Goal: Information Seeking & Learning: Find specific fact

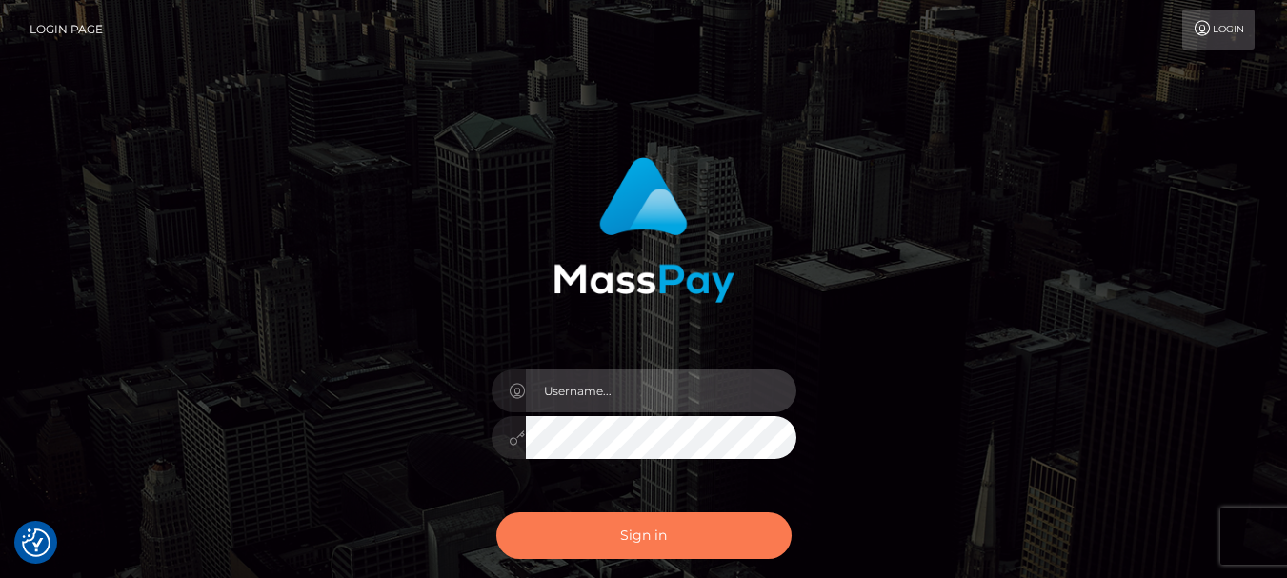
type input "fr.es"
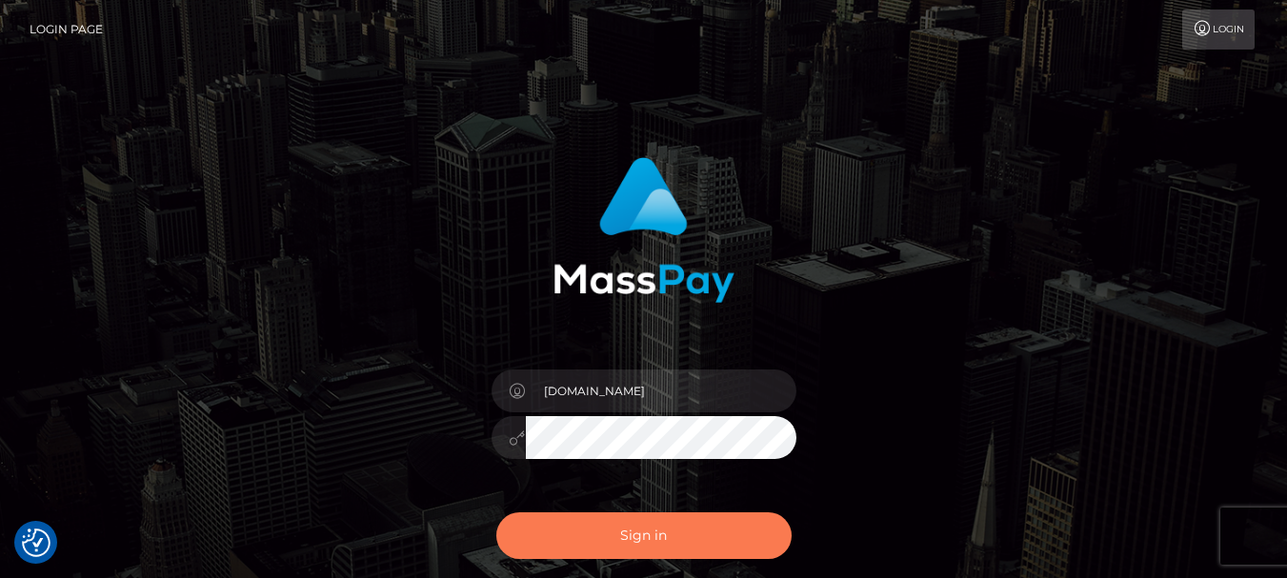
click at [640, 546] on button "Sign in" at bounding box center [643, 535] width 295 height 47
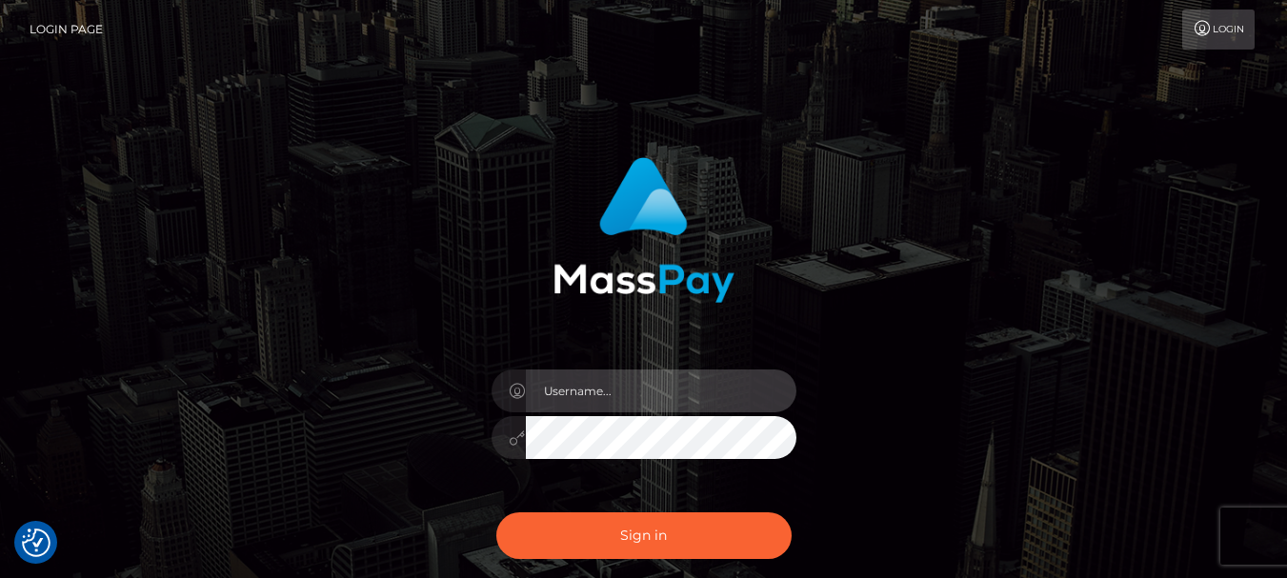
type input "[DOMAIN_NAME]"
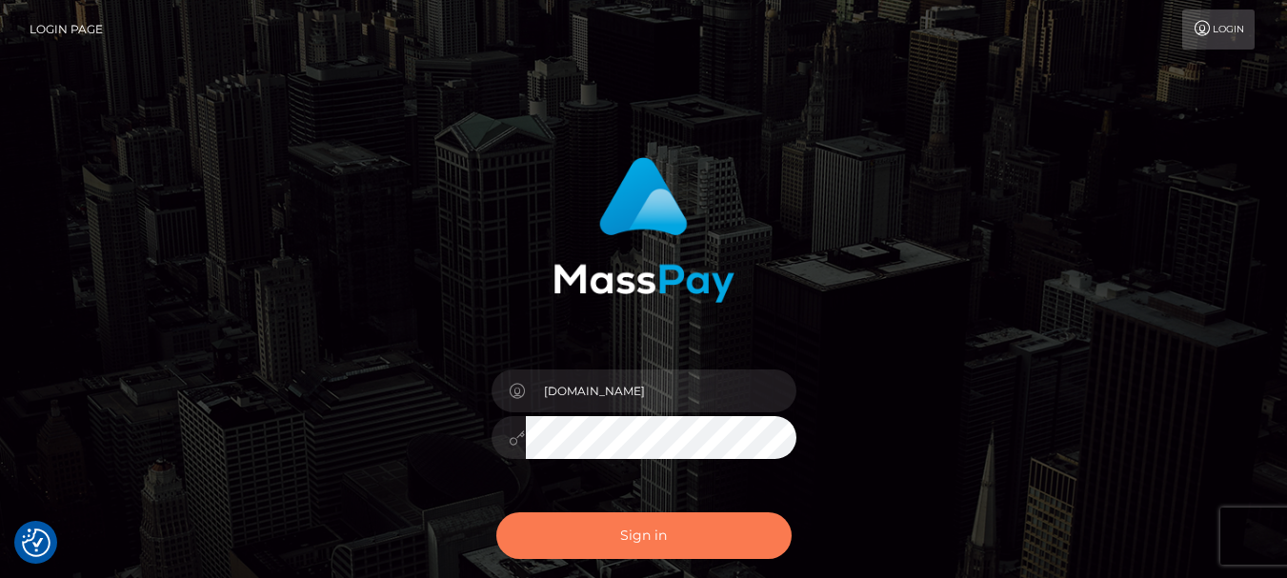
click at [640, 546] on button "Sign in" at bounding box center [643, 535] width 295 height 47
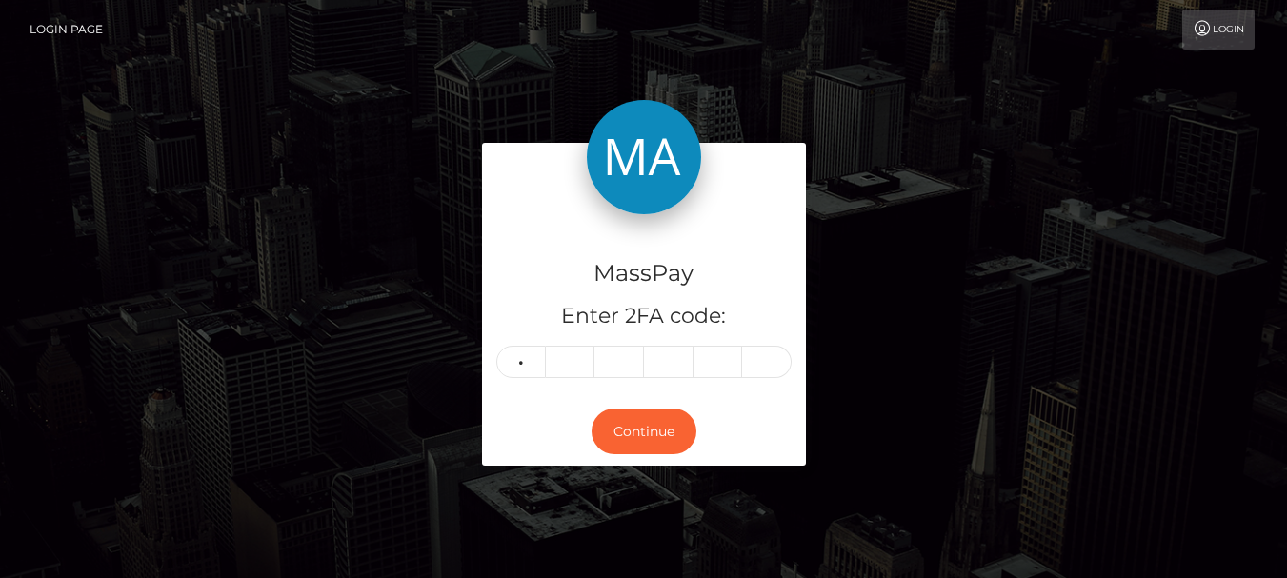
type input "4"
type input "9"
type input "5"
type input "0"
type input "1"
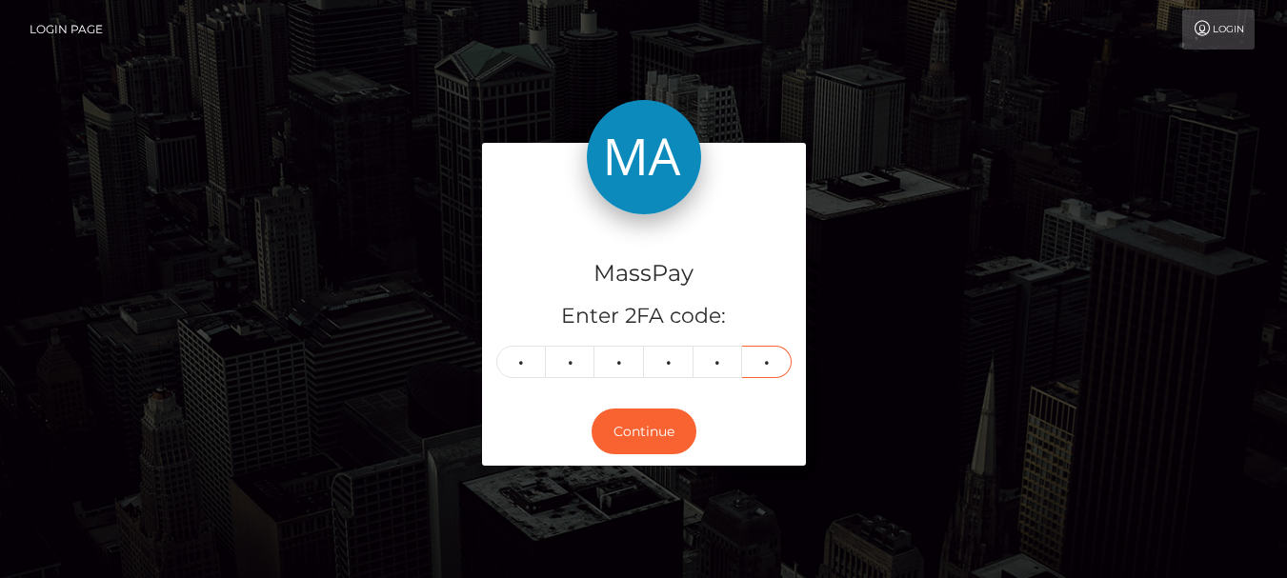
type input "6"
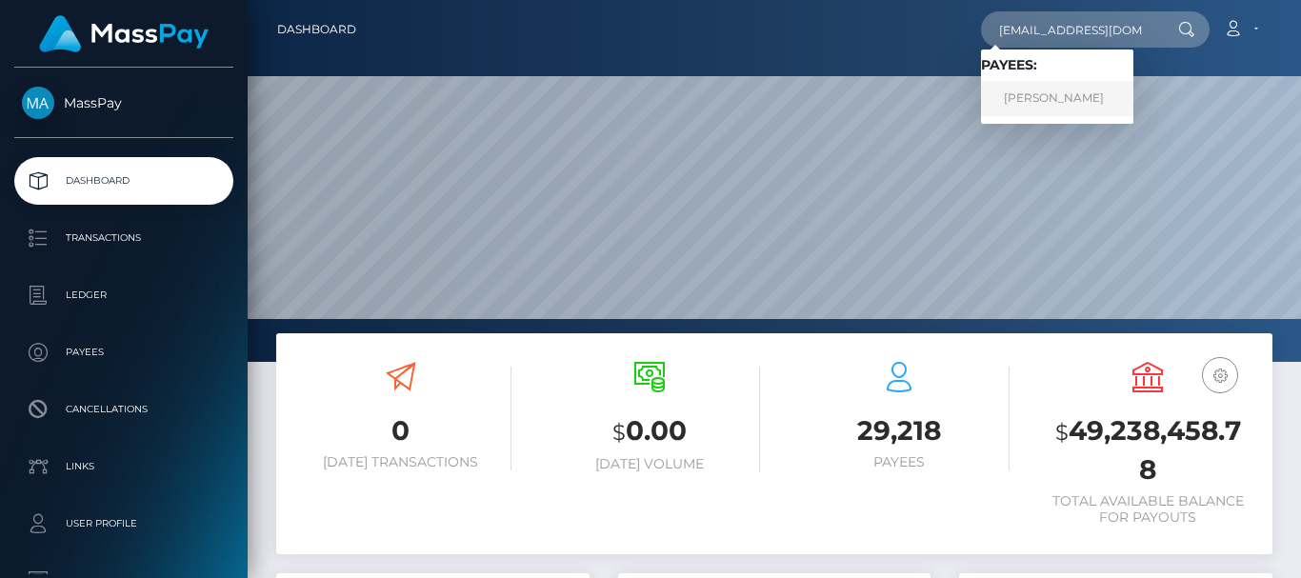
click at [1057, 101] on link "MICHELLE PHUONG HUYNH" at bounding box center [1057, 98] width 152 height 35
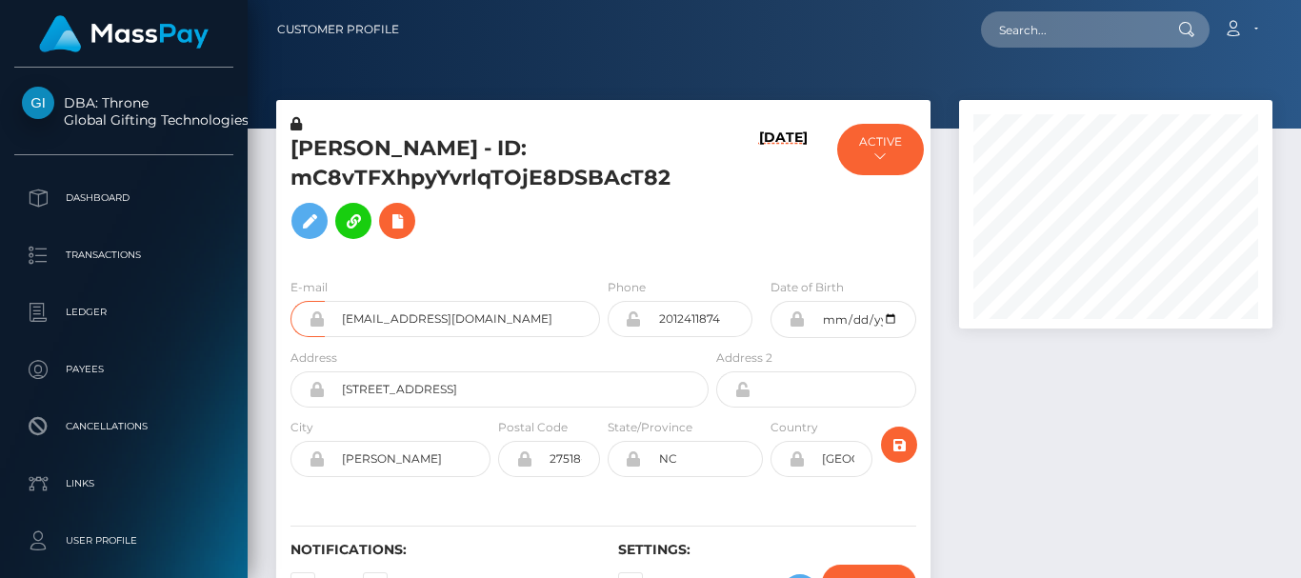
scroll to position [229, 312]
click at [1063, 480] on div at bounding box center [1116, 374] width 342 height 549
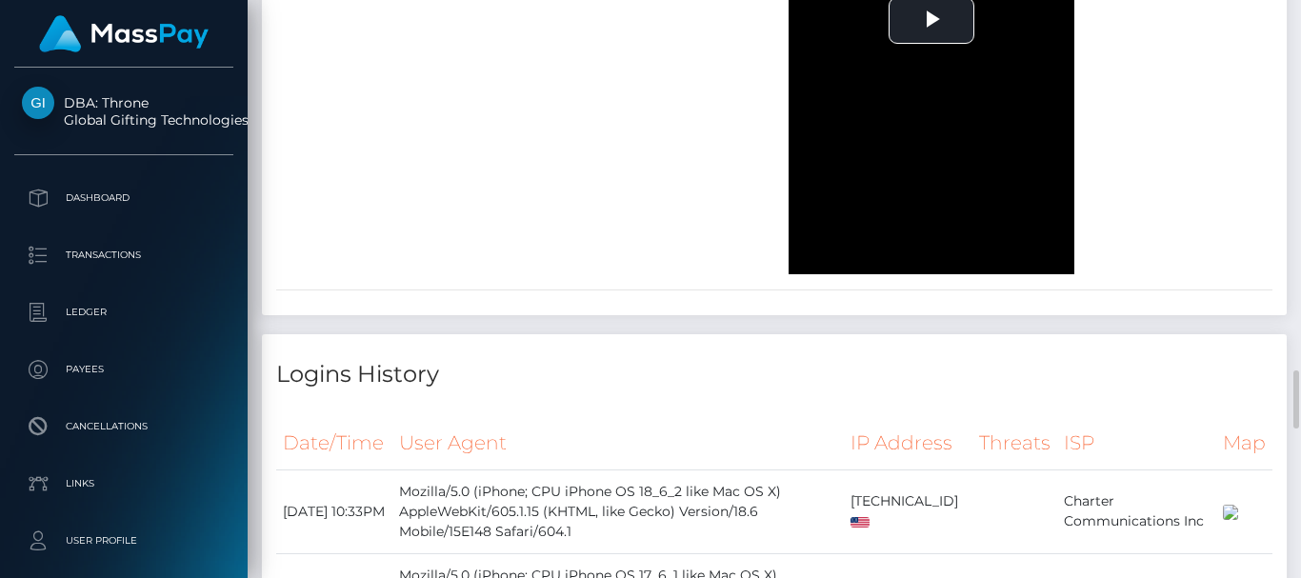
scroll to position [2372, 0]
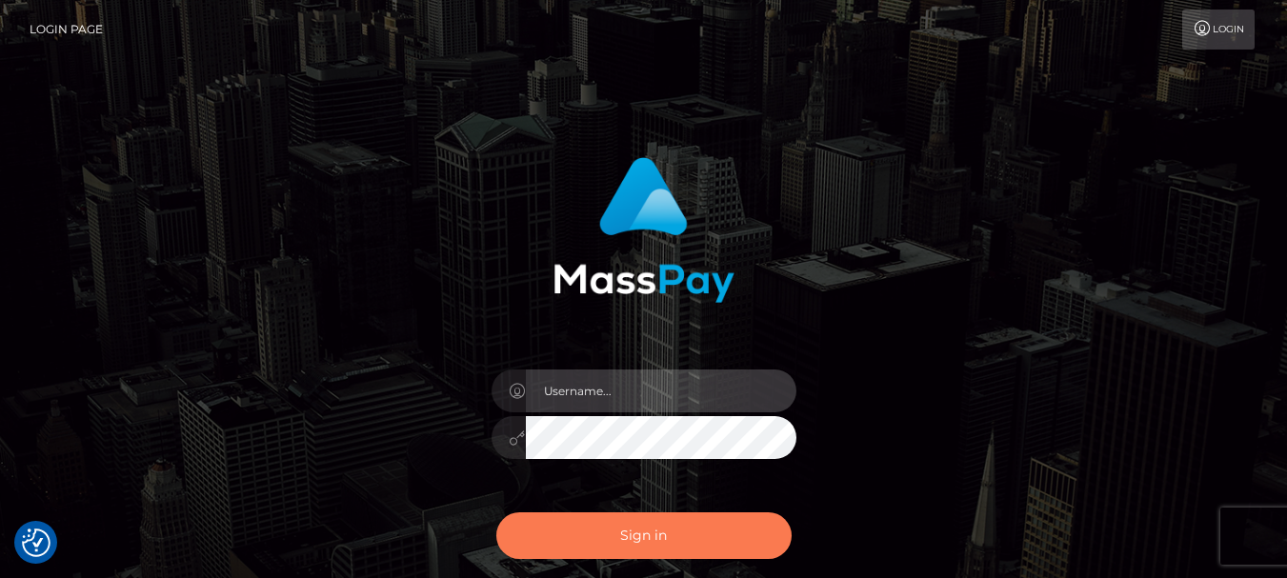
type input "[DOMAIN_NAME]"
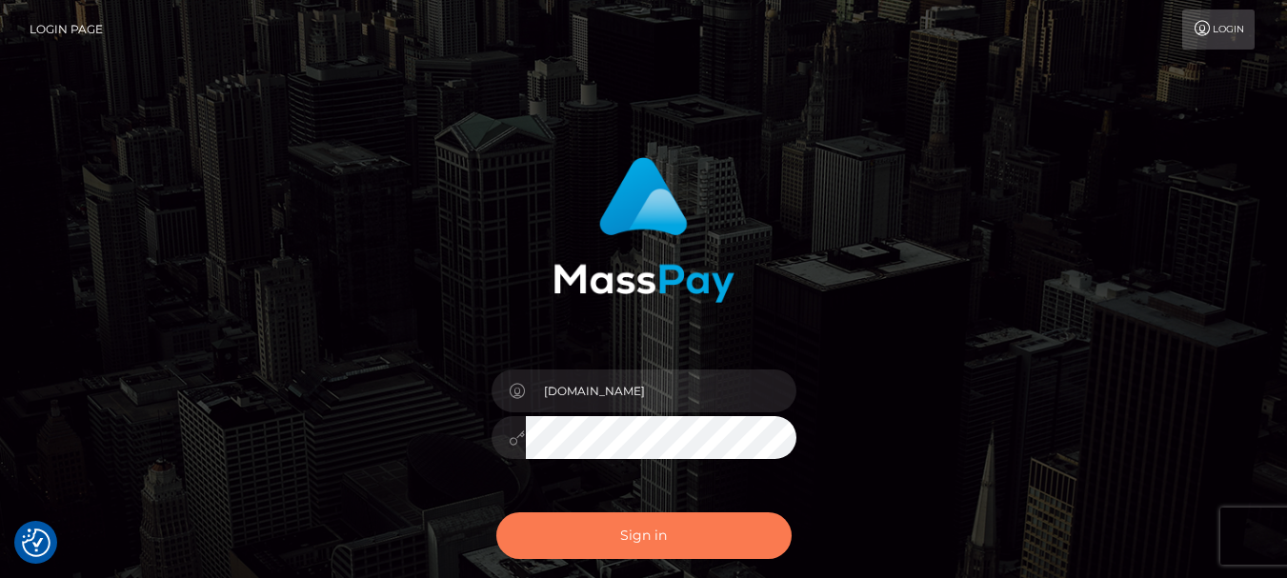
click at [599, 528] on button "Sign in" at bounding box center [643, 535] width 295 height 47
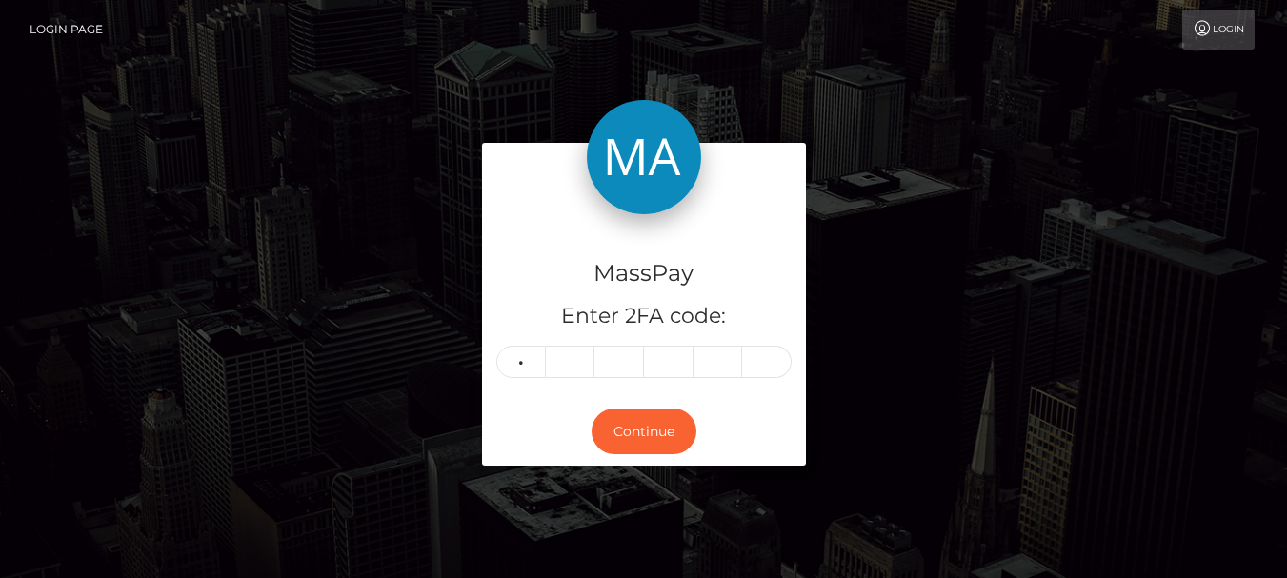
type input "8"
type input "0"
type input "4"
type input "1"
type input "2"
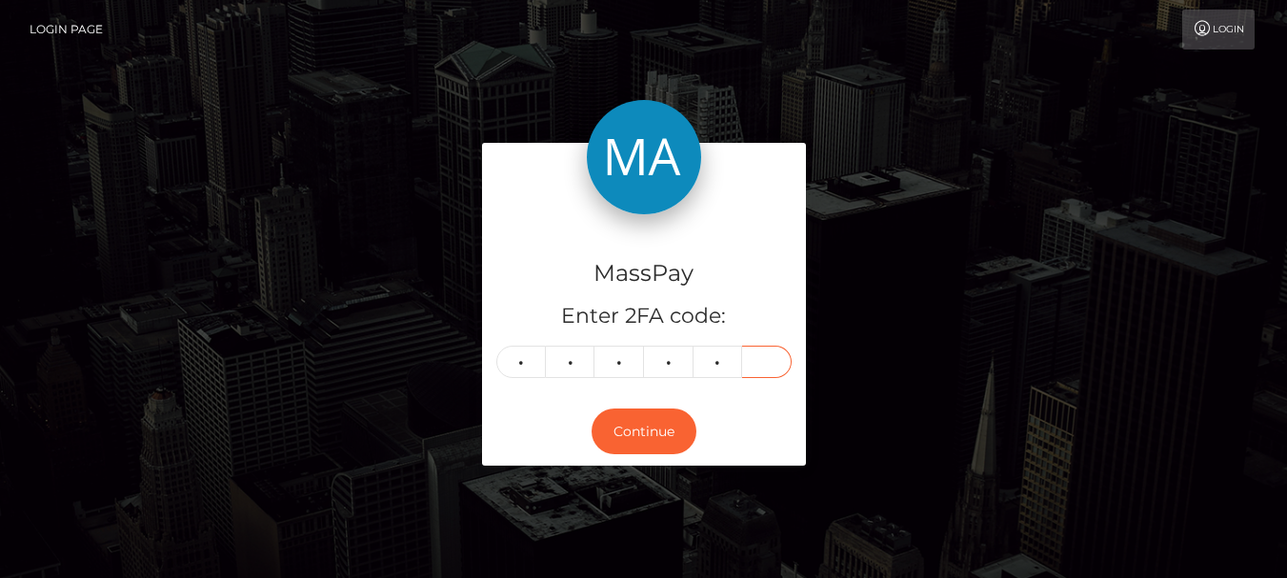
type input "8"
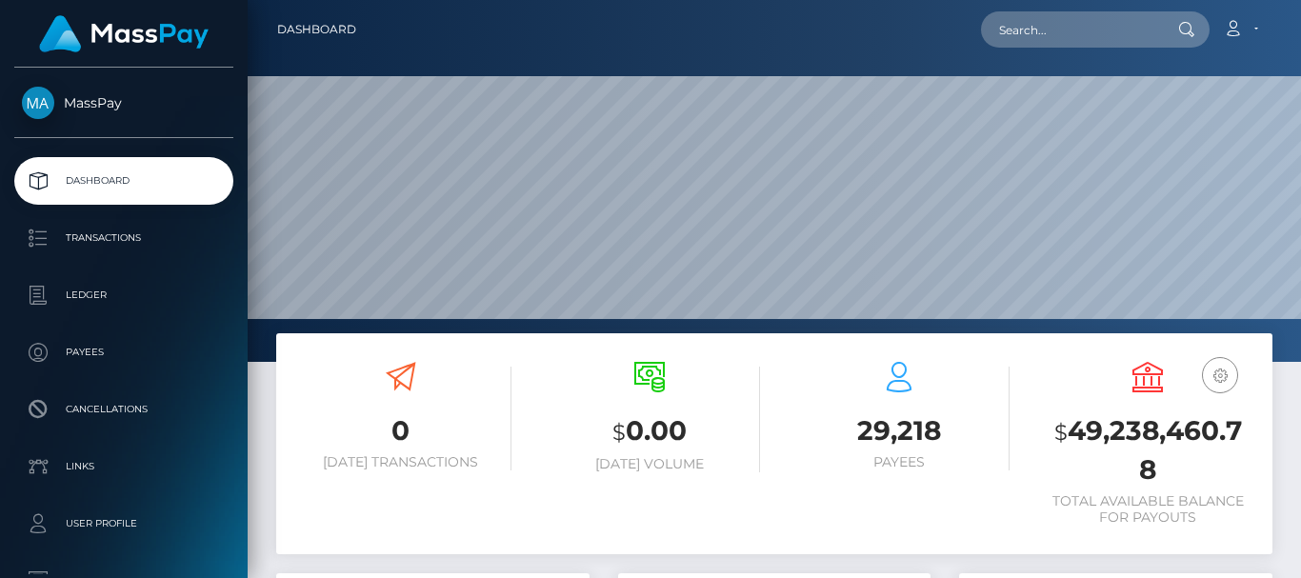
scroll to position [338, 312]
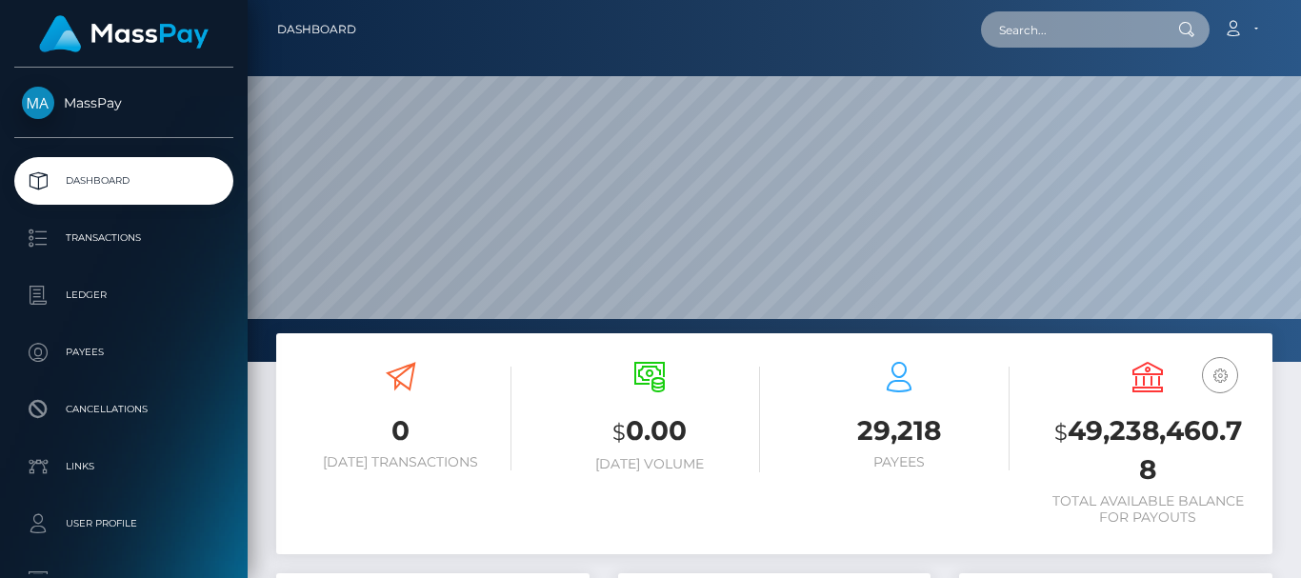
click at [1036, 21] on input "text" at bounding box center [1070, 29] width 179 height 36
paste input "la-leahrobinson@hotmail.com"
type input "la-leahrobinson@hotmail.com"
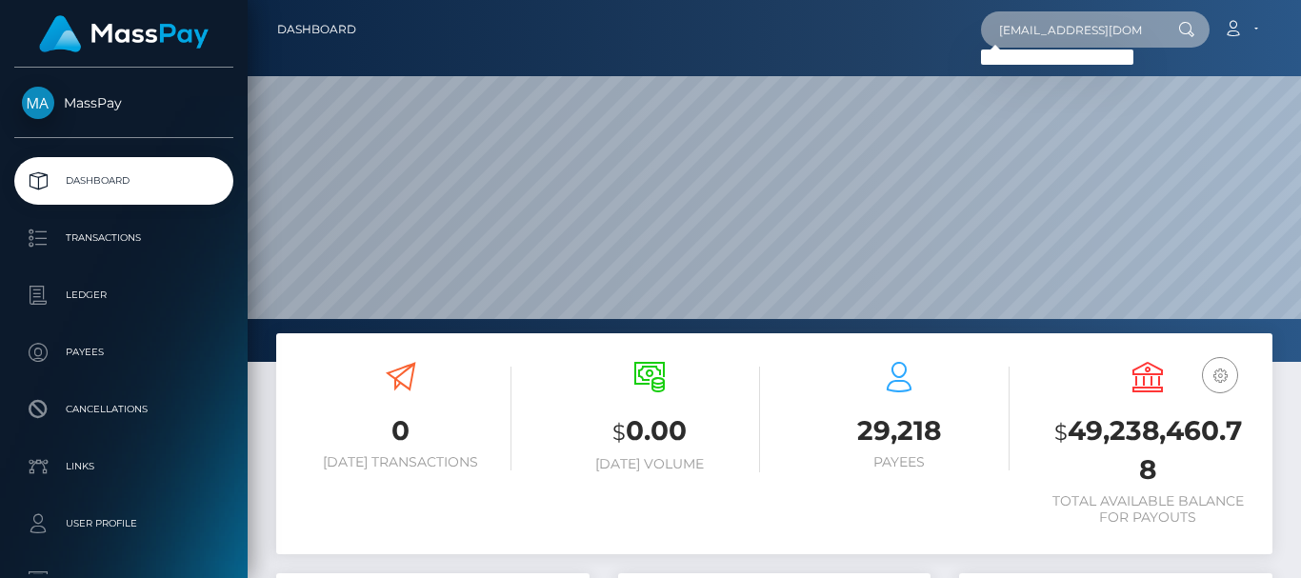
drag, startPoint x: 1002, startPoint y: 28, endPoint x: 1293, endPoint y: 54, distance: 291.7
click at [1293, 54] on nav "Dashboard la-leahrobinson@hotmail.com Loading... Loading..." at bounding box center [774, 29] width 1053 height 59
paste input "la-leahrobinson@hotmail.com"
click at [926, 33] on div "la-leahrobinson@hotmail.com Loading... Loading... Account Edit Profile" at bounding box center [821, 30] width 900 height 40
click at [997, 27] on input "la-leahrobinson@hotmail.com" at bounding box center [1070, 29] width 179 height 36
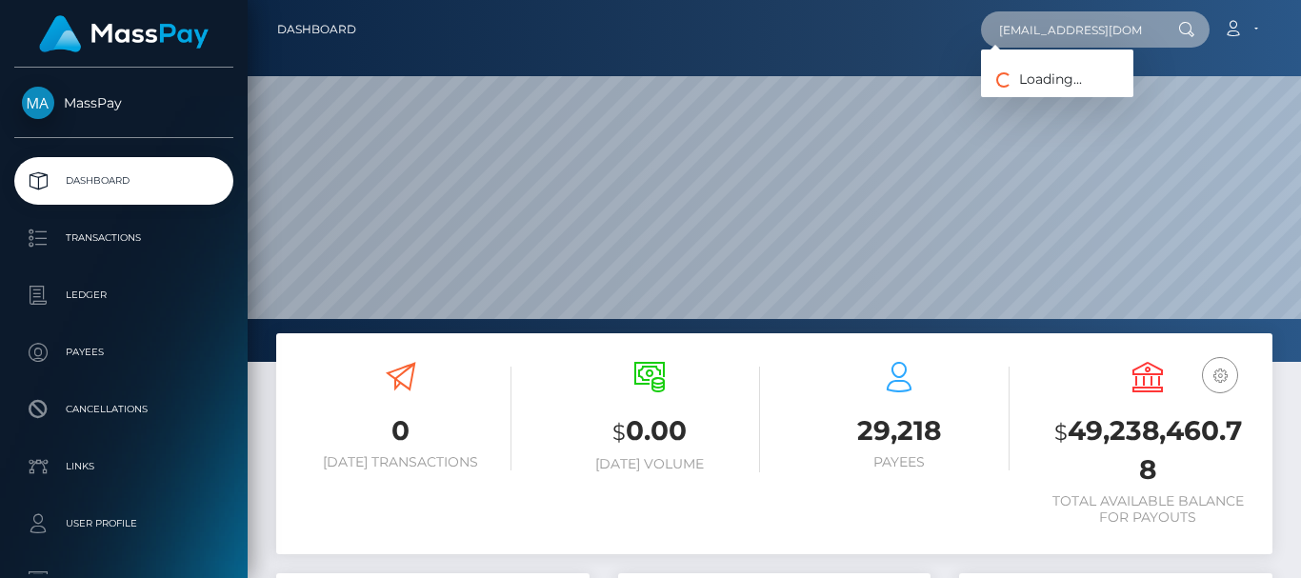
type input "a-leahrobinson@hotmail.com"
drag, startPoint x: 997, startPoint y: 27, endPoint x: 936, endPoint y: 22, distance: 61.1
click at [936, 22] on div "a-leahrobinson@hotmail.com Loading... Loading... Account Edit Profile" at bounding box center [821, 30] width 900 height 40
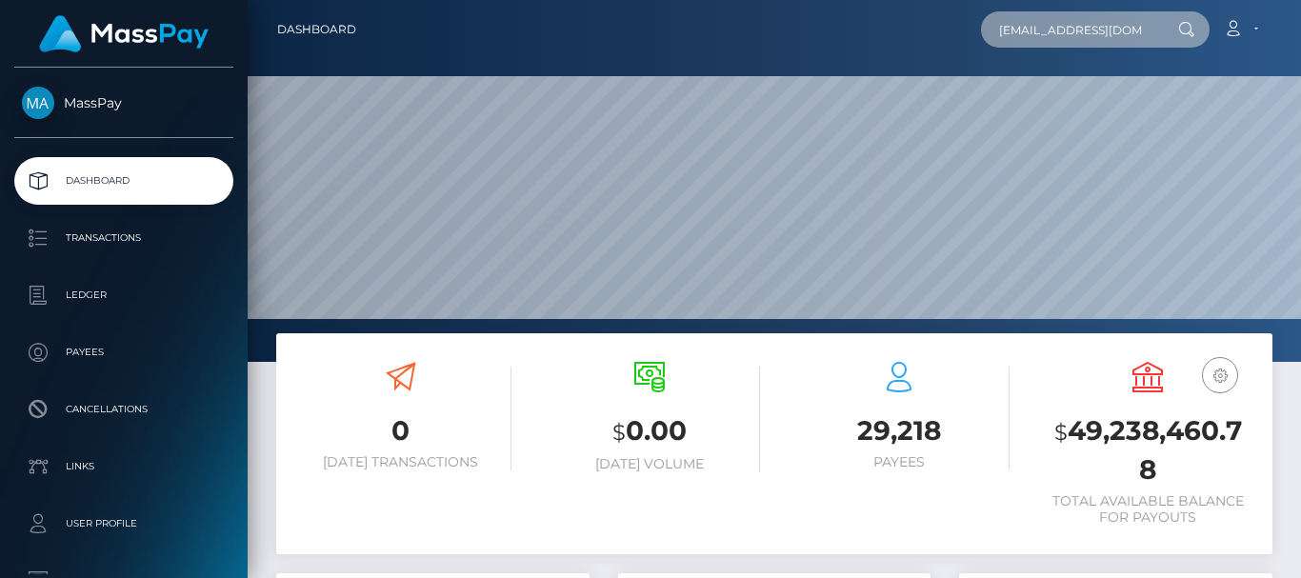
scroll to position [0, 30]
drag, startPoint x: 1000, startPoint y: 25, endPoint x: 1278, endPoint y: 30, distance: 278.2
click at [1278, 30] on div "Dashboard a-leahrobinson@hotmail.com Loading... Loading... Account Logout" at bounding box center [774, 30] width 1023 height 40
paste input "Leah"
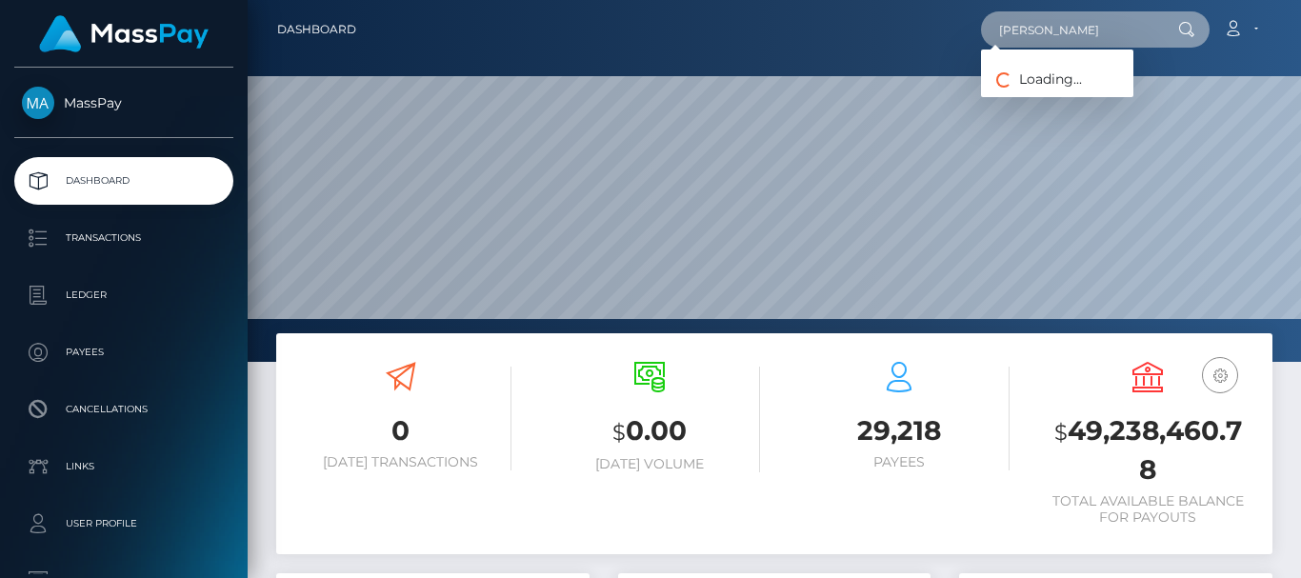
type input "Leah"
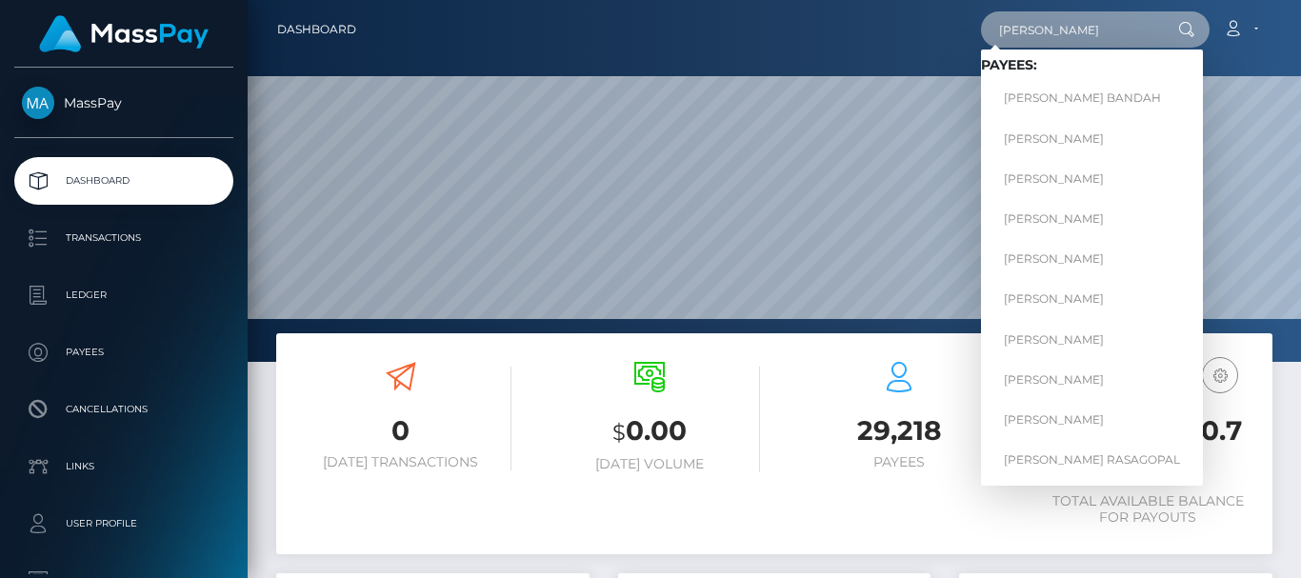
drag, startPoint x: 1033, startPoint y: 23, endPoint x: 956, endPoint y: 24, distance: 77.2
click at [956, 24] on div "Leah Loading... Loading... Payees: LEAH BANDAH Leah MbagaRETIRED Leah Mbaga Lea…" at bounding box center [821, 30] width 900 height 40
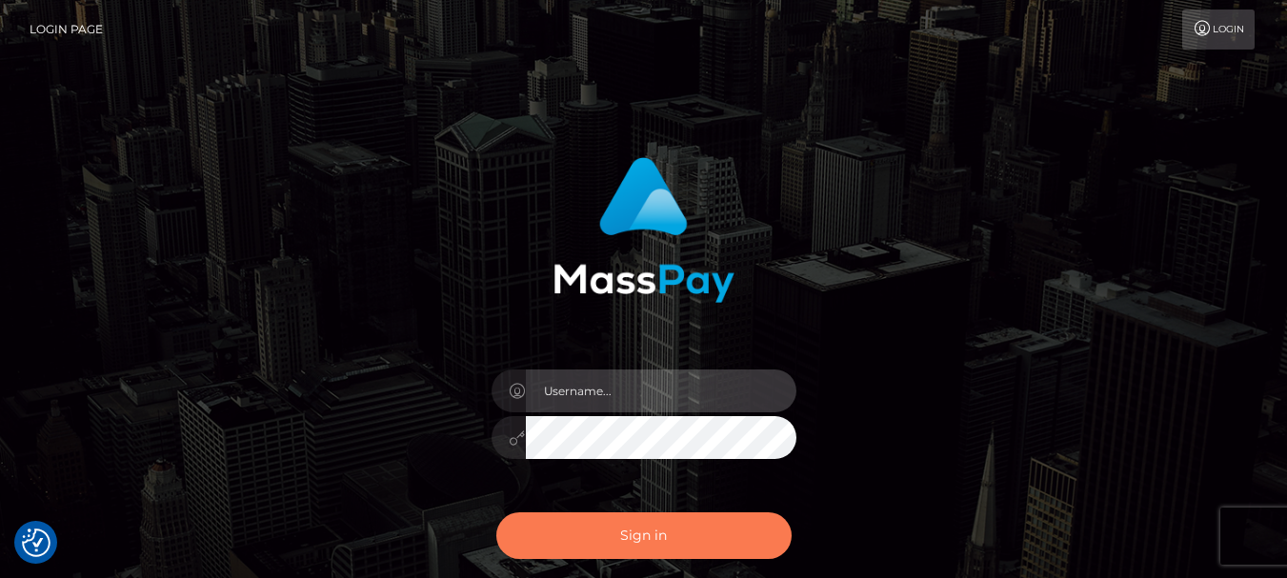
type input "fr.es"
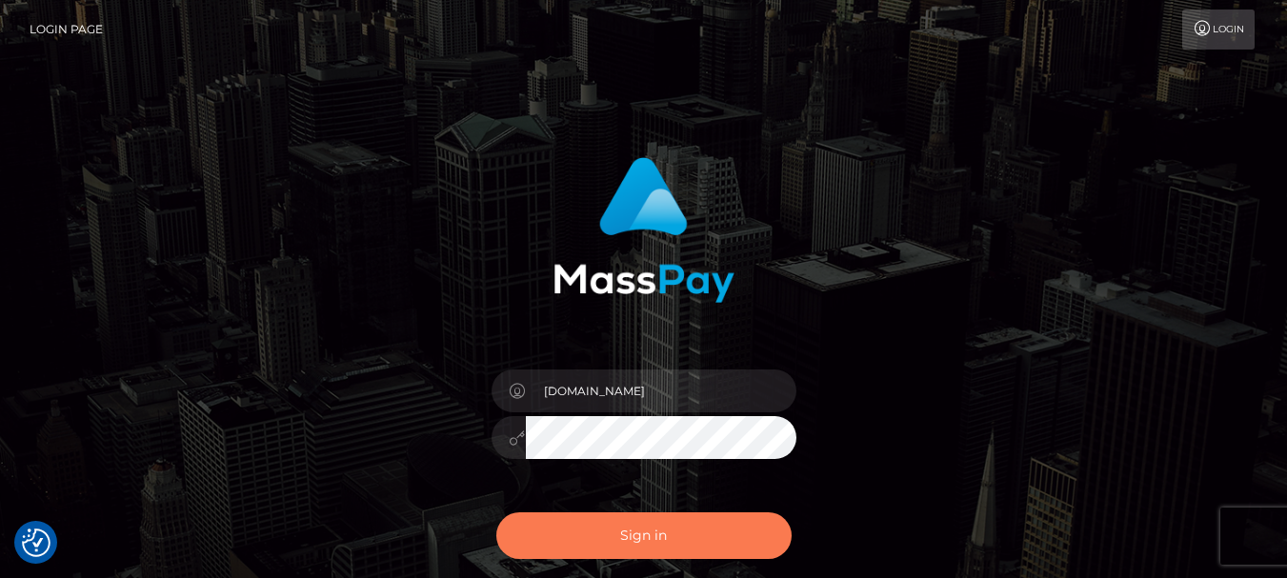
click at [613, 512] on button "Sign in" at bounding box center [643, 535] width 295 height 47
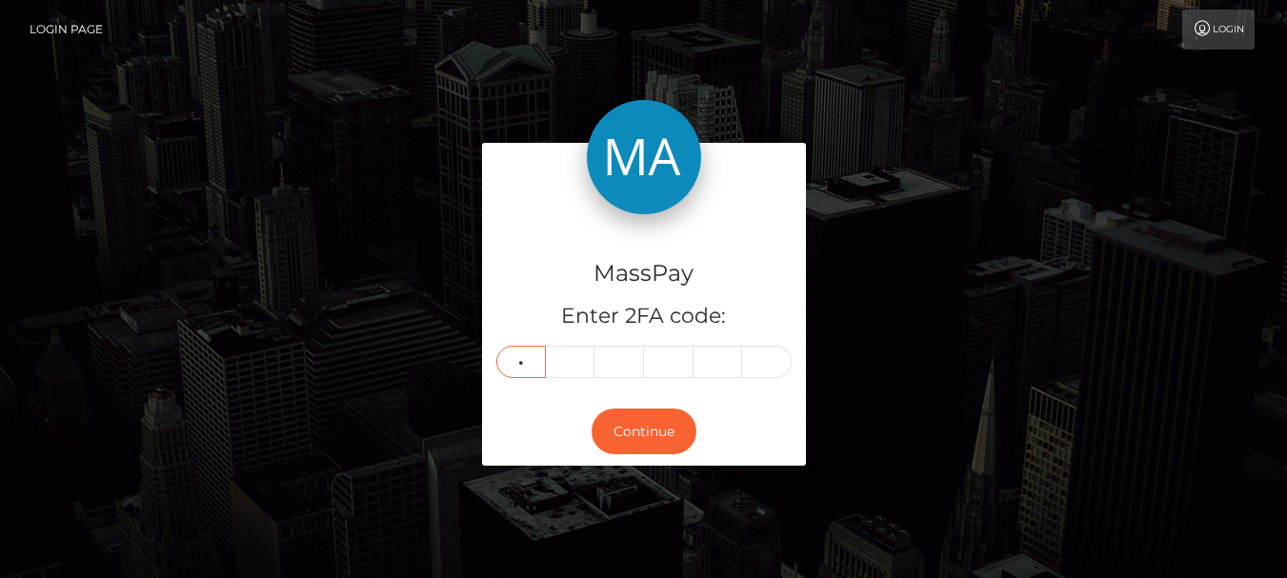
type input "7"
type input "6"
type input "1"
type input "3"
type input "9"
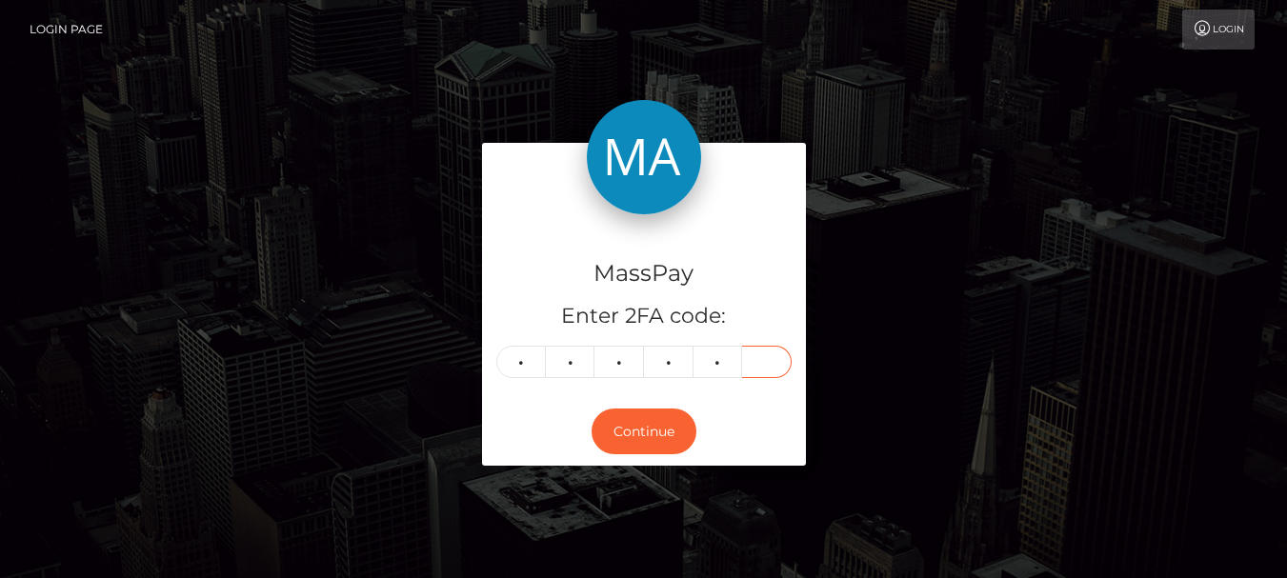
type input "9"
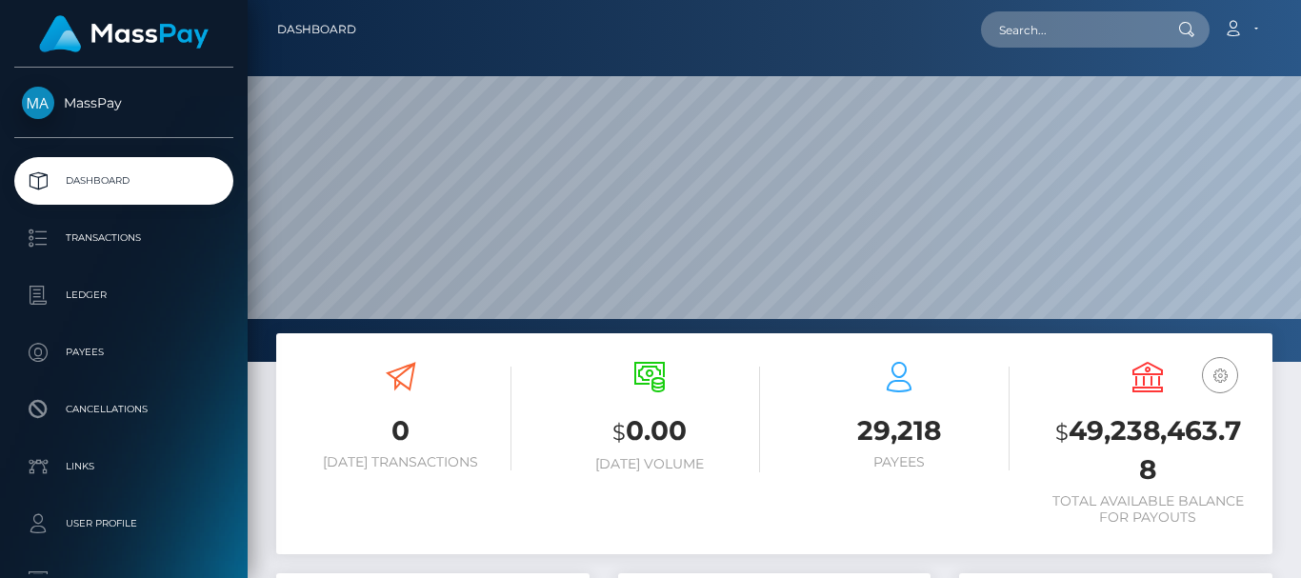
scroll to position [338, 312]
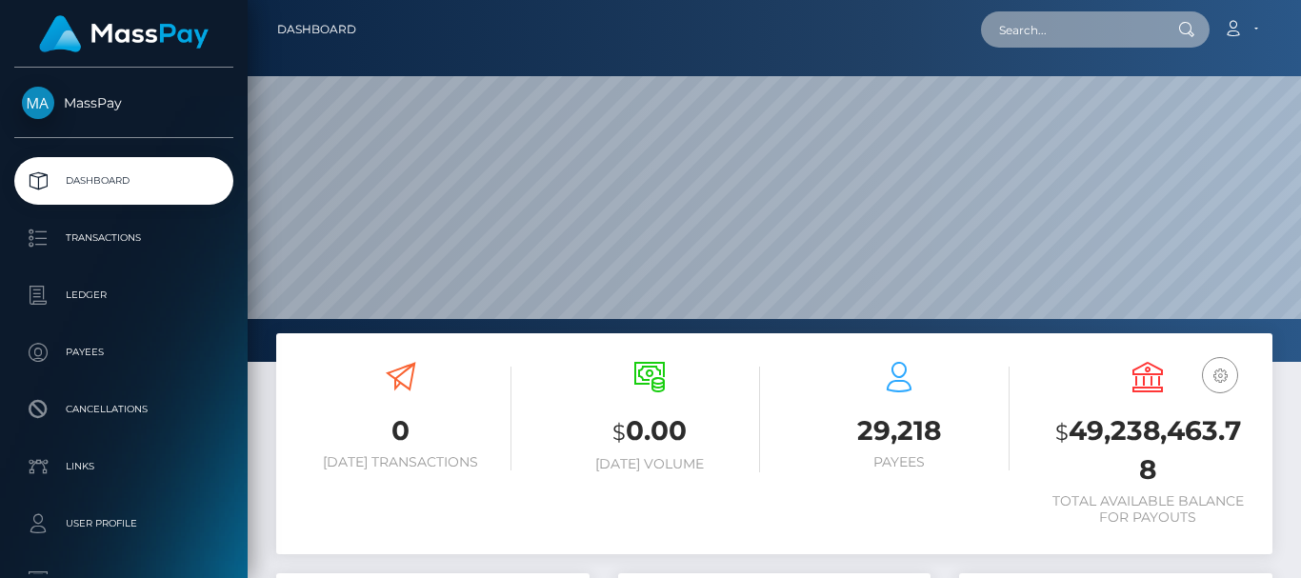
click at [1014, 25] on input "text" at bounding box center [1070, 29] width 179 height 36
paste input "annatrann23@gmail.com"
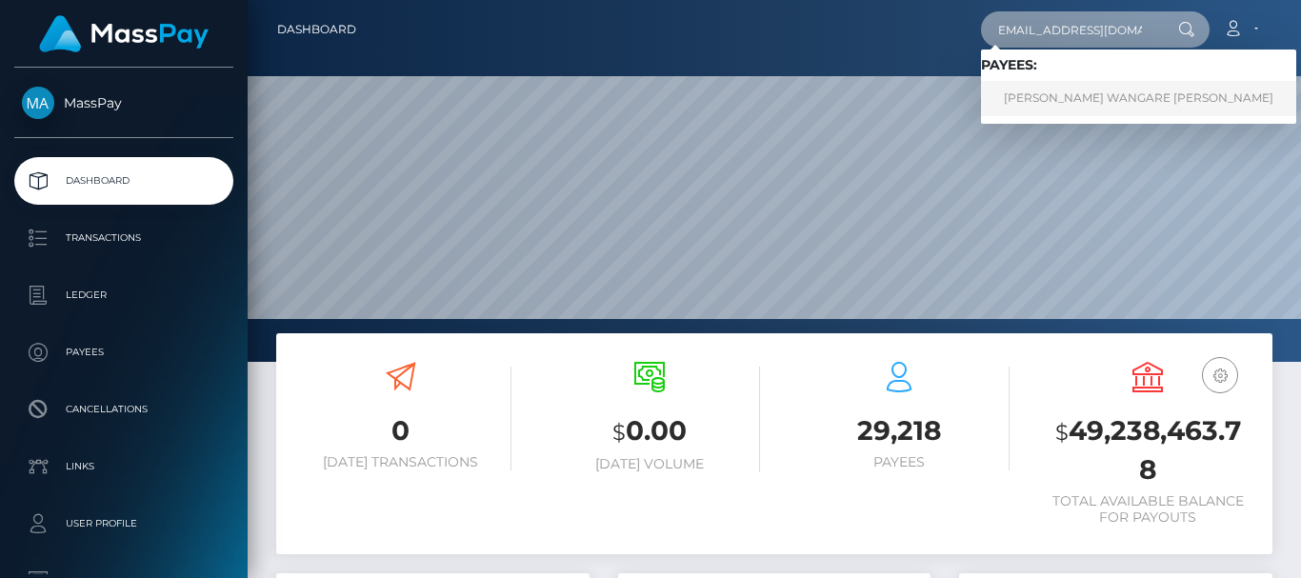
type input "annatrann23@gmail.com"
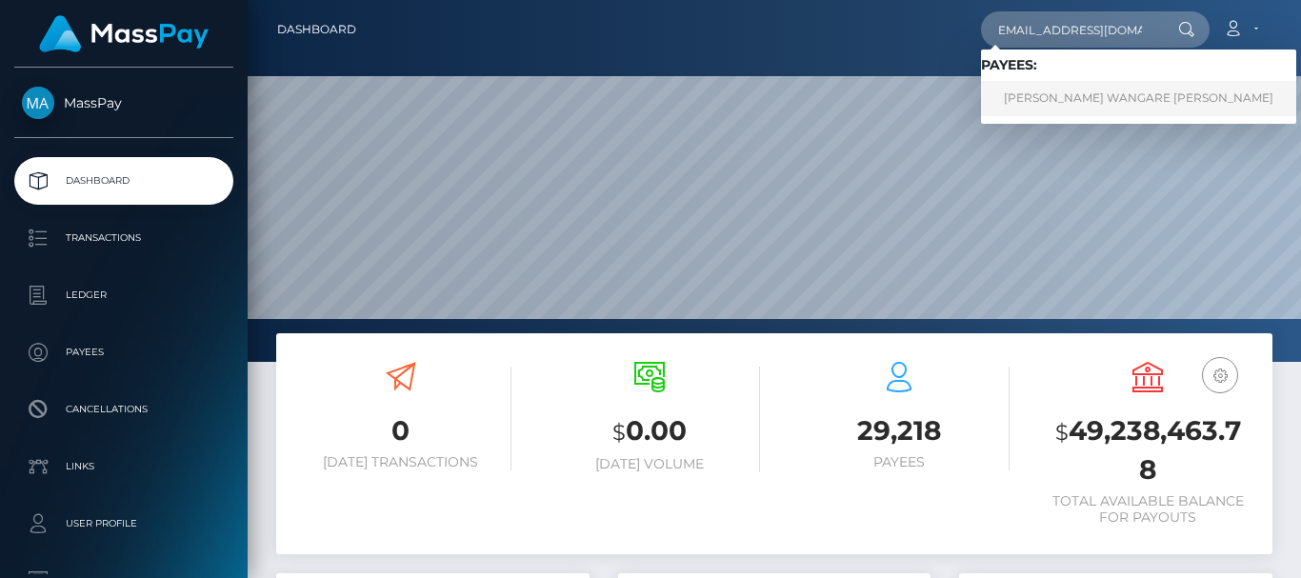
scroll to position [0, 0]
click at [1075, 103] on link "LEANNA WANGARE KURIA" at bounding box center [1138, 98] width 315 height 35
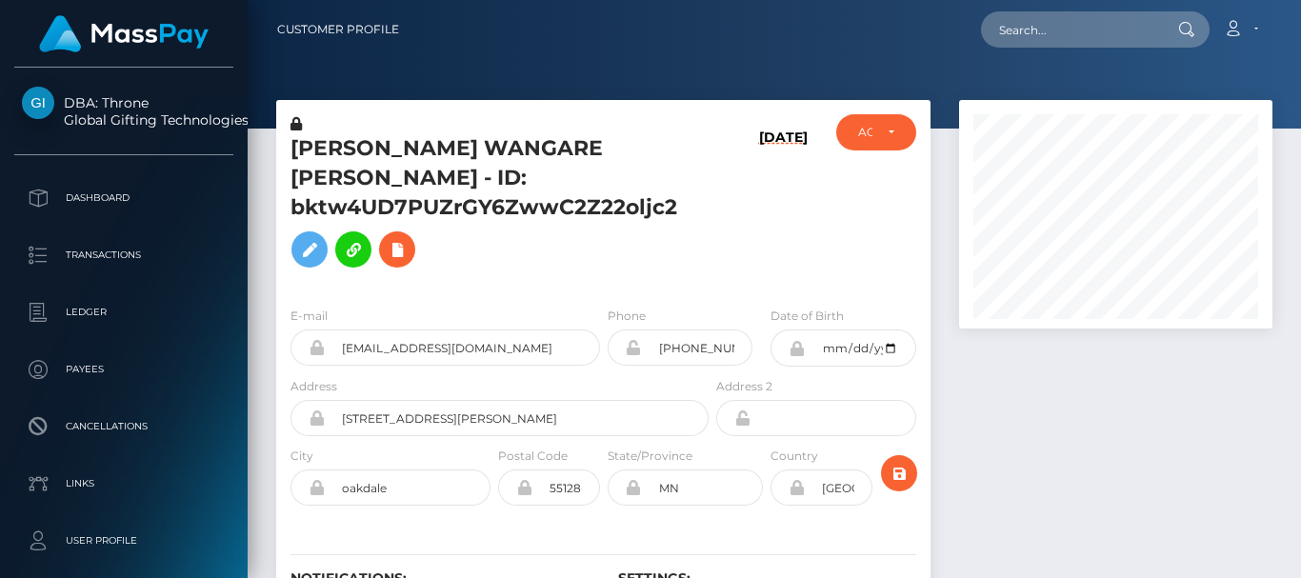
scroll to position [229, 312]
click at [873, 28] on div "Loading... Loading... Account Edit Profile Logout" at bounding box center [842, 30] width 857 height 40
click at [1021, 467] on div at bounding box center [1116, 389] width 342 height 578
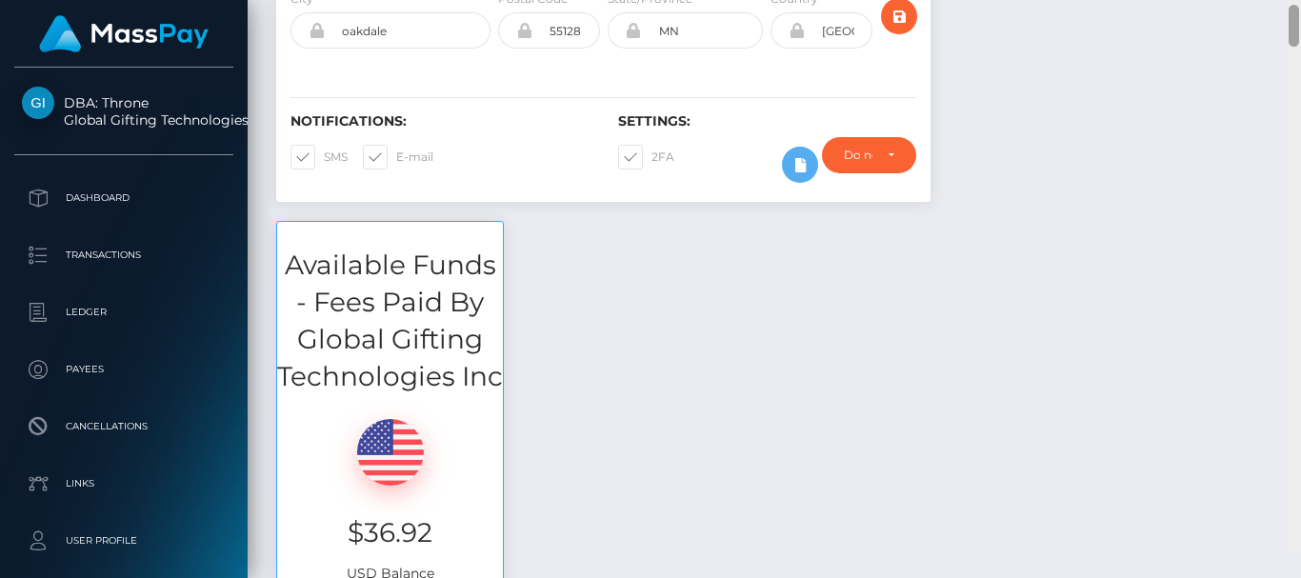
scroll to position [431, 0]
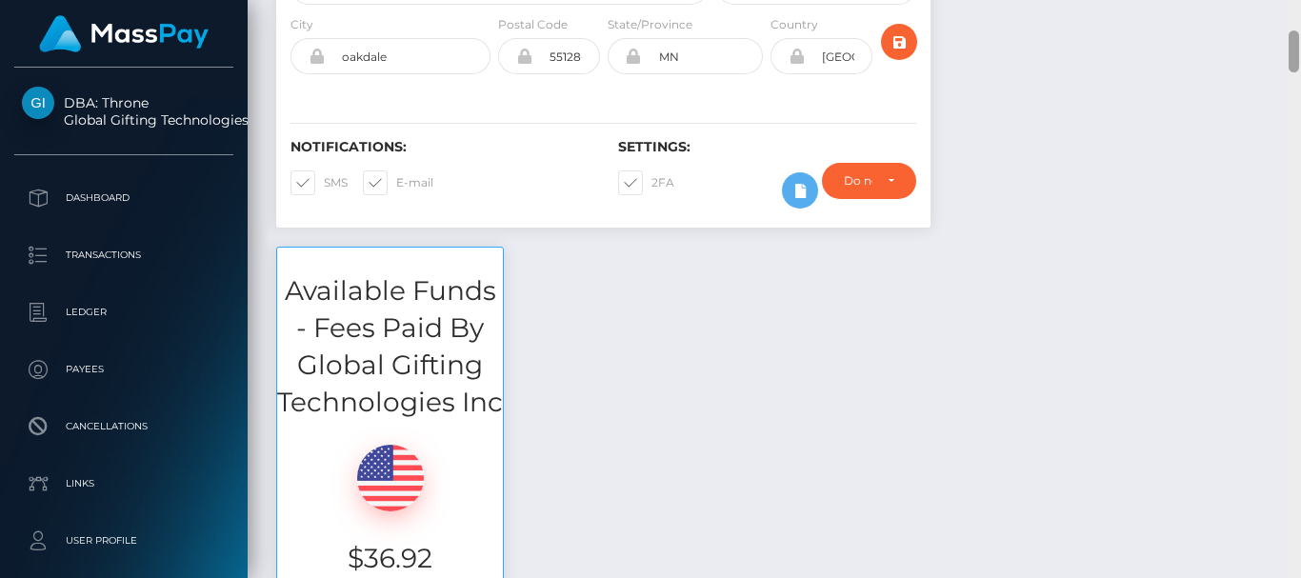
drag, startPoint x: 1291, startPoint y: 314, endPoint x: 1273, endPoint y: 55, distance: 259.7
click at [1273, 55] on div "Customer Profile Loading... Loading..." at bounding box center [774, 289] width 1053 height 578
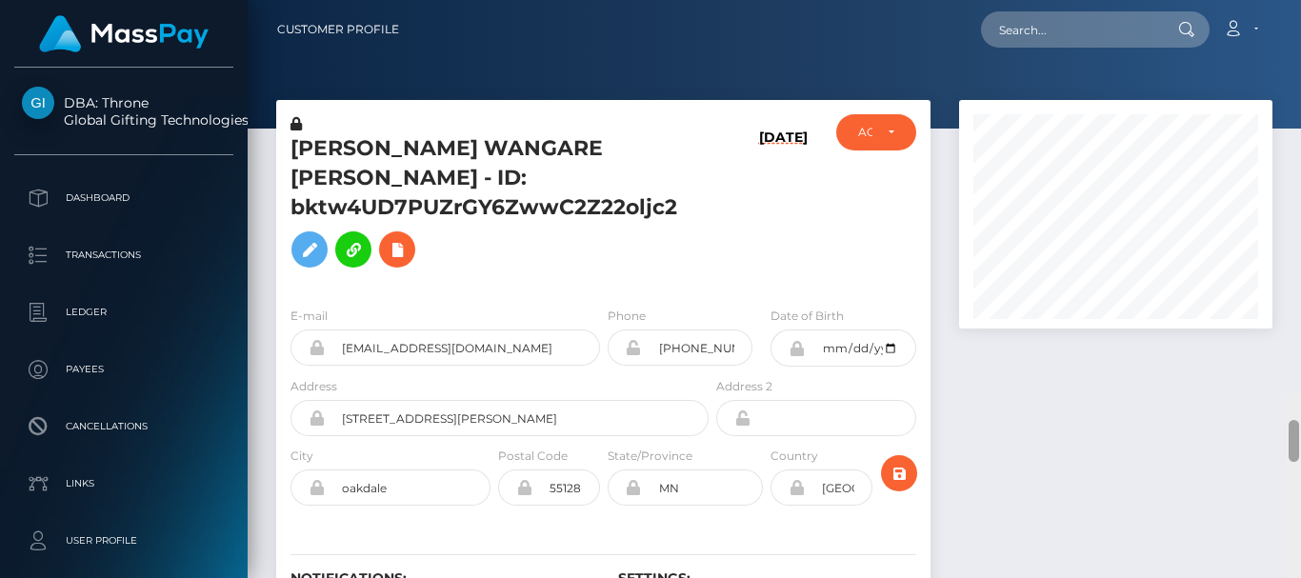
drag, startPoint x: 1295, startPoint y: 57, endPoint x: 1286, endPoint y: -4, distance: 61.7
click at [1286, 0] on html "DBA: Throne Global Gifting Technologies Inc Dashboard Transactions Ledger Payee…" at bounding box center [650, 289] width 1301 height 578
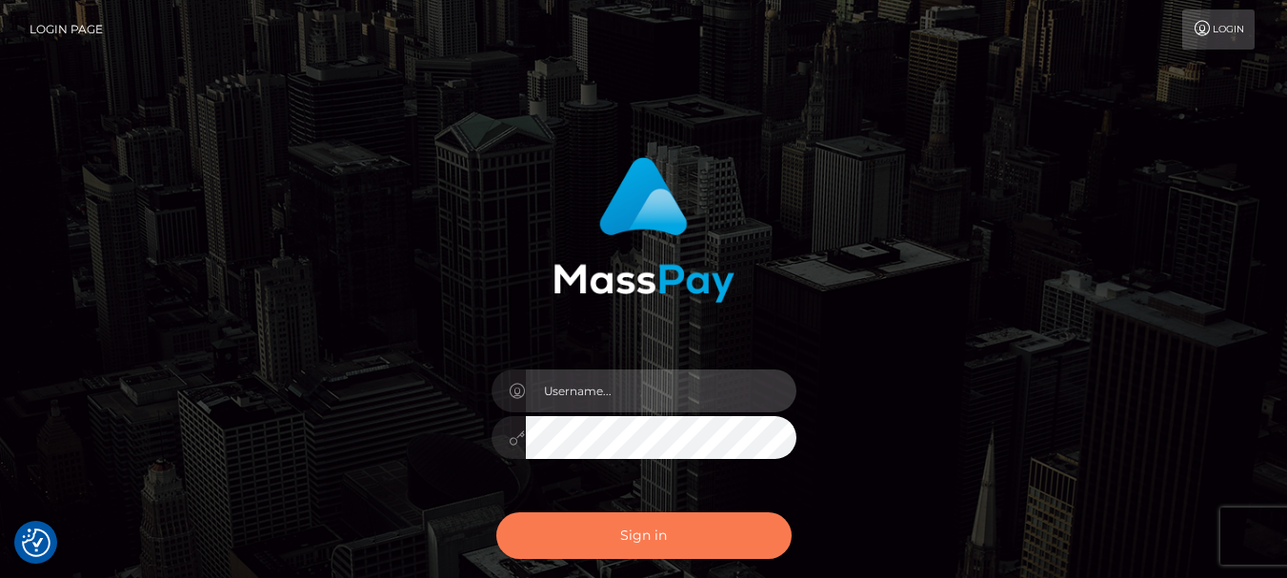
type input "[DOMAIN_NAME]"
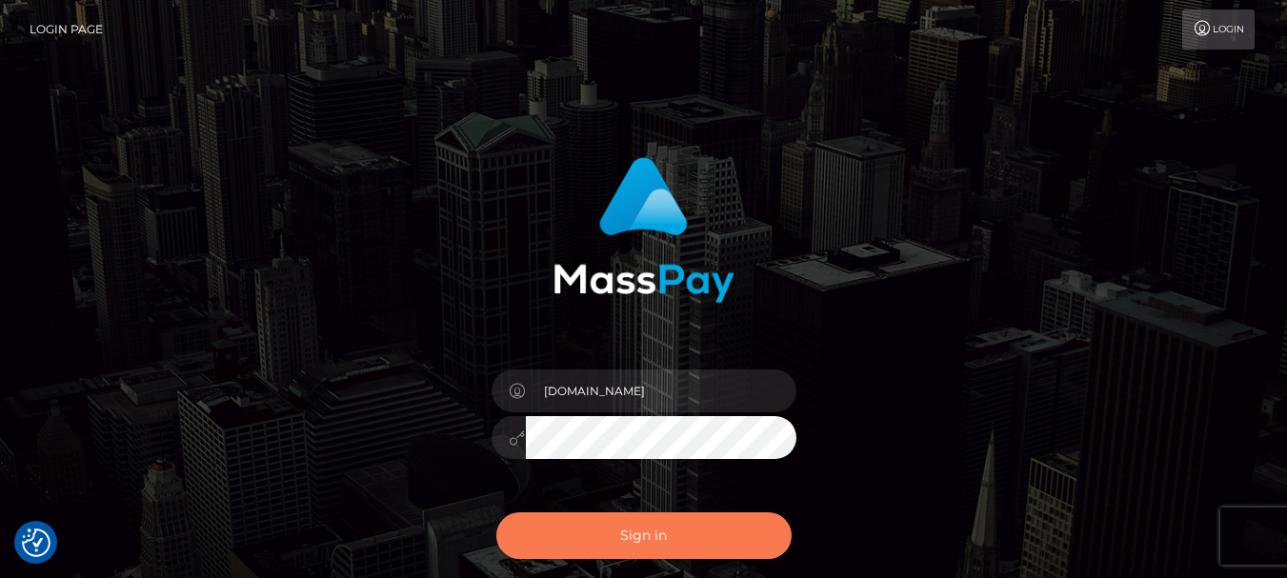
click at [643, 515] on button "Sign in" at bounding box center [643, 535] width 295 height 47
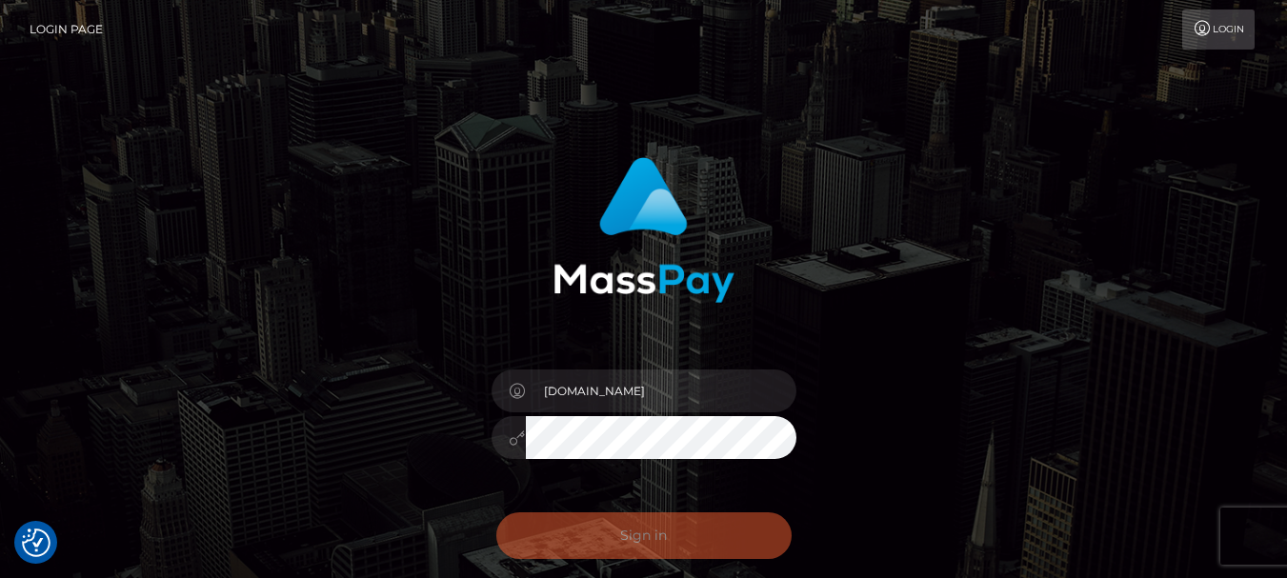
click at [611, 536] on div "Sign in Need Help?" at bounding box center [643, 543] width 333 height 85
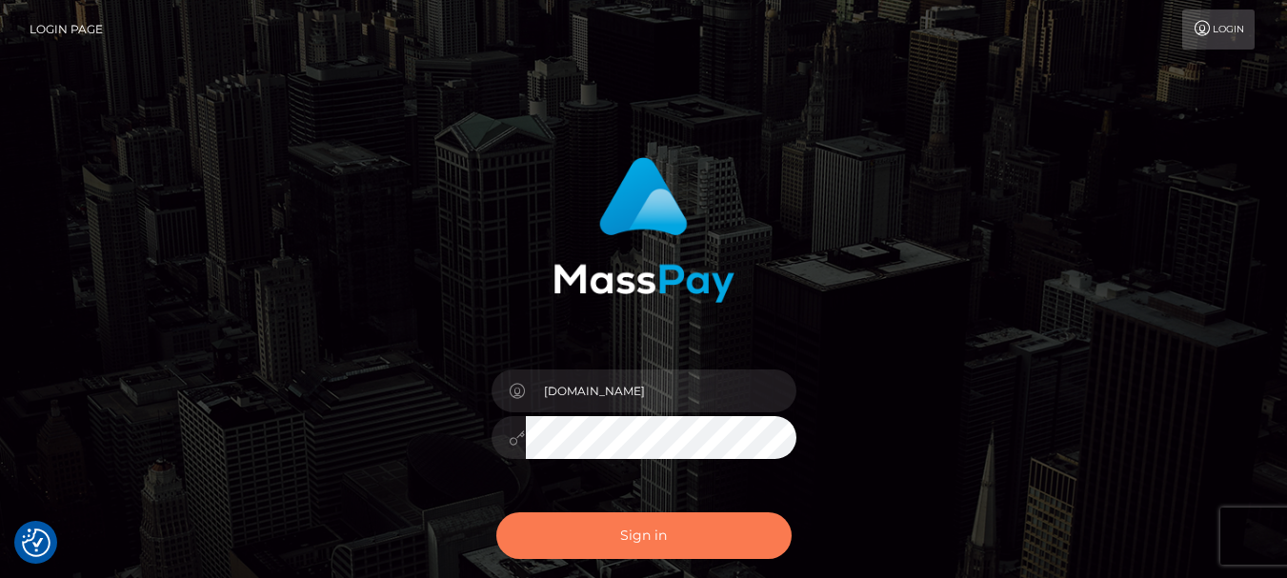
click at [611, 536] on button "Sign in" at bounding box center [643, 535] width 295 height 47
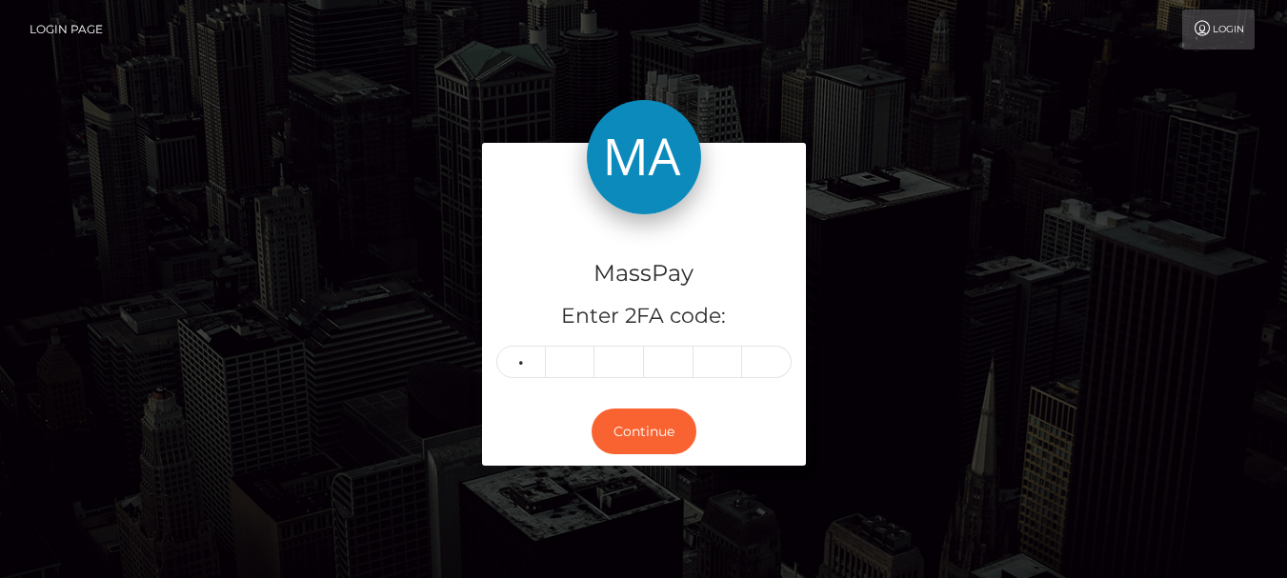
type input "6"
type input "4"
type input "1"
type input "8"
type input "9"
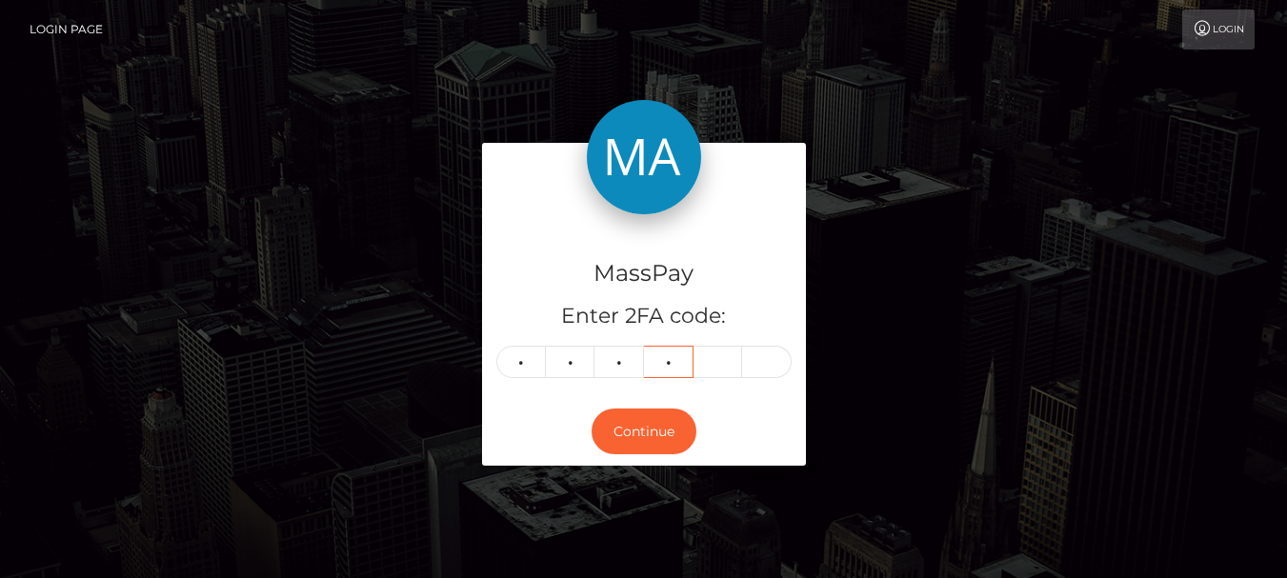
type input "8"
type input "6"
type input "1"
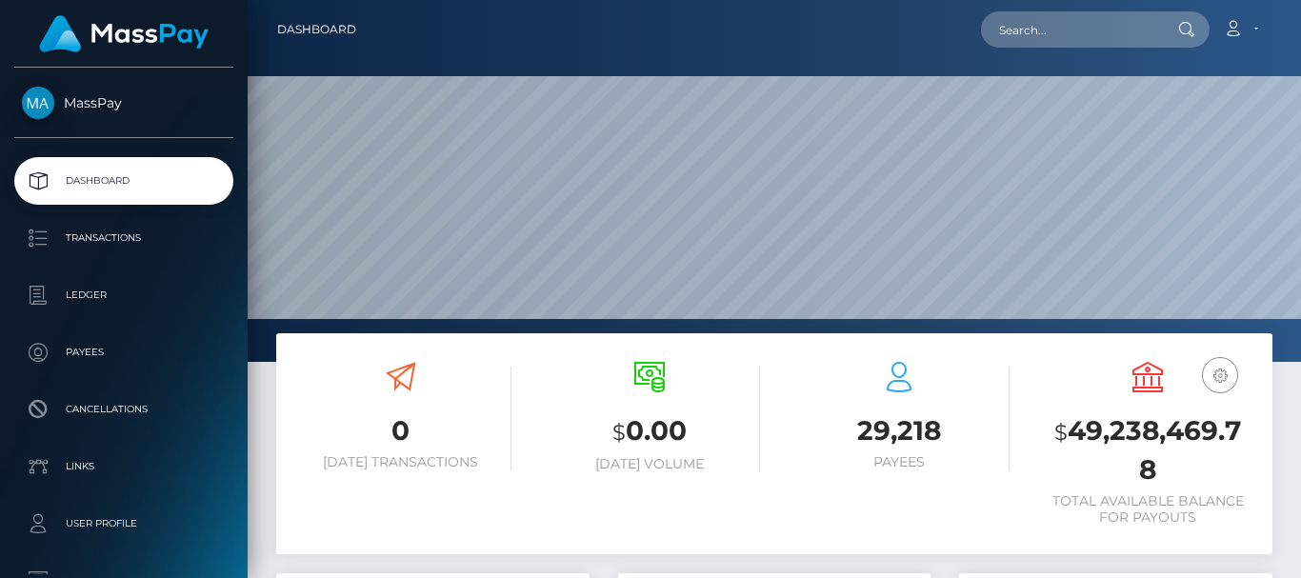
scroll to position [338, 312]
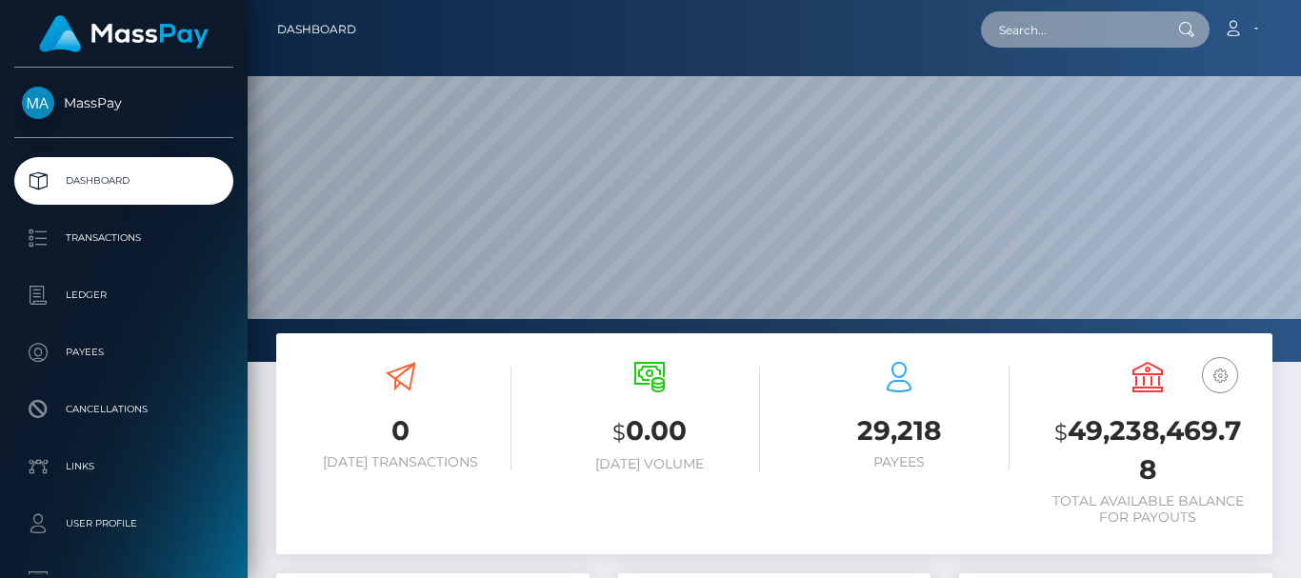
click at [1026, 39] on input "text" at bounding box center [1070, 29] width 179 height 36
paste input "[EMAIL_ADDRESS][DOMAIN_NAME]"
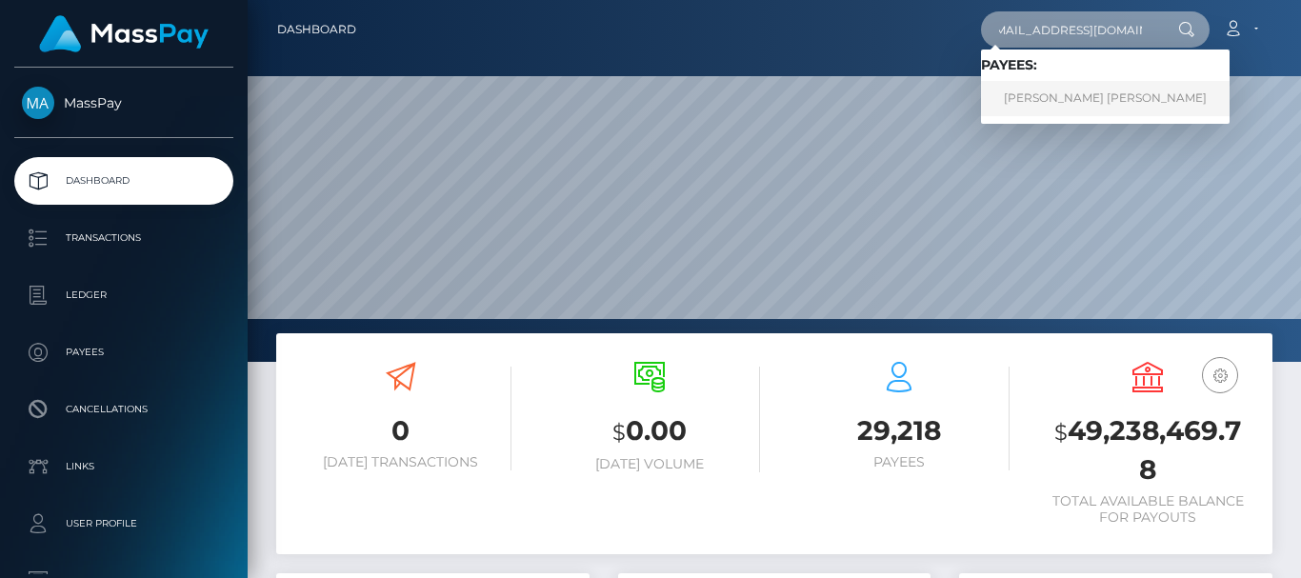
type input "[EMAIL_ADDRESS][DOMAIN_NAME]"
click at [1018, 94] on link "Maryellen Harry" at bounding box center [1105, 98] width 249 height 35
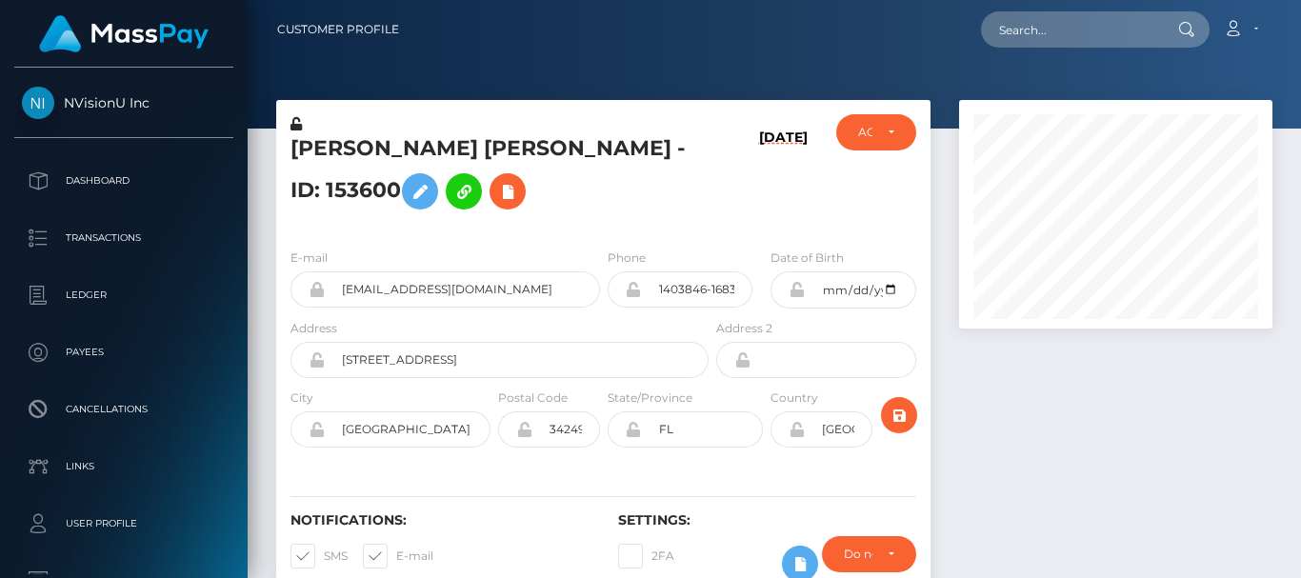
scroll to position [229, 312]
click at [1054, 505] on div at bounding box center [1116, 360] width 342 height 520
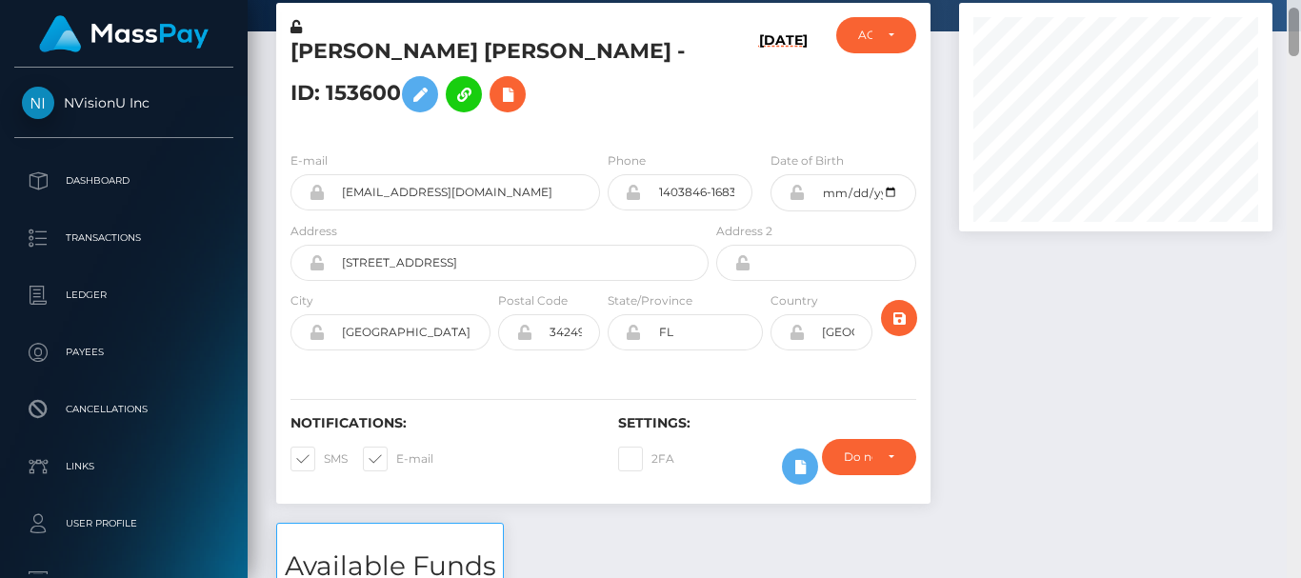
scroll to position [75, 0]
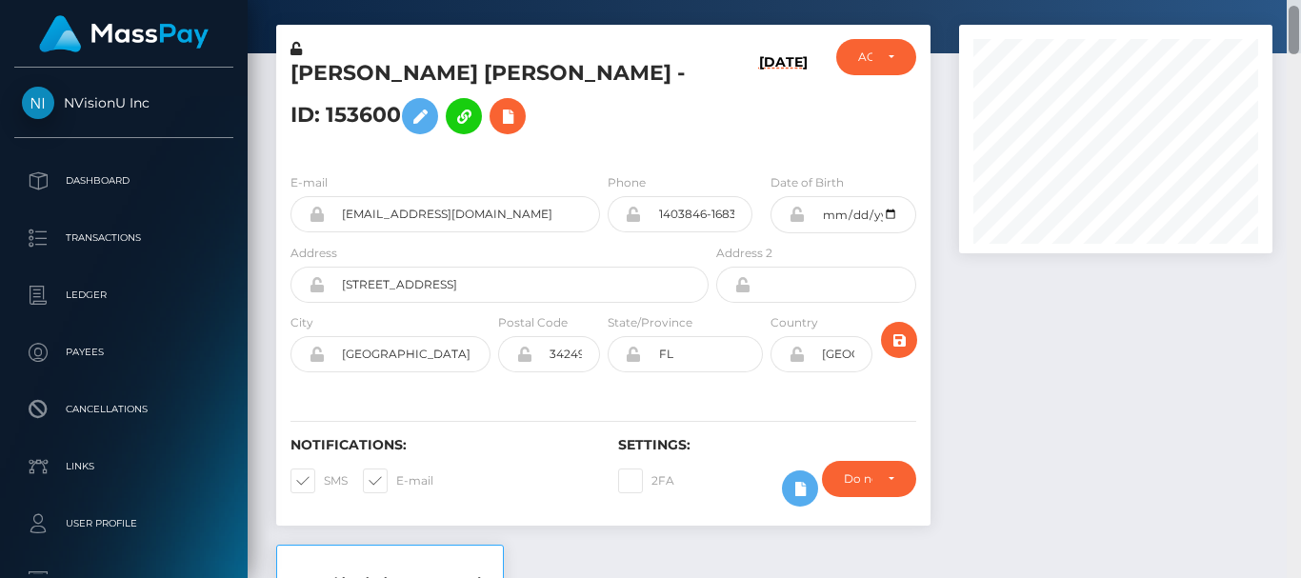
drag, startPoint x: 1292, startPoint y: 548, endPoint x: 1272, endPoint y: 39, distance: 509.0
click at [1272, 39] on div "Customer Profile Loading... Loading..." at bounding box center [774, 289] width 1053 height 578
drag, startPoint x: 1294, startPoint y: 14, endPoint x: 1294, endPoint y: -24, distance: 38.1
click at [1294, 0] on html "NVisionU Inc Dashboard Transactions Ledger Payees Cancellations" at bounding box center [650, 289] width 1301 height 578
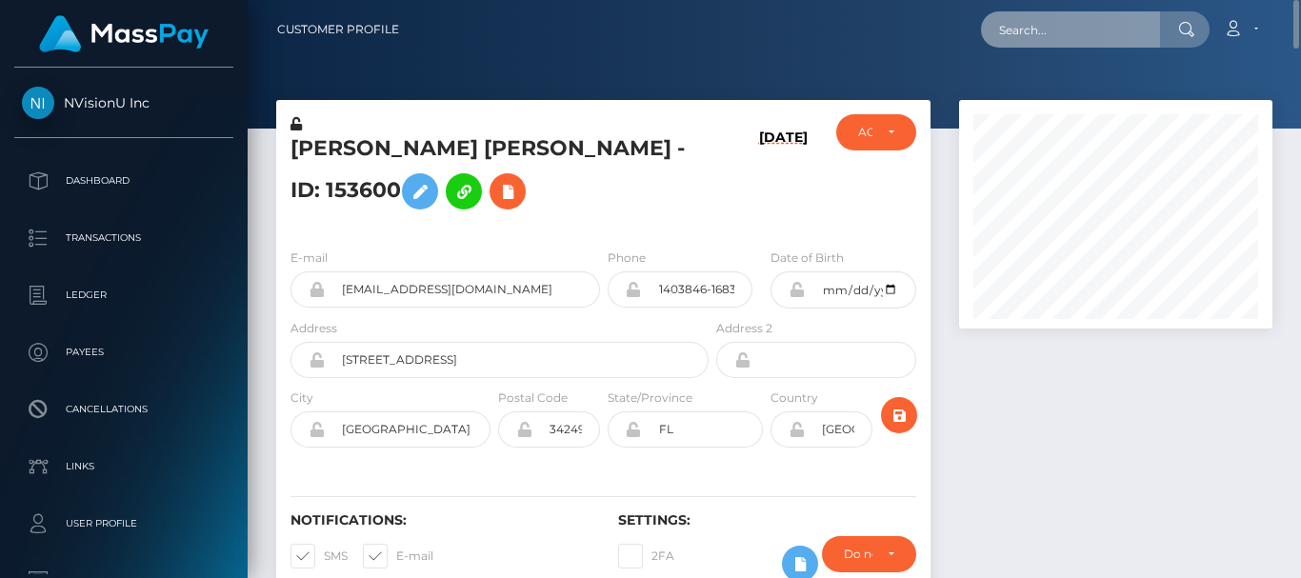
click at [1056, 20] on input "text" at bounding box center [1070, 29] width 179 height 36
paste input "[EMAIL_ADDRESS][DOMAIN_NAME]"
type input "emmanuel4adekunle@gmail.com"
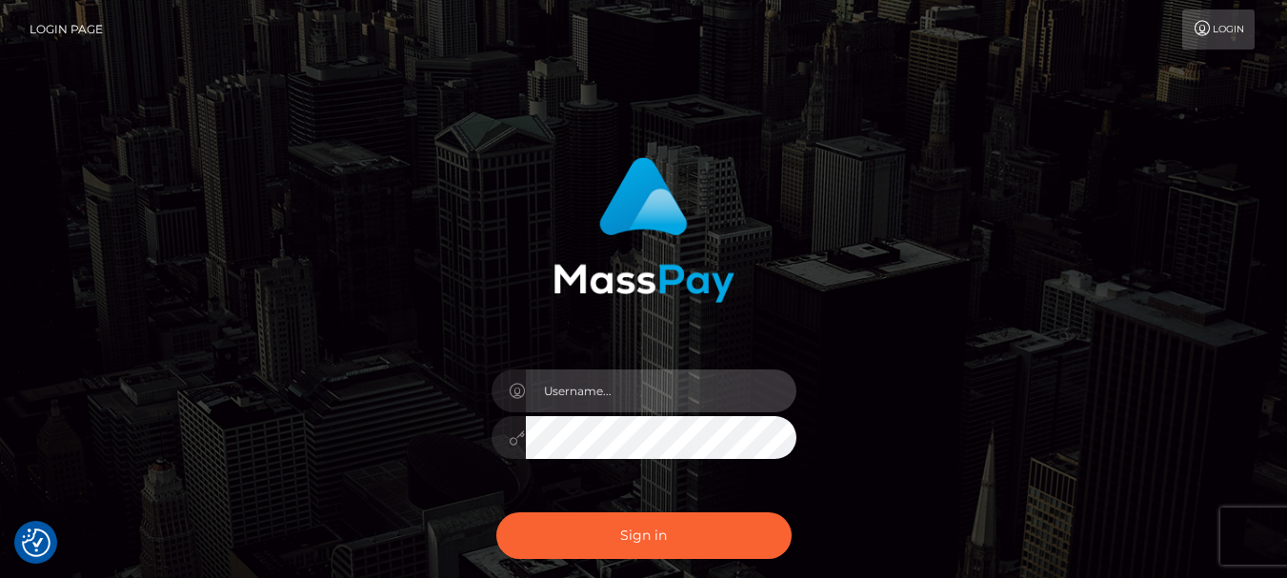
type input "[DOMAIN_NAME]"
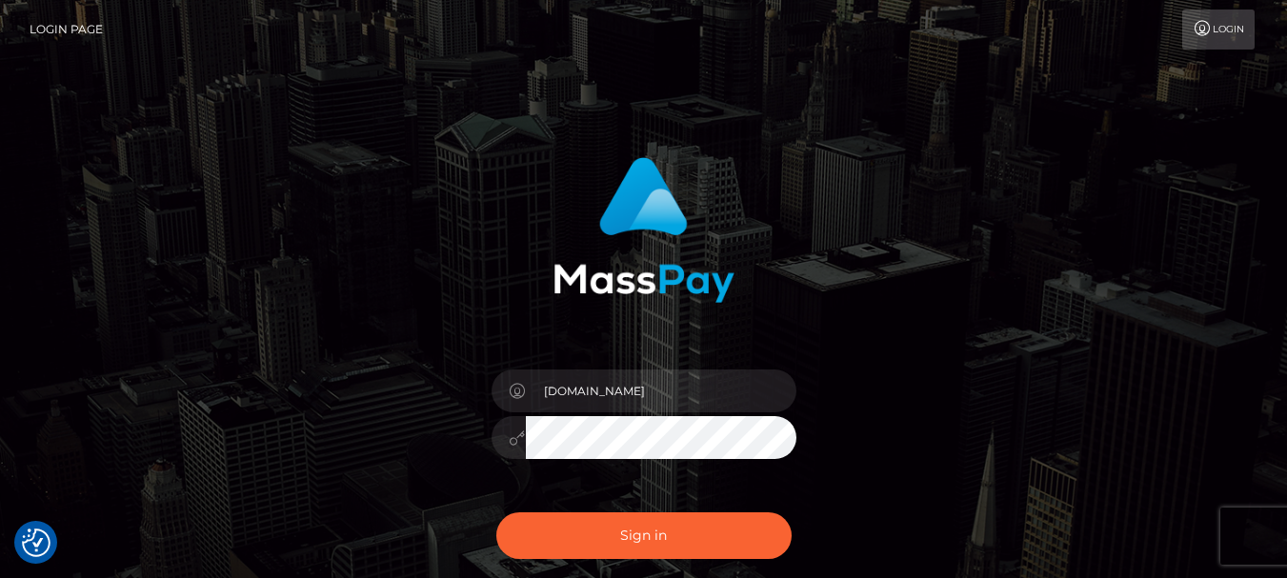
click at [513, 186] on div at bounding box center [643, 223] width 500 height 160
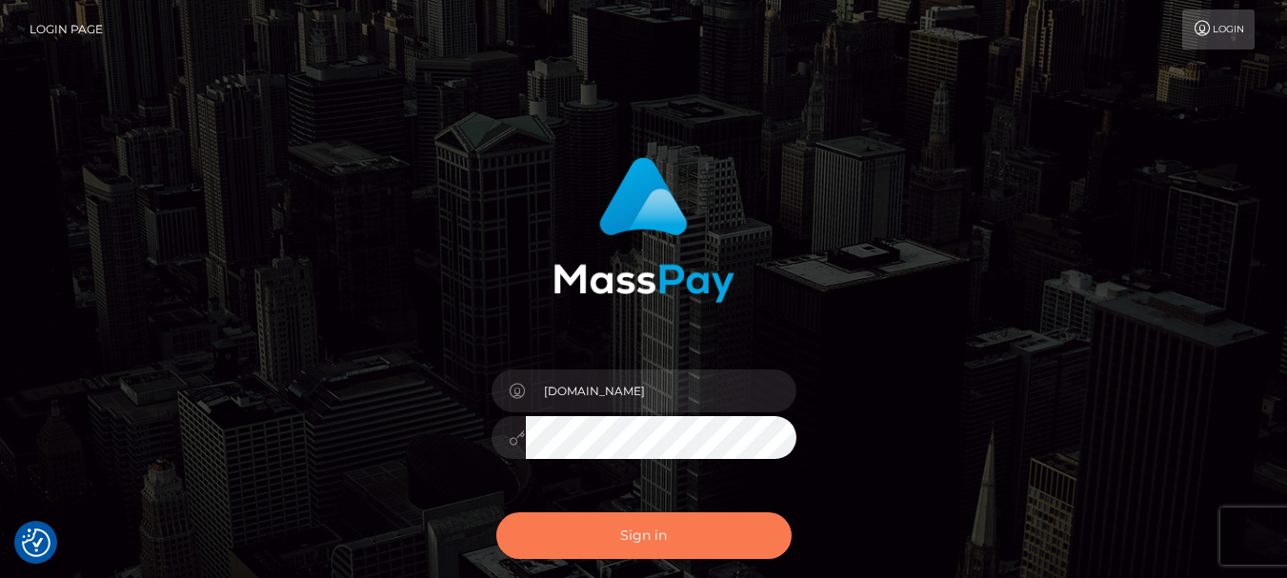
click at [662, 538] on button "Sign in" at bounding box center [643, 535] width 295 height 47
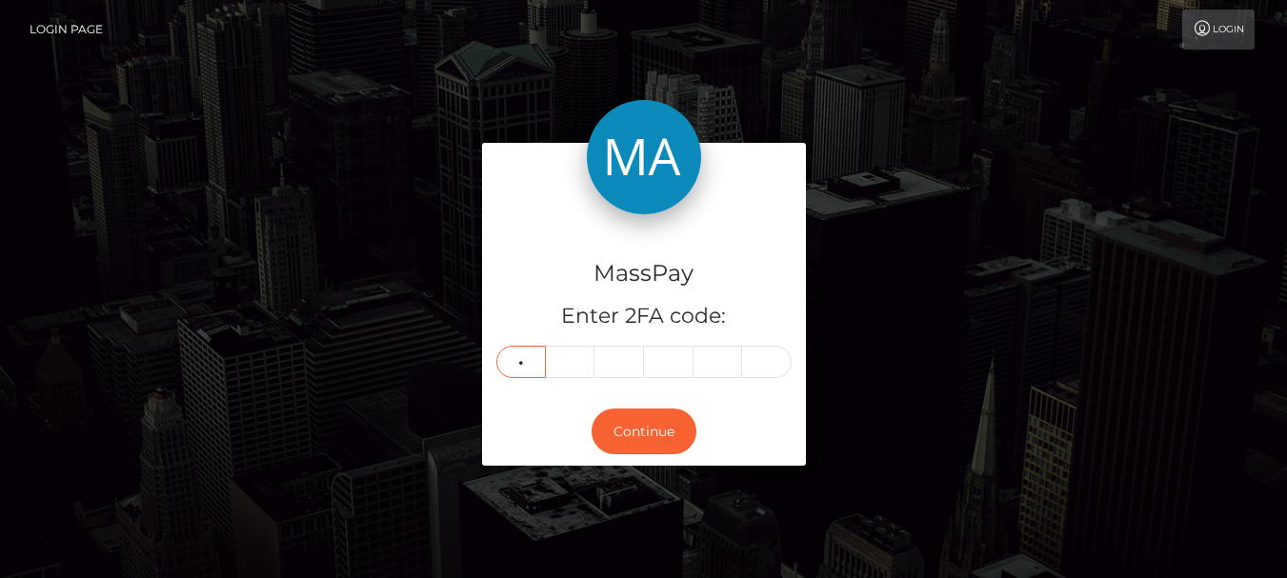
type input "3"
type input "9"
type input "0"
type input "6"
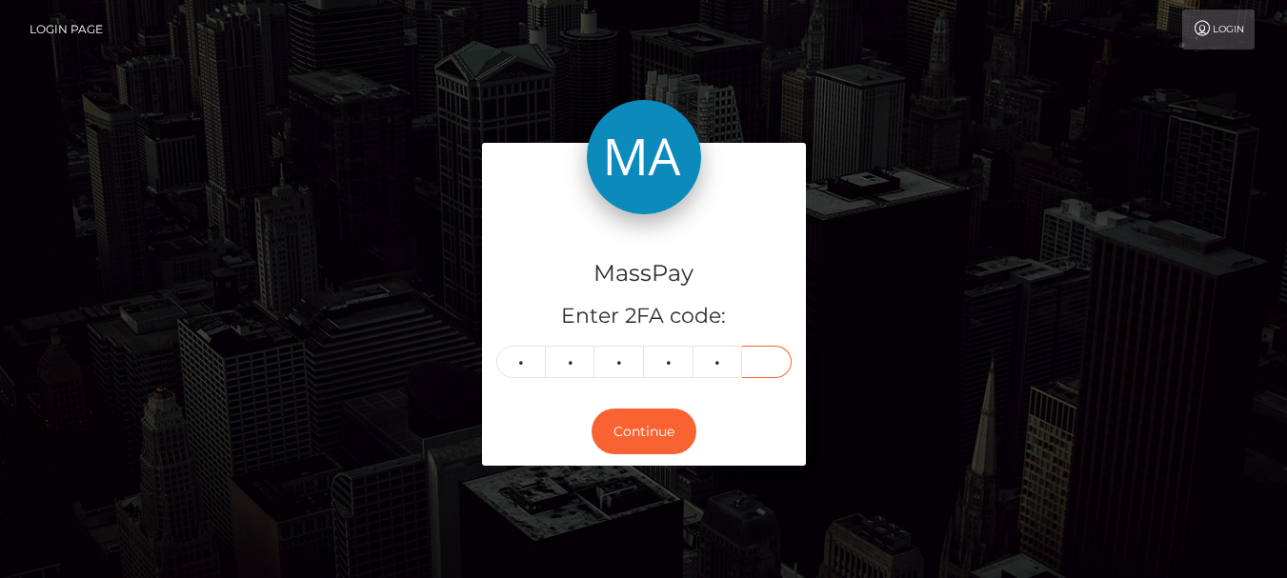
type input "5"
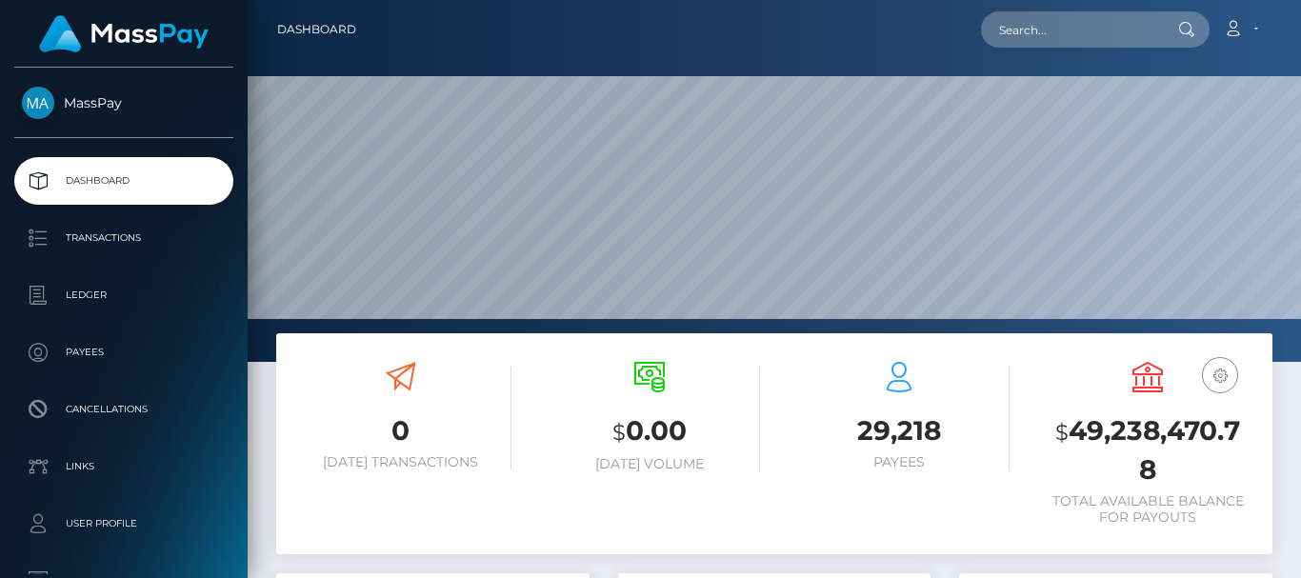
scroll to position [338, 312]
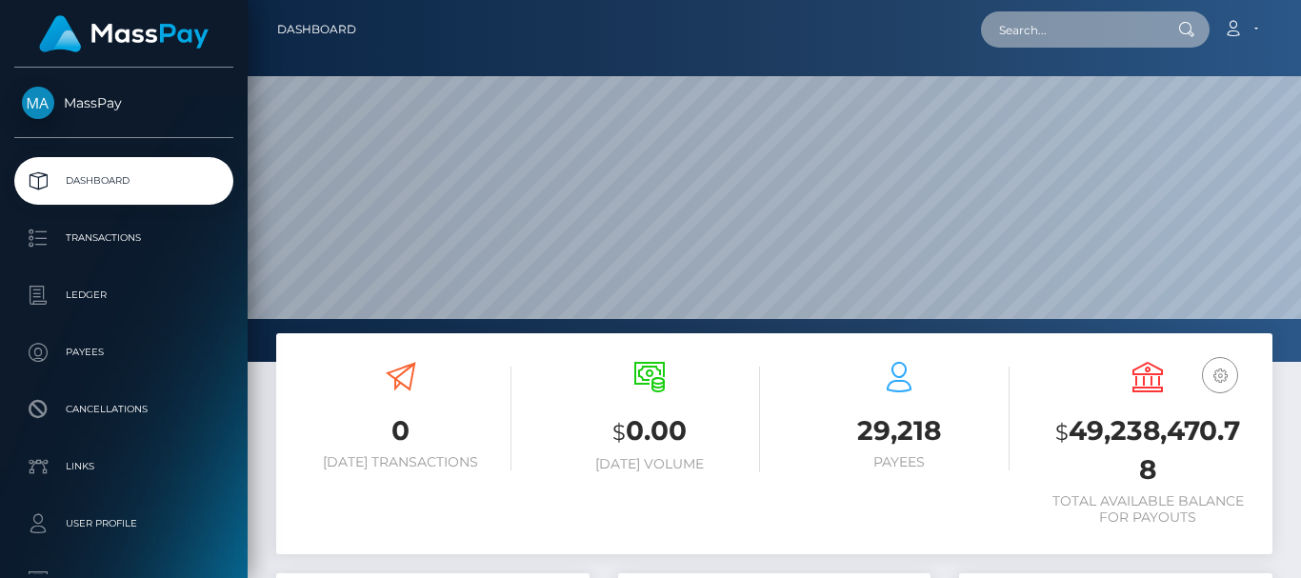
click at [1003, 29] on input "text" at bounding box center [1070, 29] width 179 height 36
paste input "[EMAIL_ADDRESS][DOMAIN_NAME]"
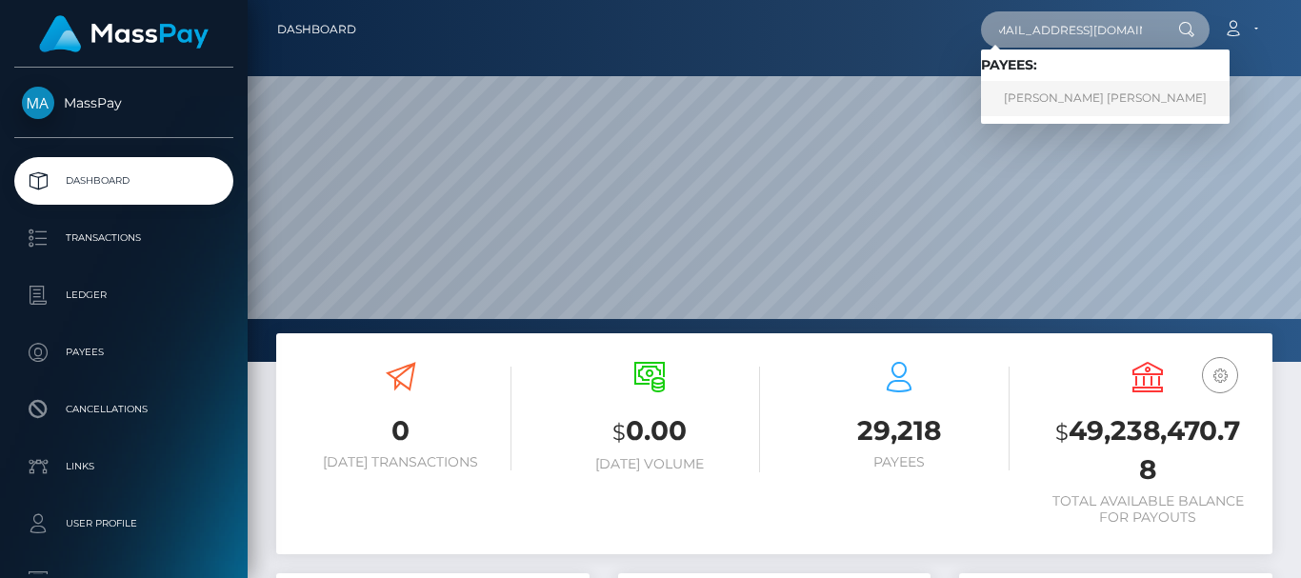
type input "[EMAIL_ADDRESS][DOMAIN_NAME]"
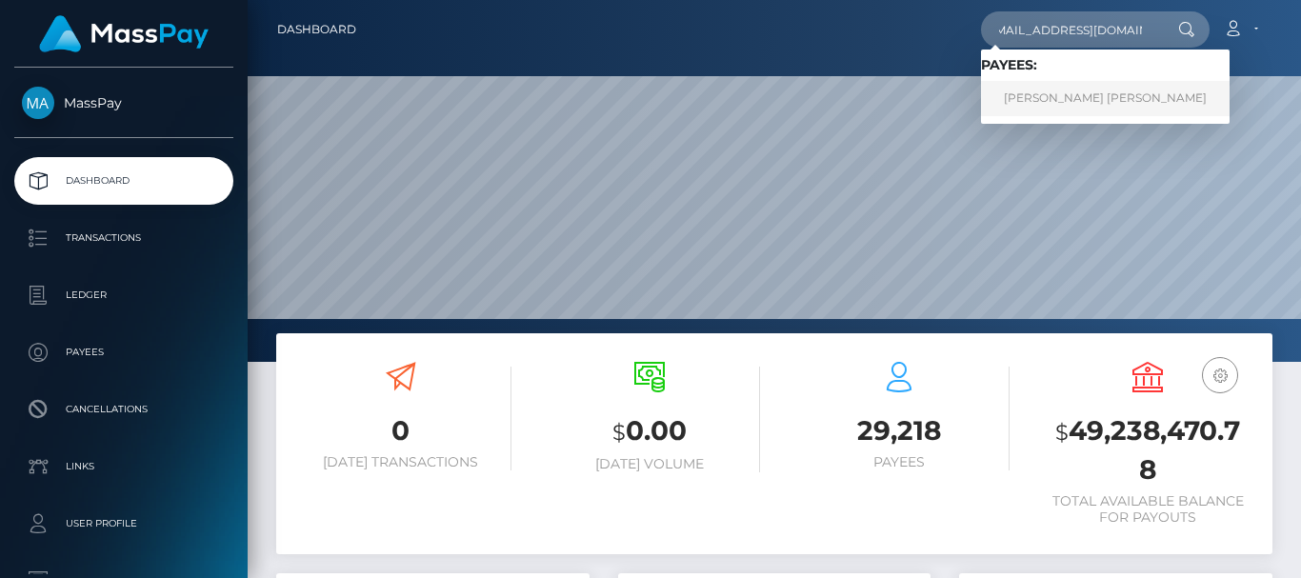
scroll to position [0, 0]
click at [1071, 97] on link "Maryellen Harry" at bounding box center [1105, 98] width 249 height 35
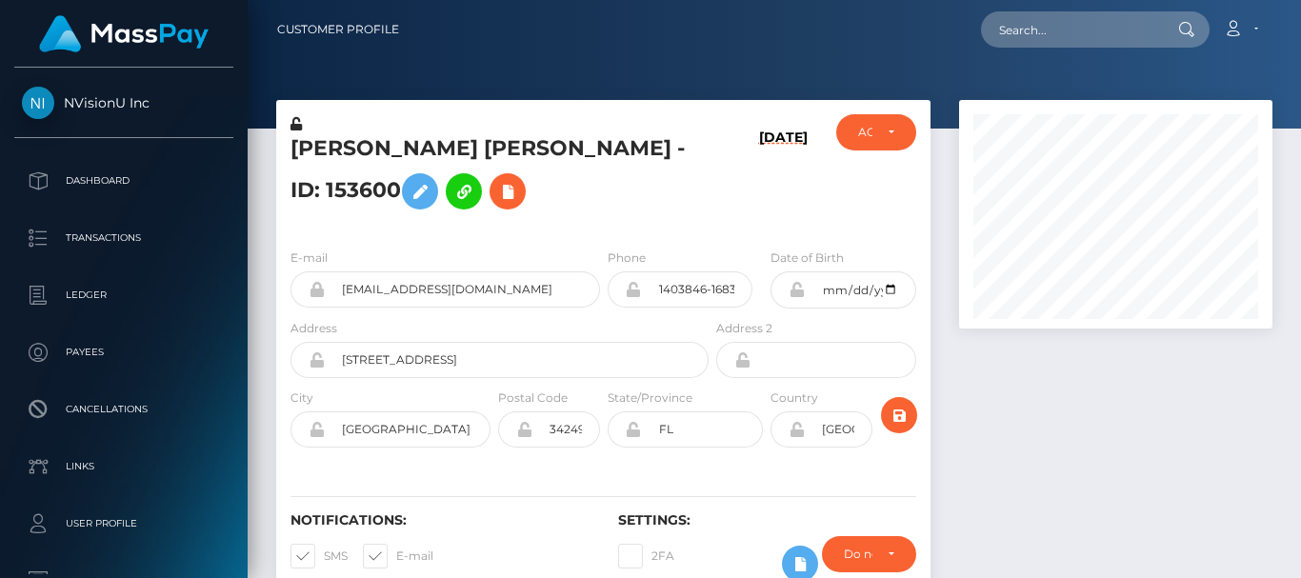
scroll to position [229, 312]
click at [987, 414] on div at bounding box center [1116, 360] width 342 height 520
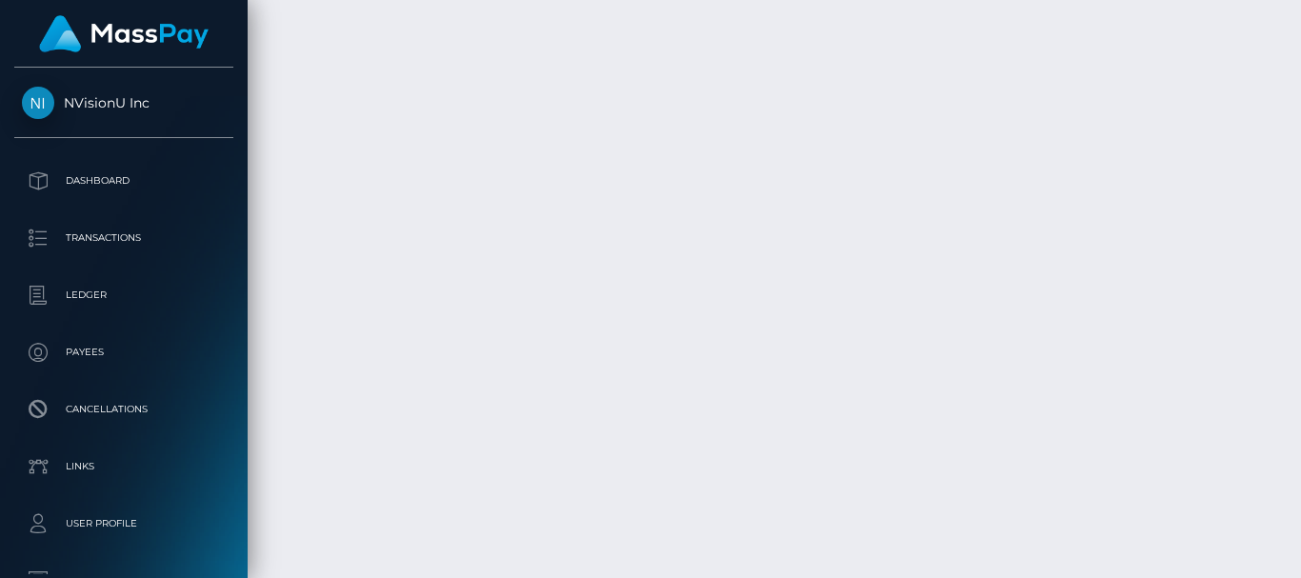
scroll to position [6087, 0]
click at [1231, 385] on div "Force status update" at bounding box center [1185, 386] width 139 height 35
click at [1229, 383] on div "Force status update" at bounding box center [1185, 386] width 139 height 35
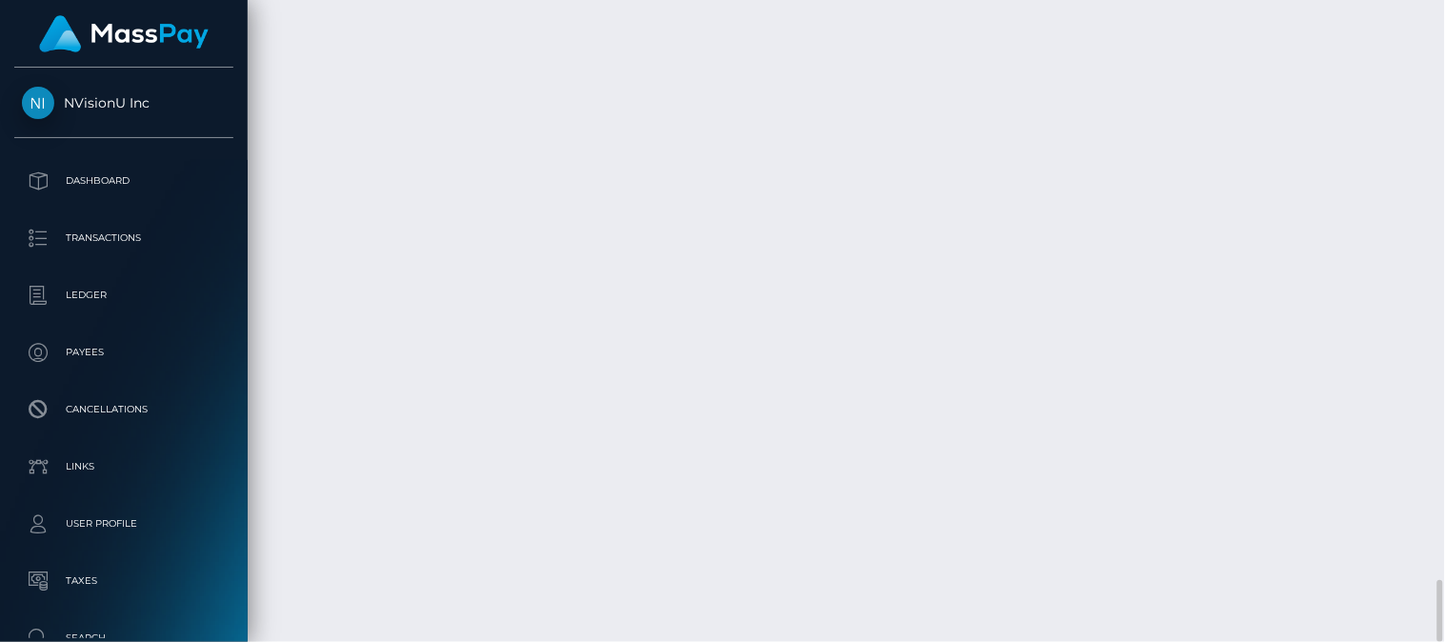
scroll to position [229, 362]
drag, startPoint x: 1272, startPoint y: 9, endPoint x: 1048, endPoint y: 289, distance: 358.5
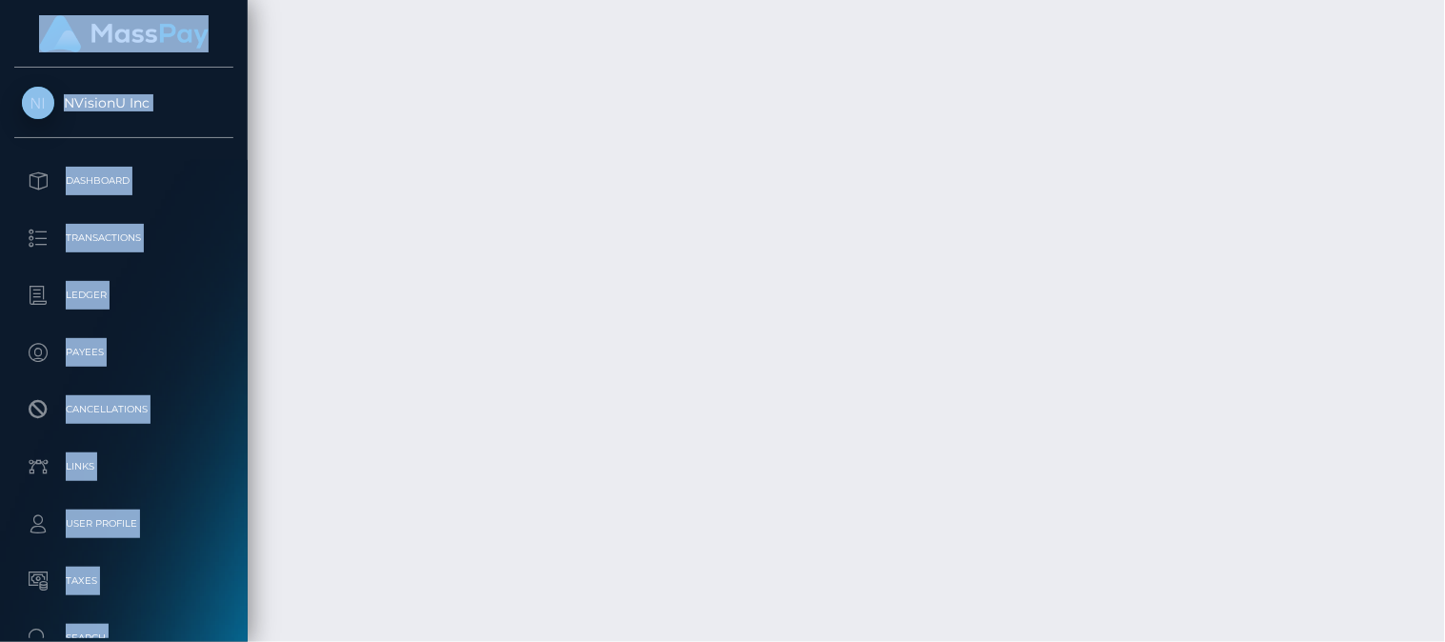
drag, startPoint x: 1346, startPoint y: 136, endPoint x: 1426, endPoint y: -55, distance: 207.5
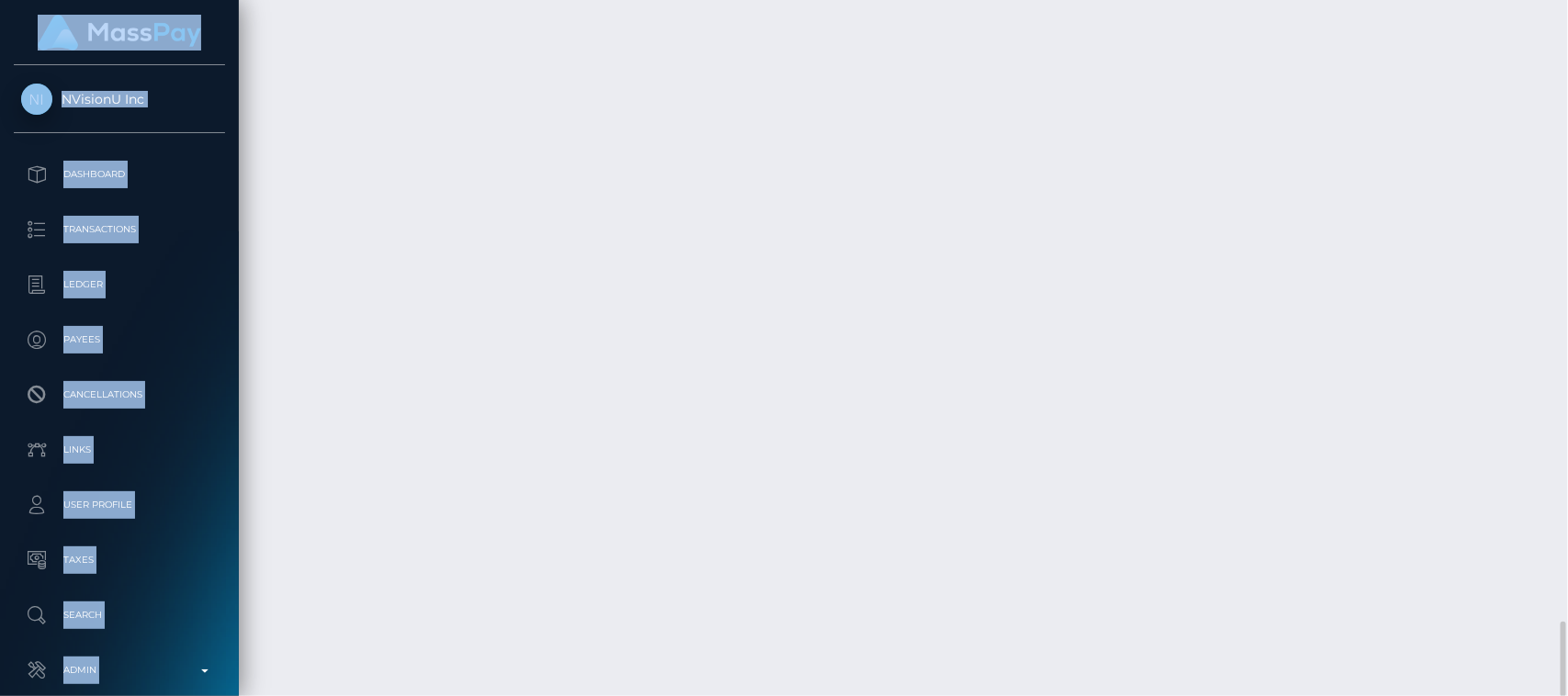
drag, startPoint x: 1375, startPoint y: -53, endPoint x: 1105, endPoint y: 473, distance: 591.2
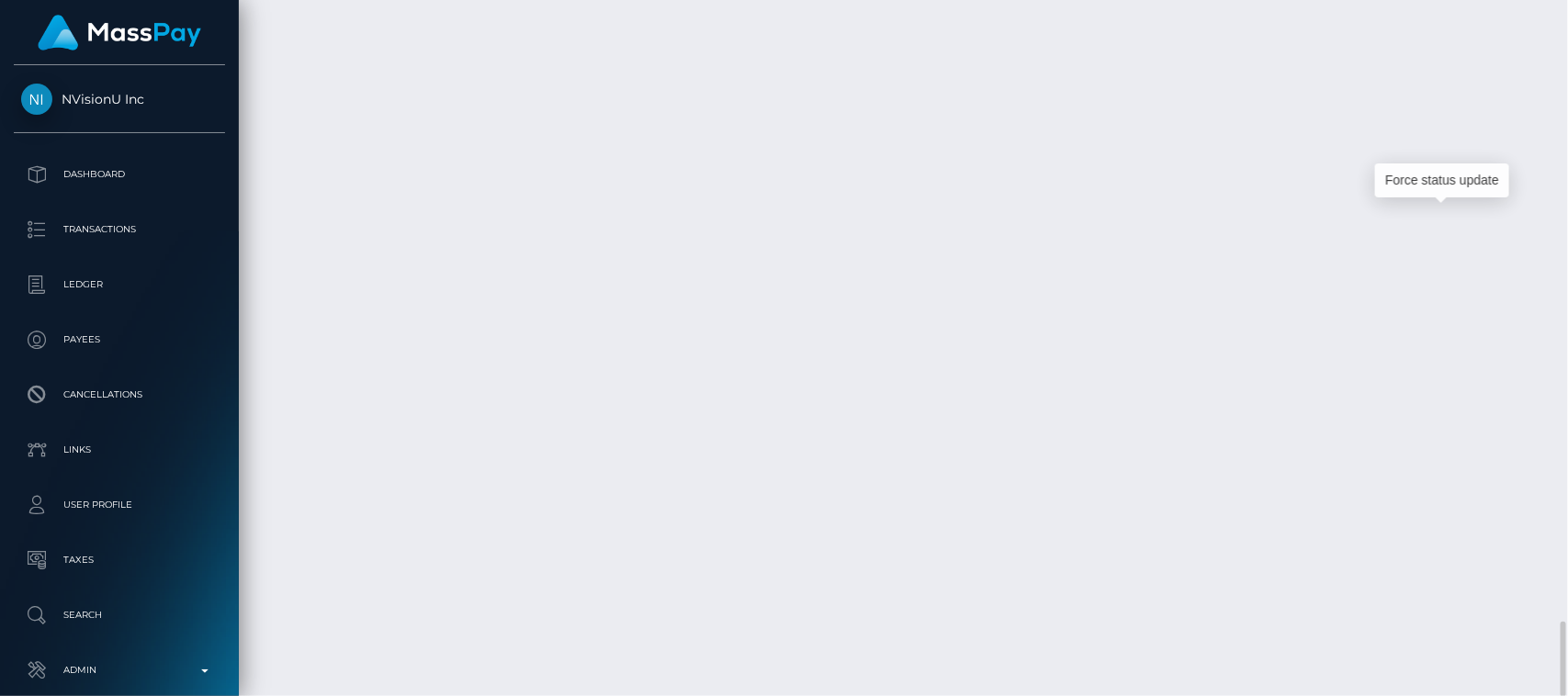
scroll to position [221, 406]
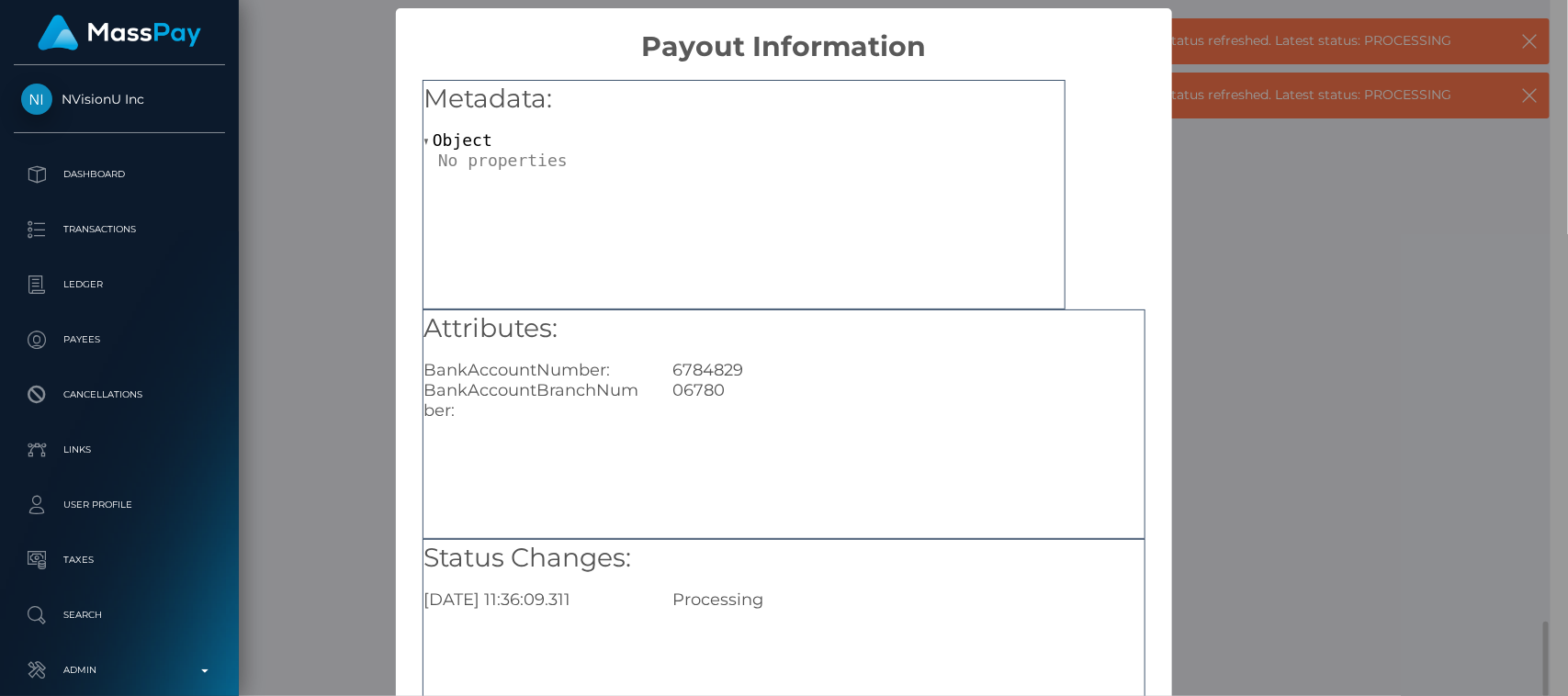
scroll to position [0, 0]
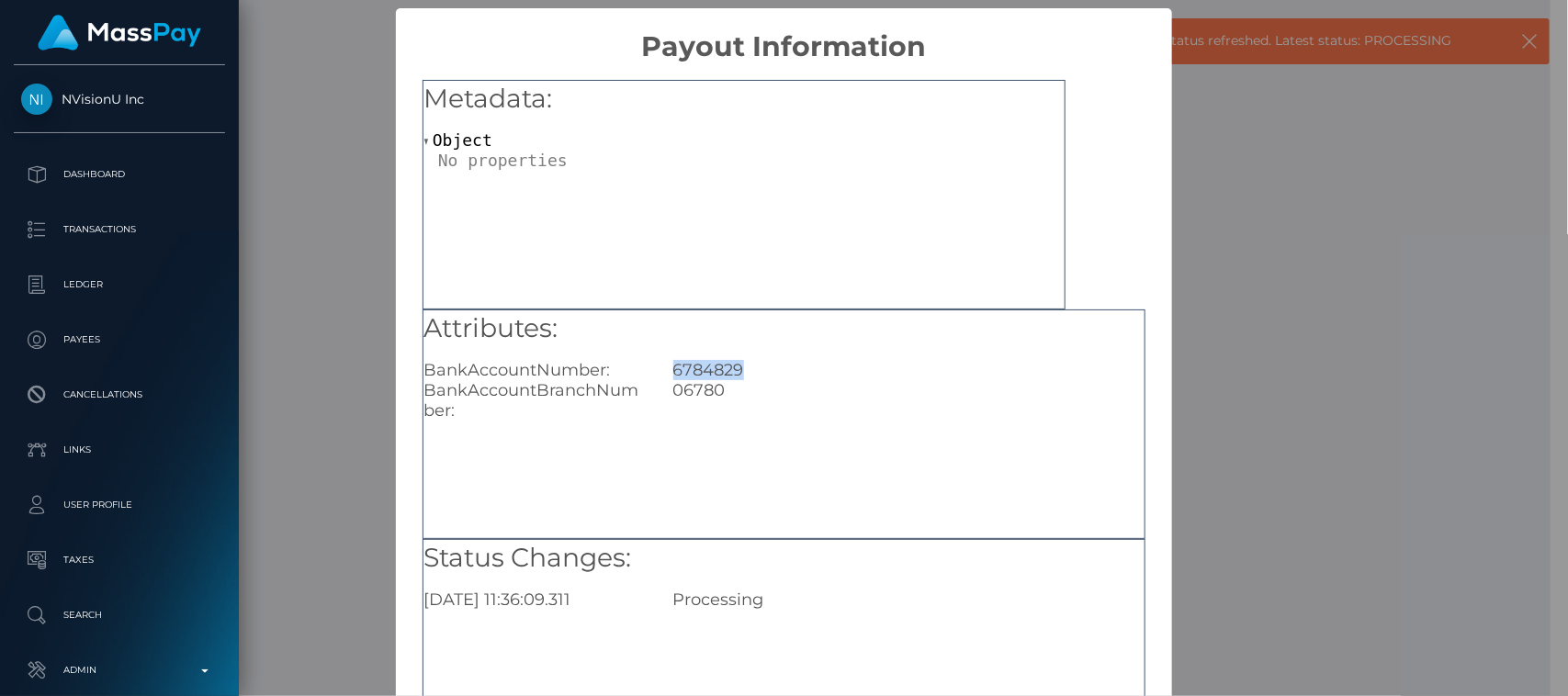
drag, startPoint x: 670, startPoint y: 372, endPoint x: 763, endPoint y: 369, distance: 93.0
click at [763, 369] on div "6784829" at bounding box center [908, 369] width 499 height 20
copy div "6784829"
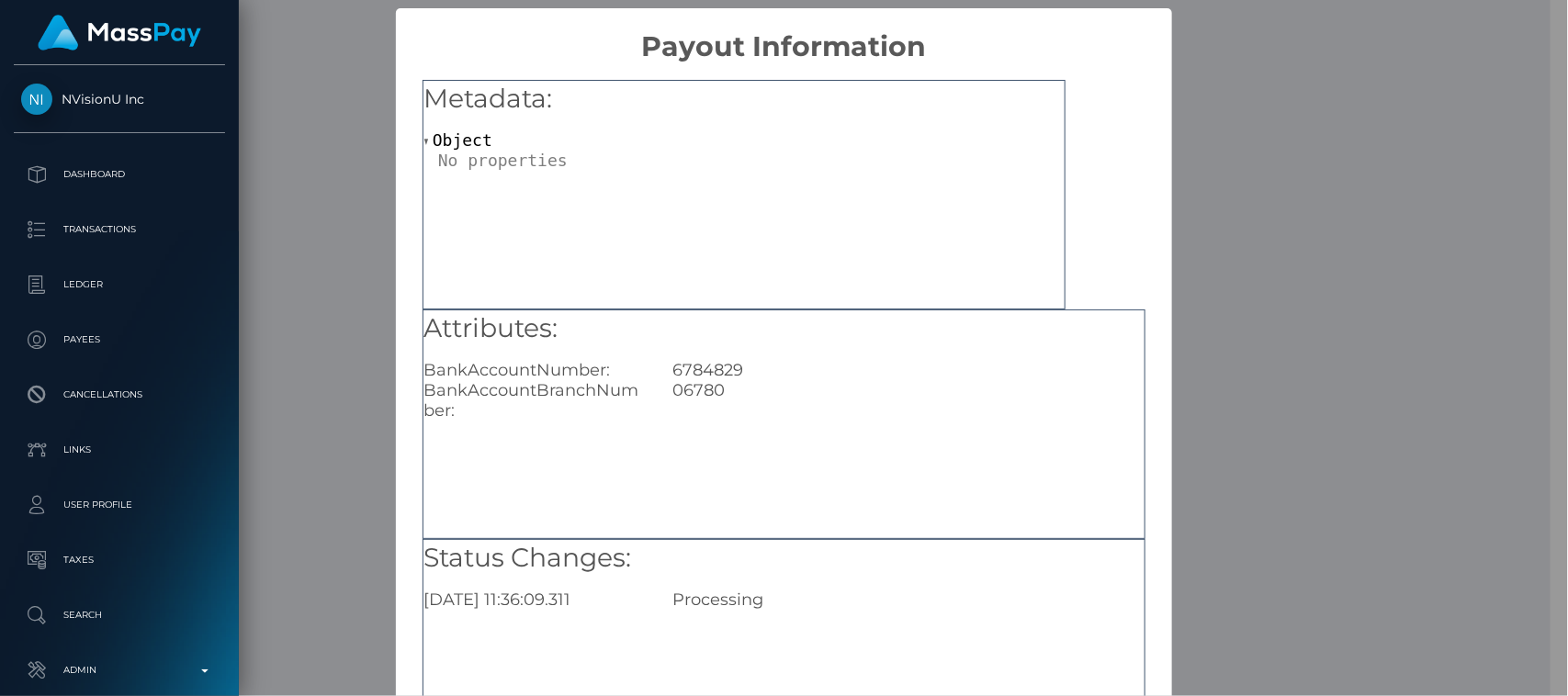
click at [1254, 226] on div "× Payout Information Metadata: Object Attributes: BankAccountNumber: 6784829 Ba…" at bounding box center [784, 348] width 1568 height 696
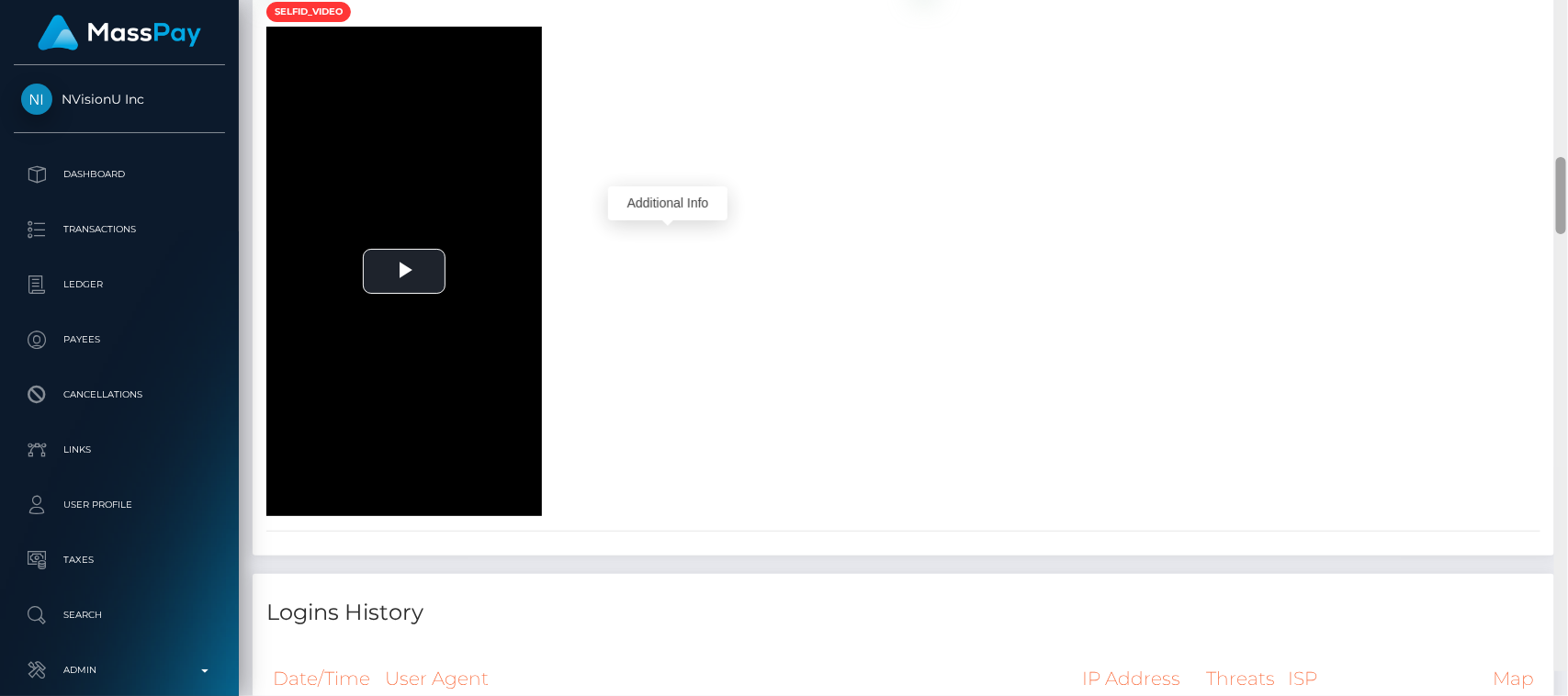
scroll to position [1625, 0]
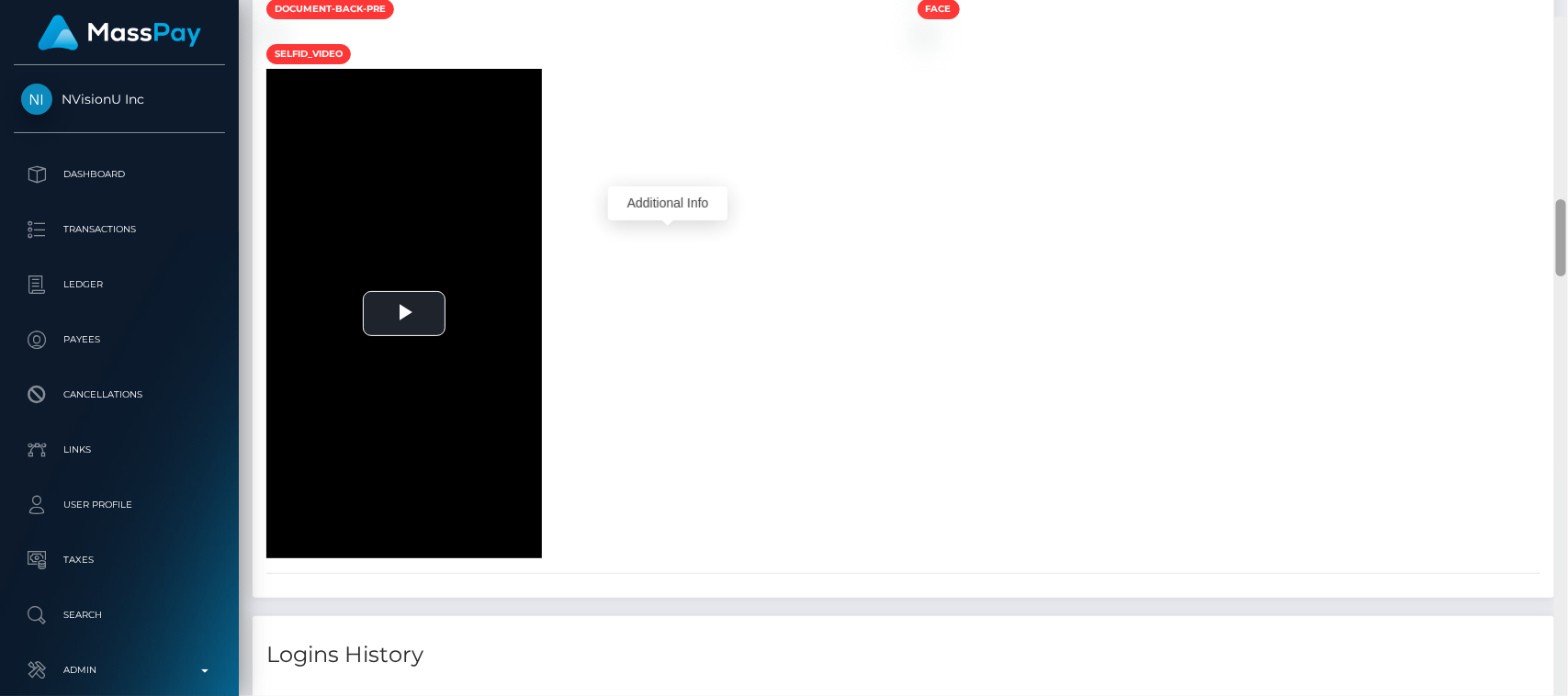
drag, startPoint x: 1563, startPoint y: 653, endPoint x: 1567, endPoint y: 207, distance: 446.0
click at [1254, 207] on div at bounding box center [1561, 364] width 14 height 697
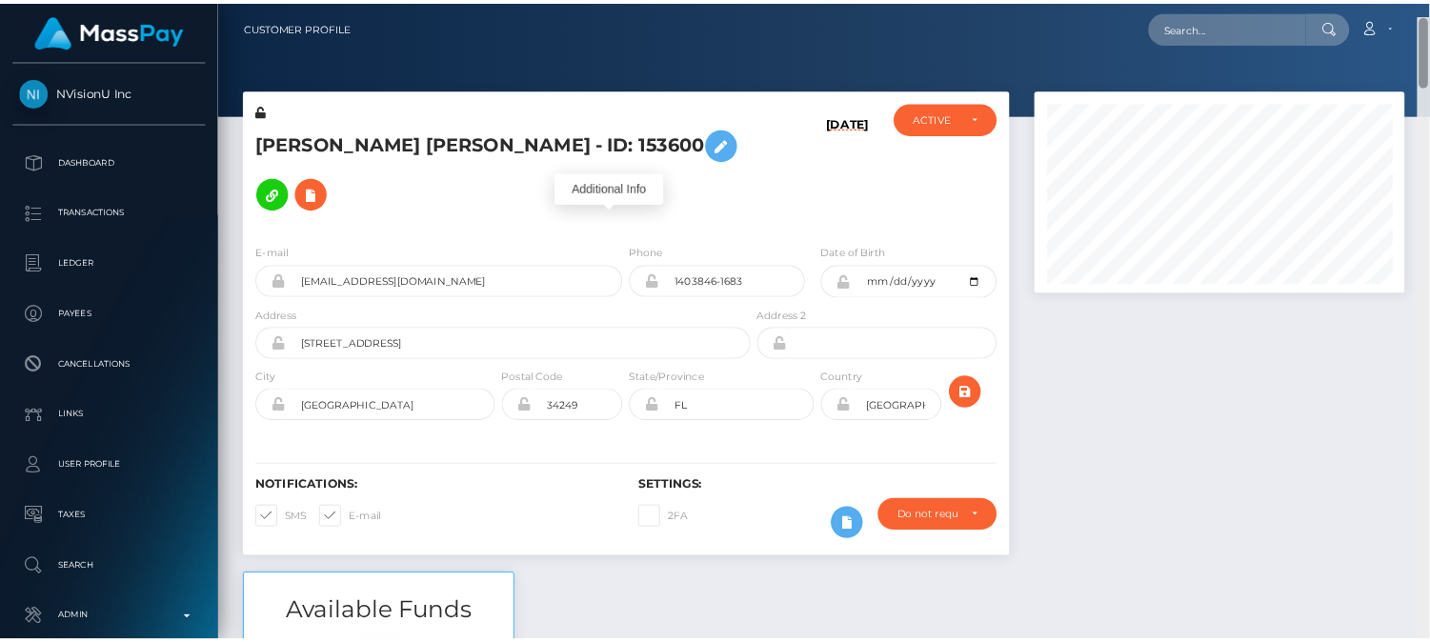
scroll to position [110, 0]
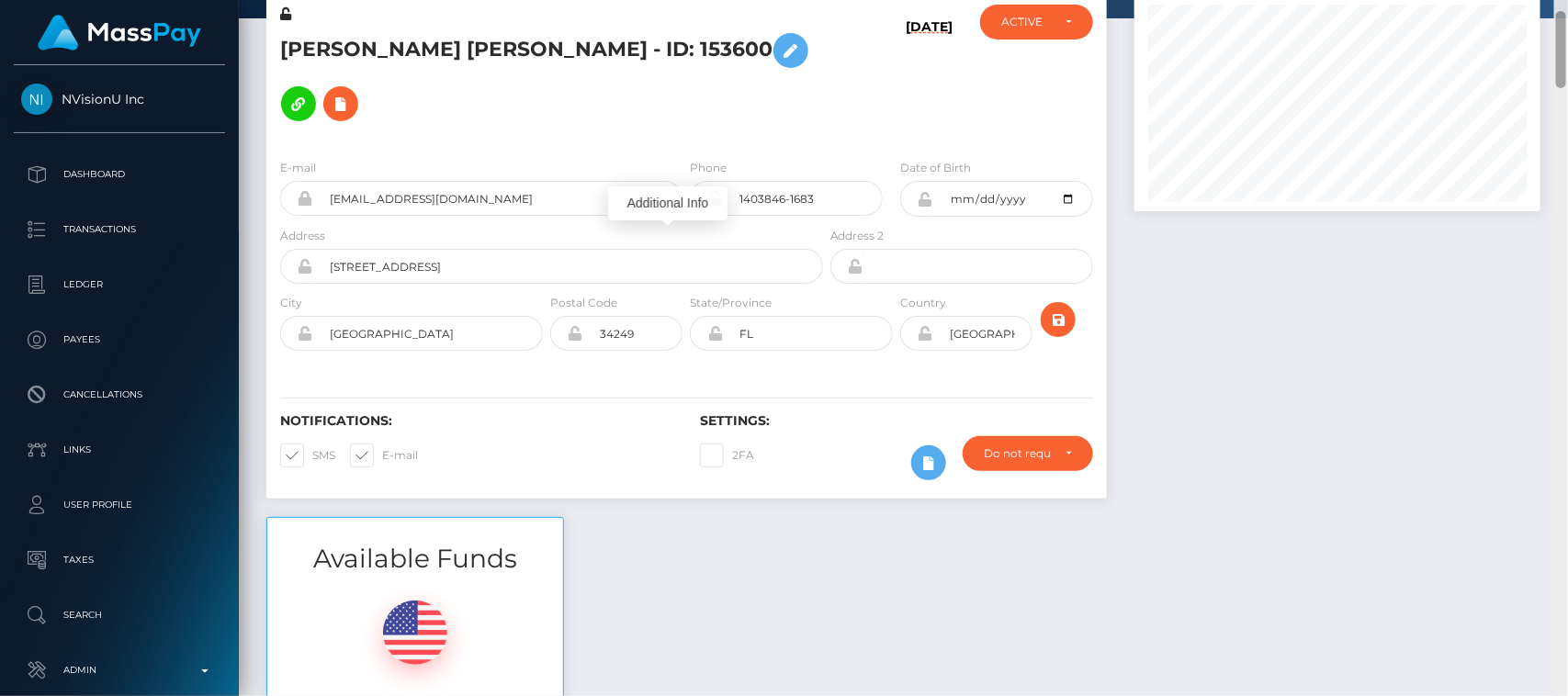
drag, startPoint x: 1558, startPoint y: 219, endPoint x: 1544, endPoint y: 48, distance: 171.6
click at [1254, 48] on div "Customer Profile Loading... Loading..." at bounding box center [904, 348] width 1329 height 696
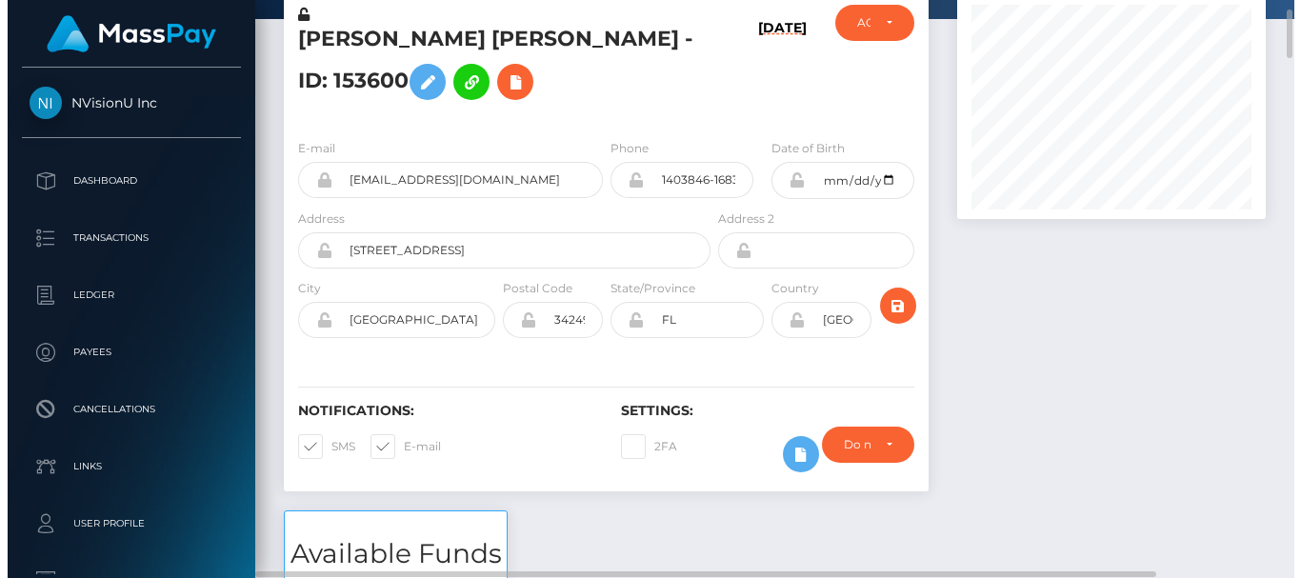
scroll to position [229, 308]
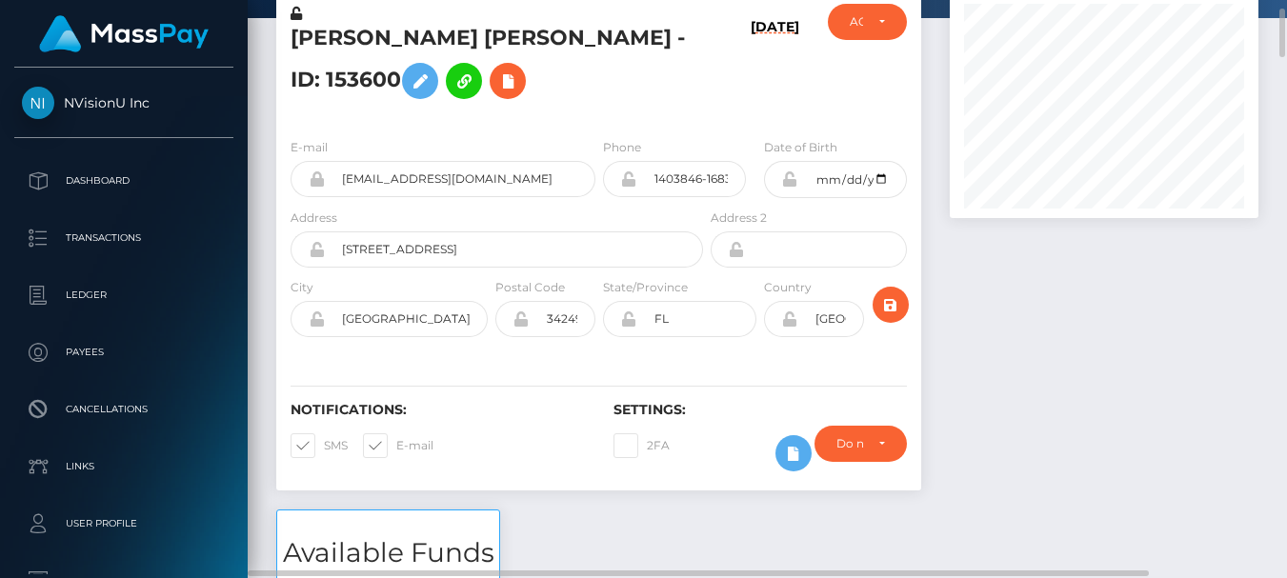
drag, startPoint x: 1600, startPoint y: 14, endPoint x: 964, endPoint y: 215, distance: 667.3
click at [964, 215] on div at bounding box center [1104, 104] width 309 height 229
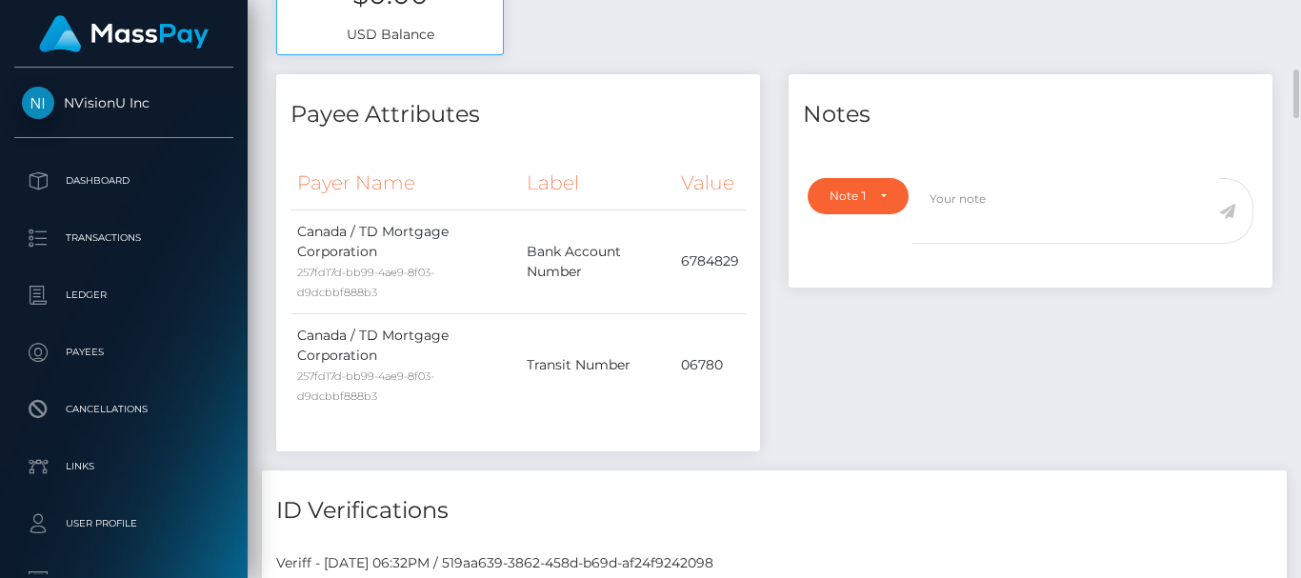
scroll to position [853, 0]
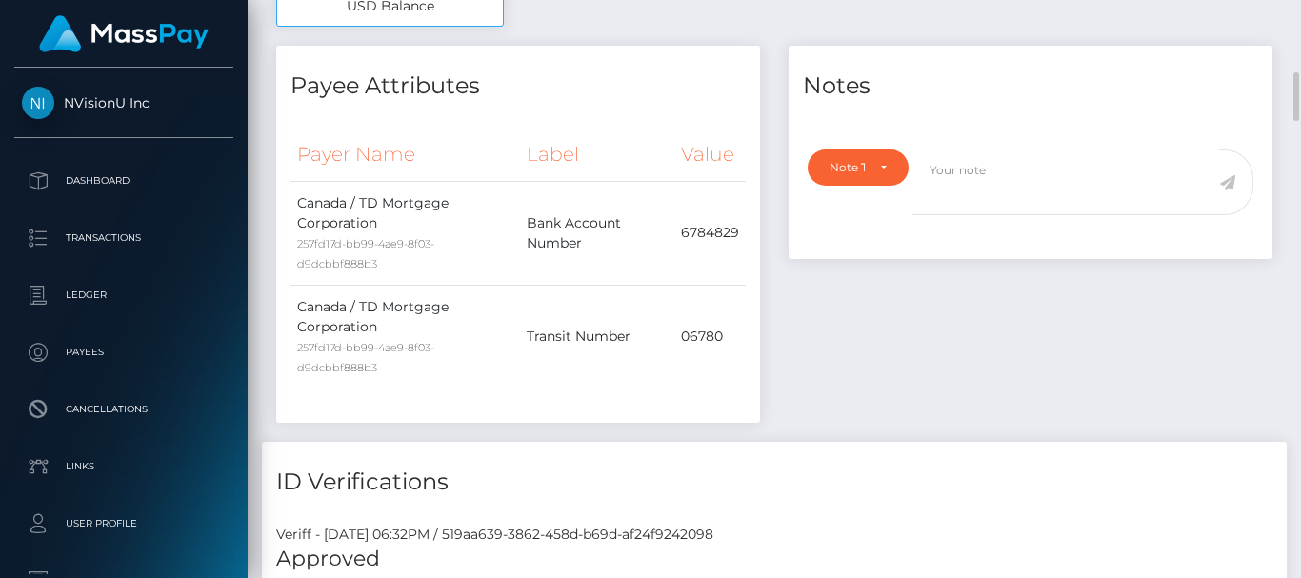
click at [873, 331] on div "Notes Note Type Compliance Clear Compliance General Note Type" at bounding box center [1030, 243] width 512 height 395
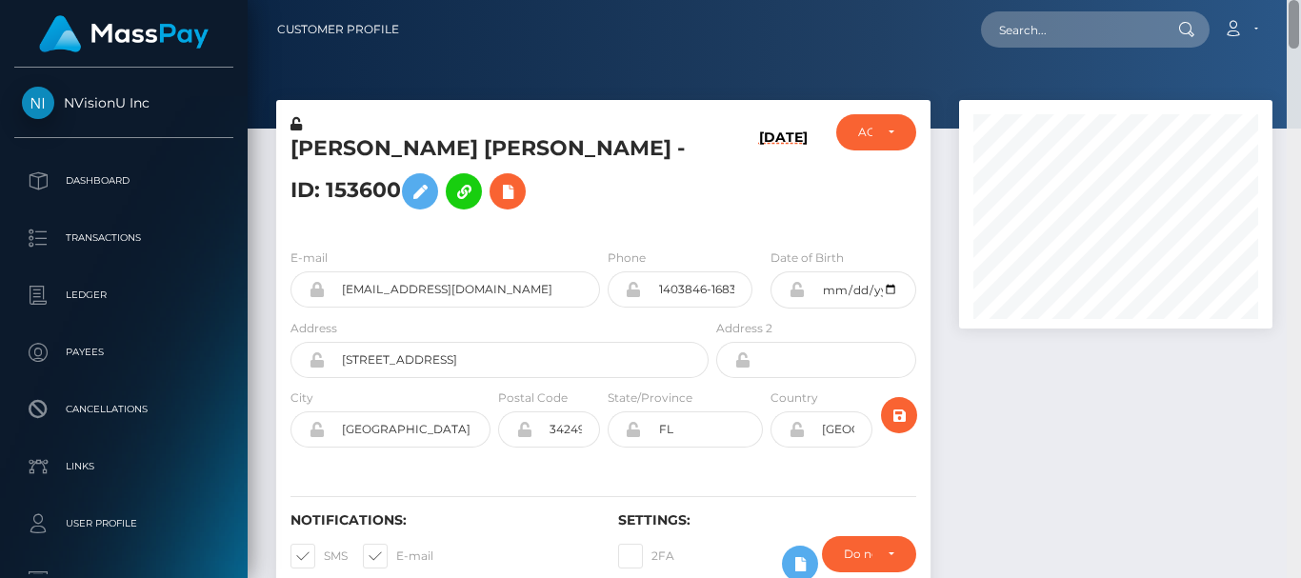
drag, startPoint x: 1294, startPoint y: 112, endPoint x: 1290, endPoint y: -6, distance: 118.2
click at [1290, 0] on html "NVisionU Inc Dashboard Transactions Ledger Payees Cancellations" at bounding box center [650, 289] width 1301 height 578
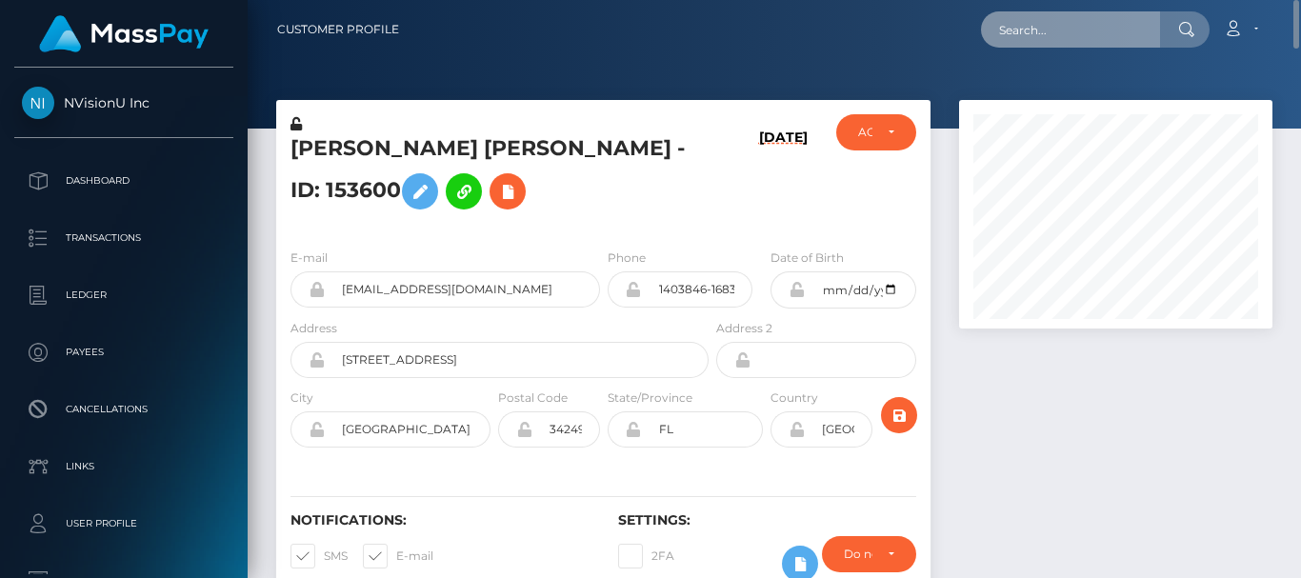
click at [1024, 27] on input "text" at bounding box center [1070, 29] width 179 height 36
paste input "valentineachitsa2@gmail.com"
type input "valentineachitsa2@gmail.com"
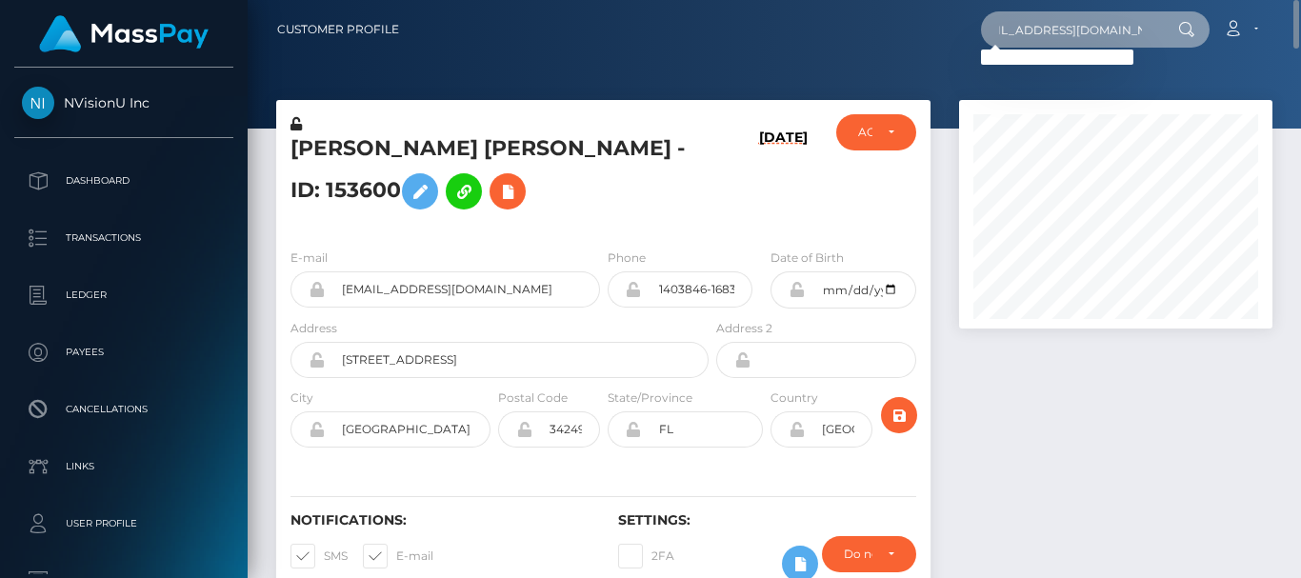
drag, startPoint x: 992, startPoint y: 27, endPoint x: 1190, endPoint y: 41, distance: 198.6
click at [1190, 41] on div "valentineachitsa2@gmail.com Loading... Loading..." at bounding box center [1095, 29] width 229 height 36
paste input "vlukulu@gmail.com"
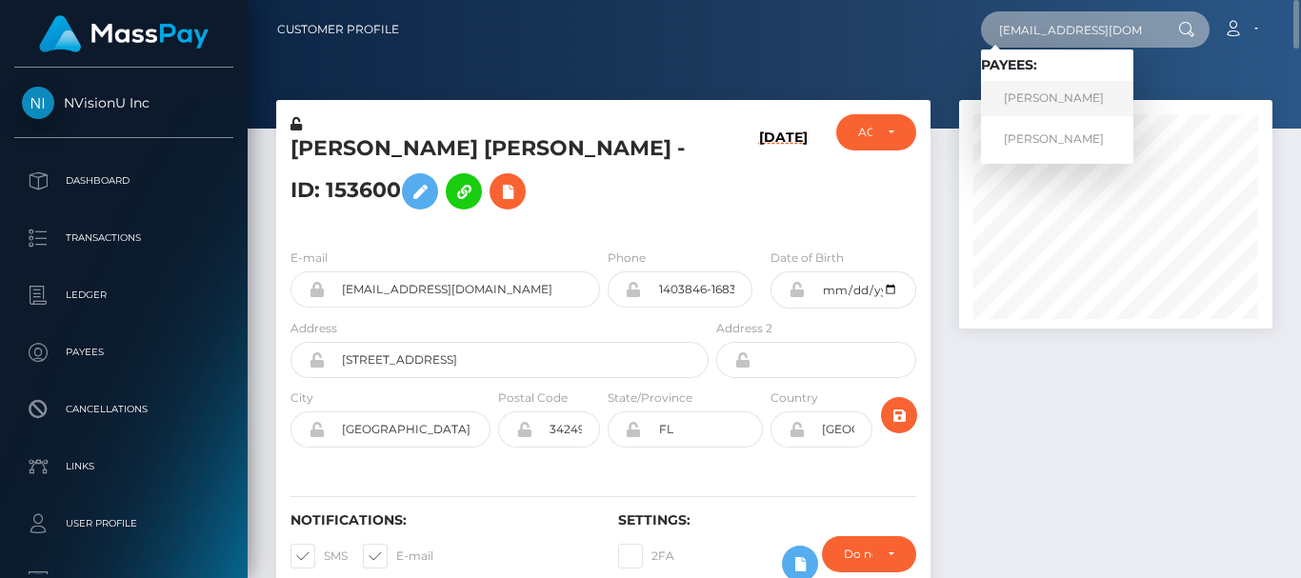
type input "vlukulu@gmail.com"
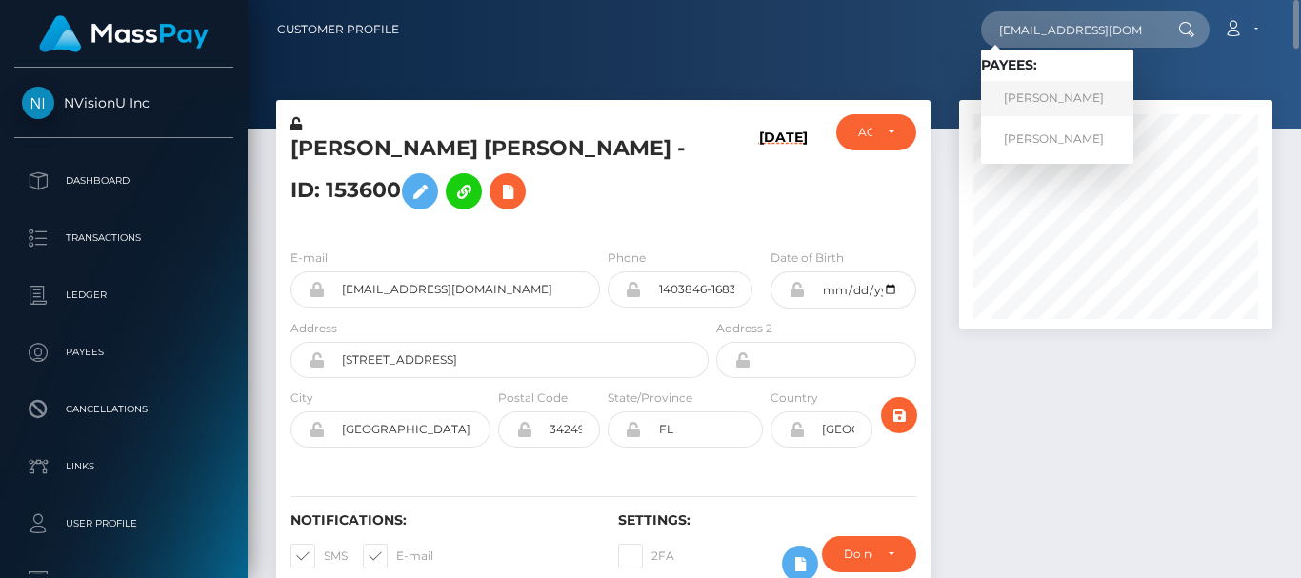
click at [1059, 97] on link "Valentine Lukulu" at bounding box center [1057, 98] width 152 height 35
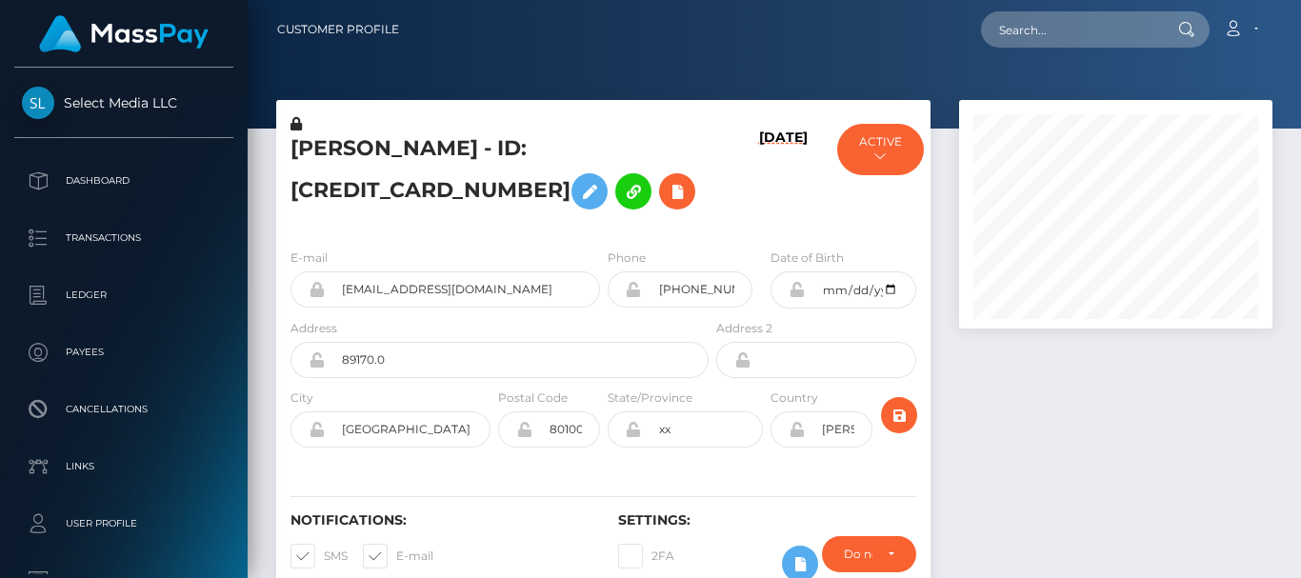
scroll to position [229, 312]
click at [992, 351] on div at bounding box center [1116, 360] width 342 height 520
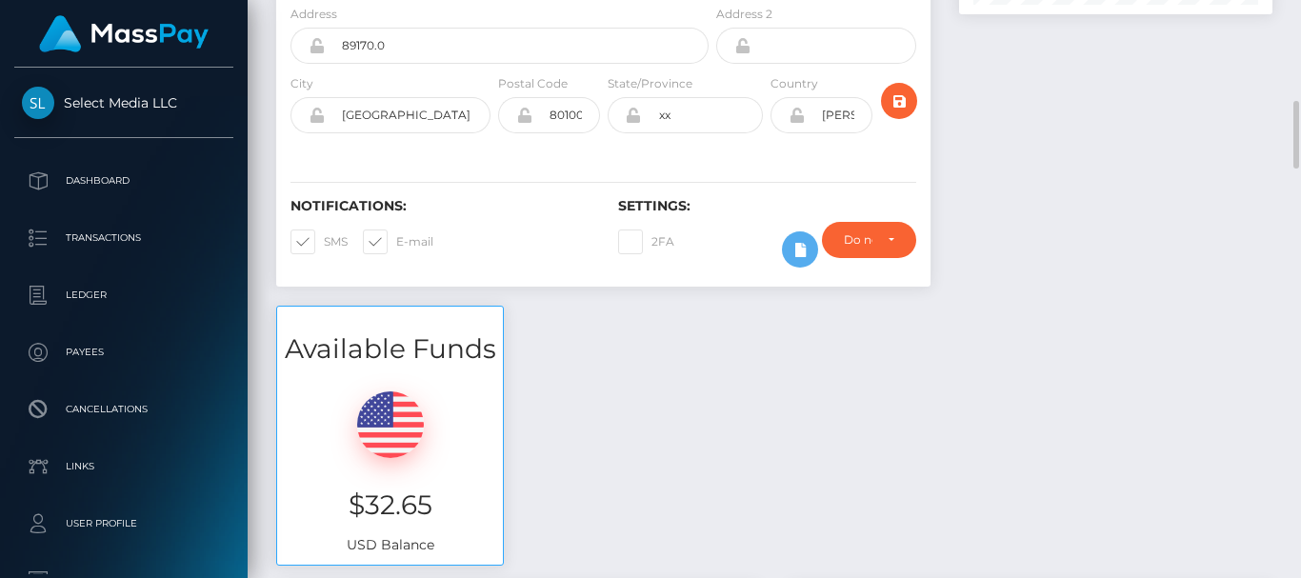
scroll to position [371, 0]
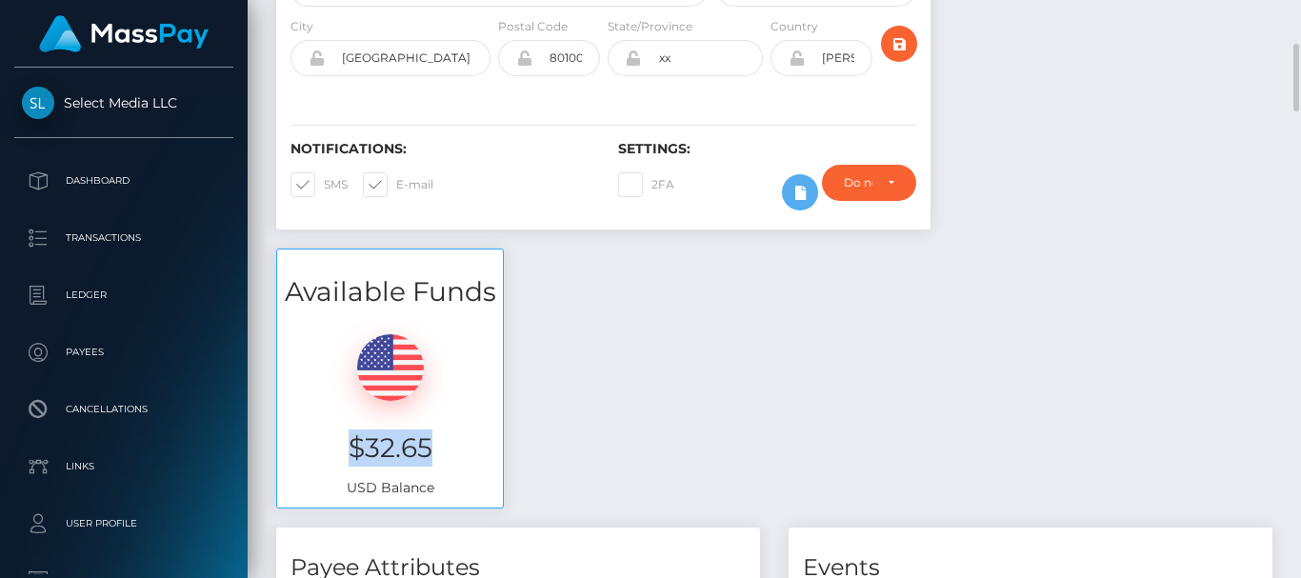
drag, startPoint x: 348, startPoint y: 441, endPoint x: 446, endPoint y: 456, distance: 99.3
click at [446, 456] on h3 "$32.65" at bounding box center [389, 448] width 197 height 37
copy h3 "$32.65"
click at [606, 411] on div "Available Funds $32.65 USD Balance" at bounding box center [774, 389] width 1025 height 280
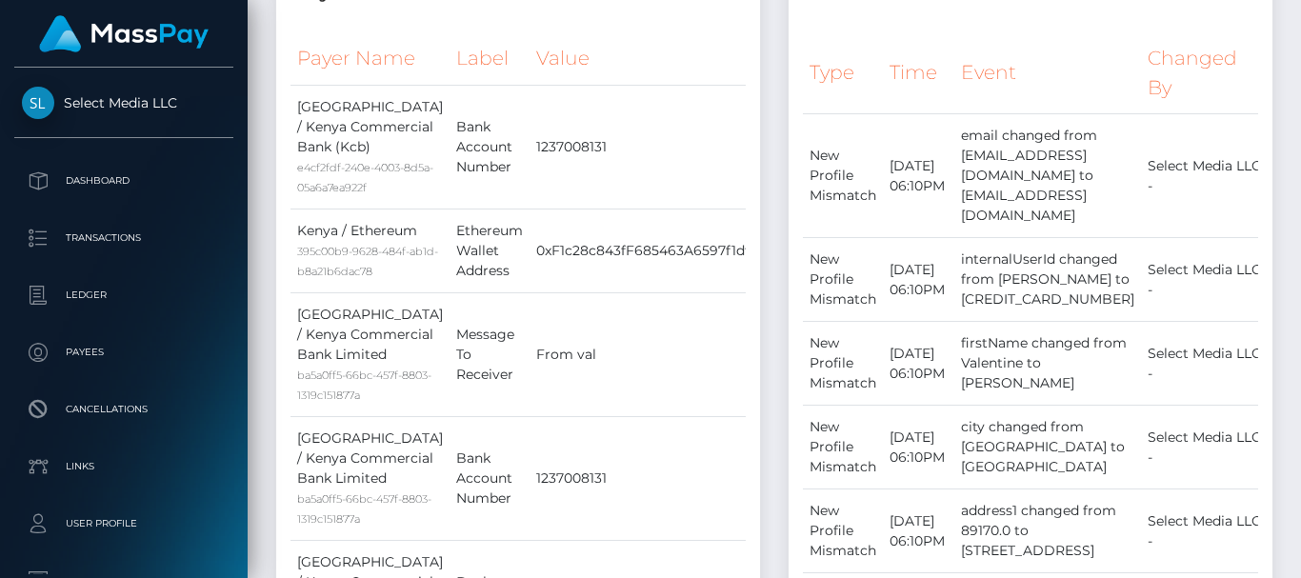
drag, startPoint x: 1299, startPoint y: 86, endPoint x: 1274, endPoint y: -10, distance: 98.7
click at [1274, 0] on html "Select Media LLC Dashboard Transactions Ledger Payees Links Taxes" at bounding box center [650, 289] width 1301 height 578
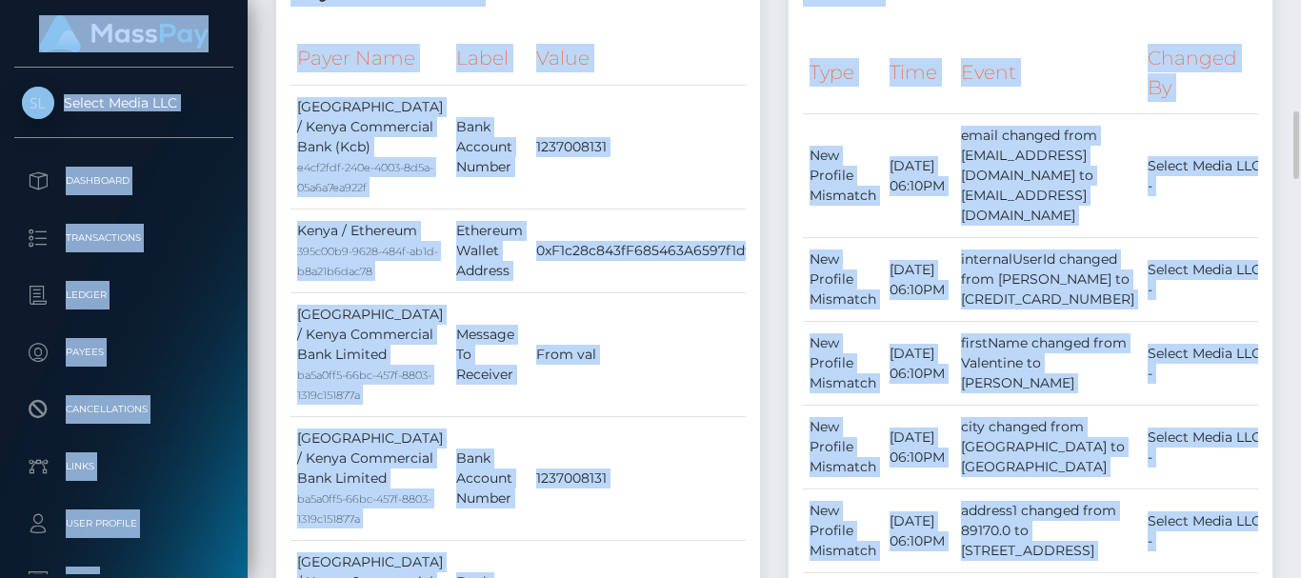
click at [615, 85] on th "Value" at bounding box center [697, 58] width 335 height 52
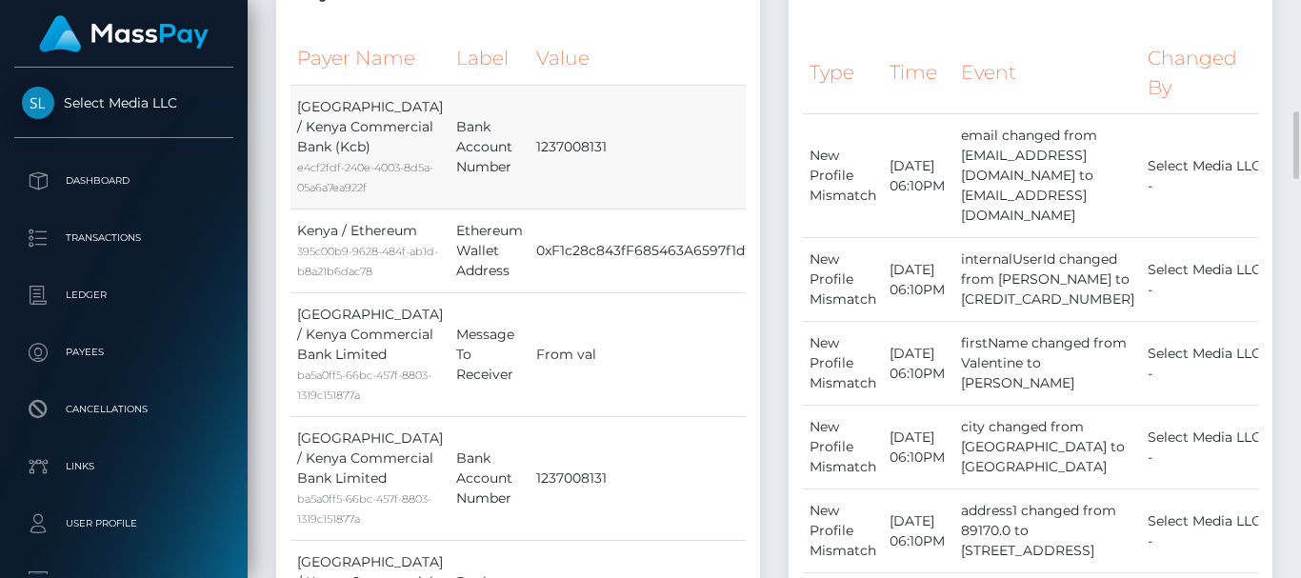
click at [650, 114] on td "1237008131" at bounding box center [697, 147] width 335 height 124
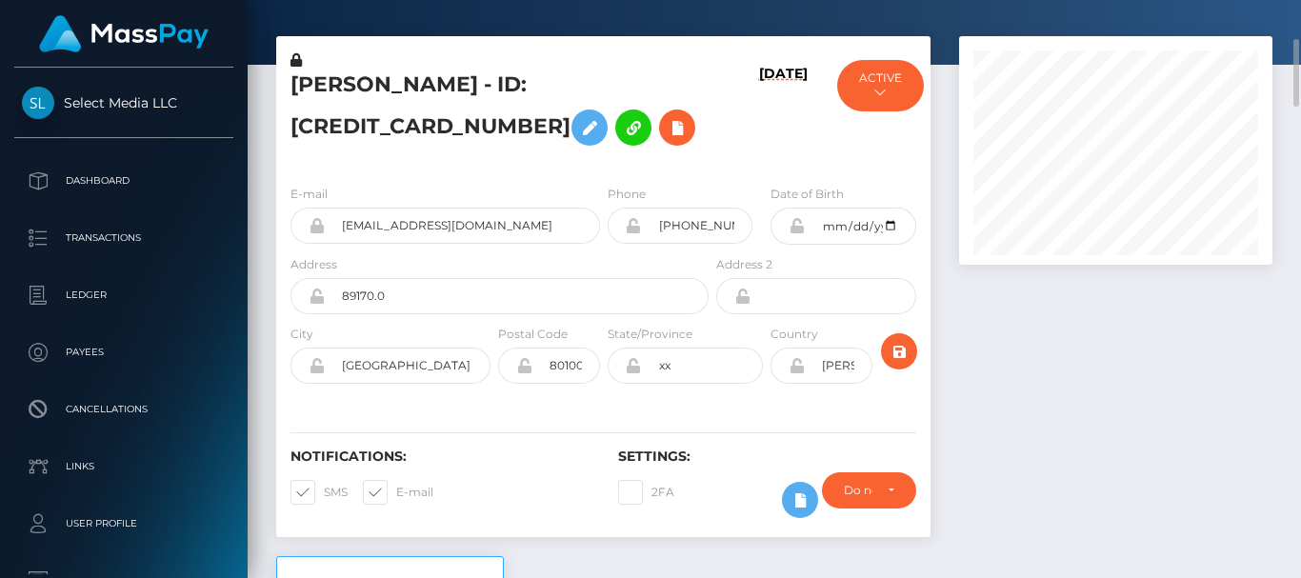
scroll to position [0, 0]
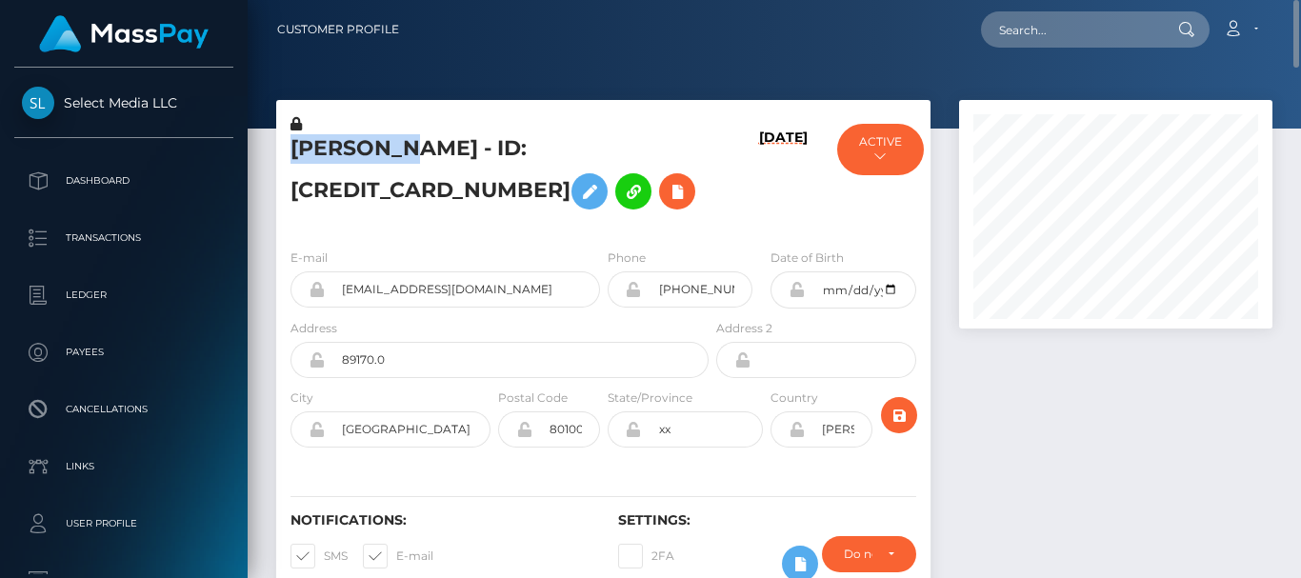
drag, startPoint x: 297, startPoint y: 150, endPoint x: 393, endPoint y: 150, distance: 96.2
click at [393, 150] on h5 "Valentine Lukulu - ID: 625849008589381633" at bounding box center [495, 176] width 408 height 85
copy h5 "Valentine"
click at [397, 232] on div "Valentine Lukulu - ID: 625849008589381633" at bounding box center [494, 173] width 436 height 119
click at [879, 55] on nav "Customer Profile Loading... Loading... Account" at bounding box center [774, 29] width 1053 height 59
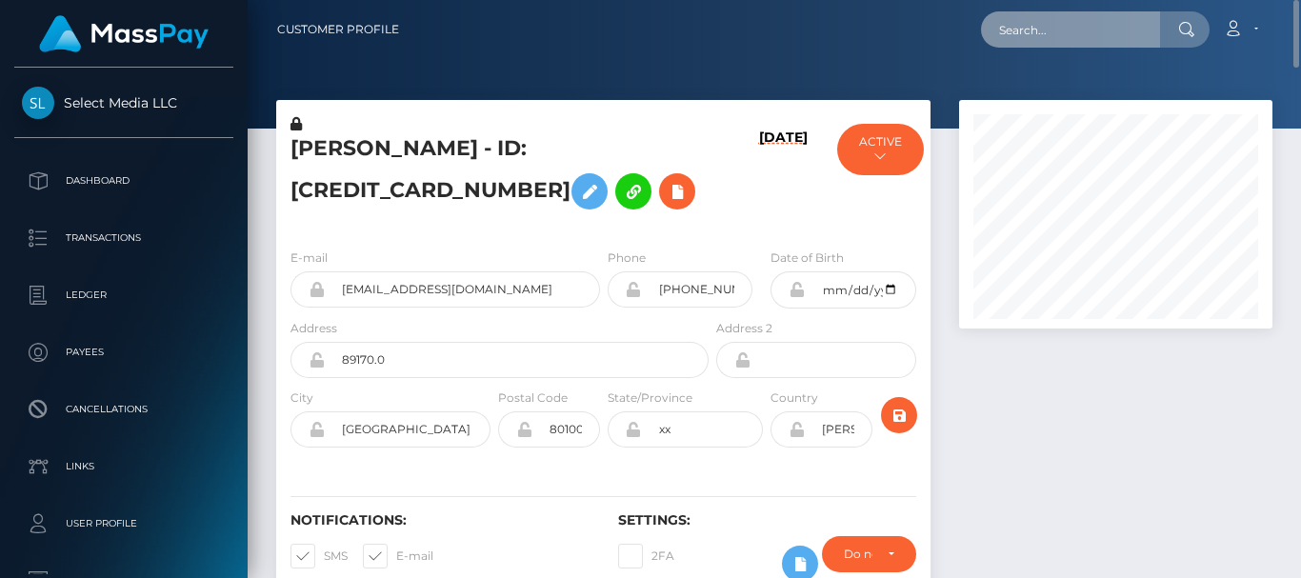
click at [1029, 42] on input "text" at bounding box center [1070, 29] width 179 height 36
paste input "vlukulu@gmail.com"
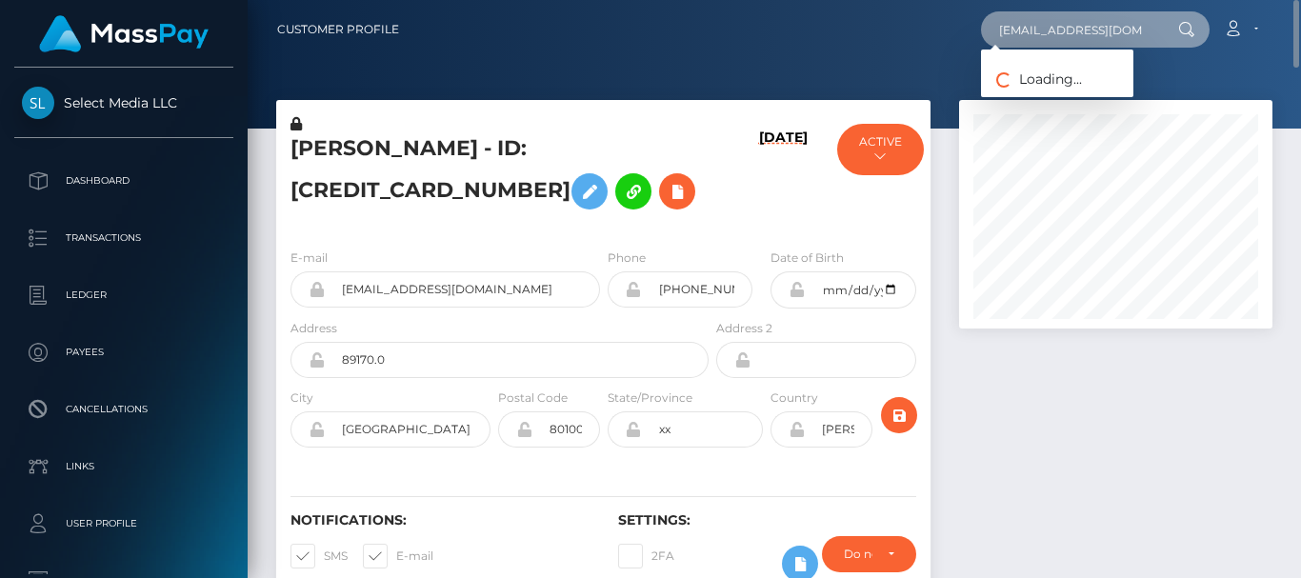
type input "vlukulu@gmail.com"
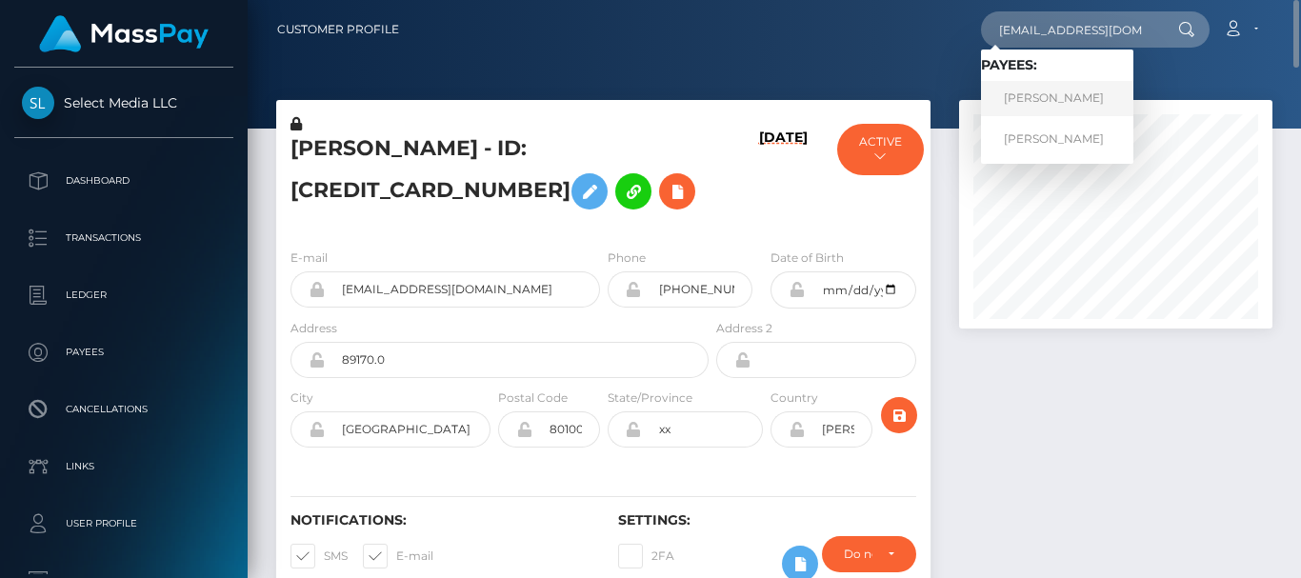
click at [1034, 92] on link "Valentine Lukulu" at bounding box center [1057, 98] width 152 height 35
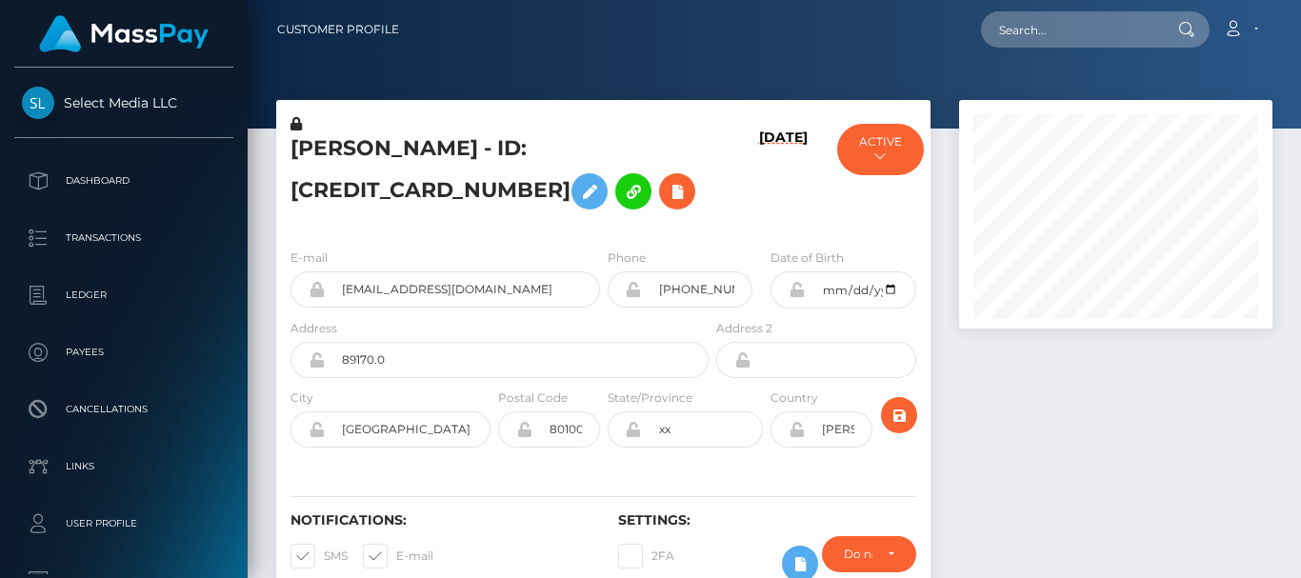
scroll to position [229, 312]
